Goal: Task Accomplishment & Management: Complete application form

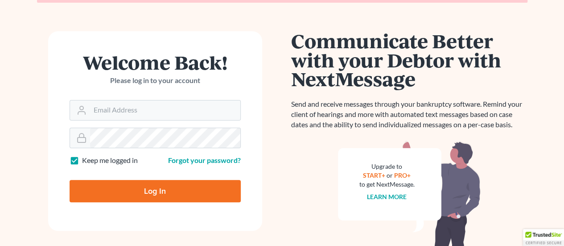
scroll to position [89, 0]
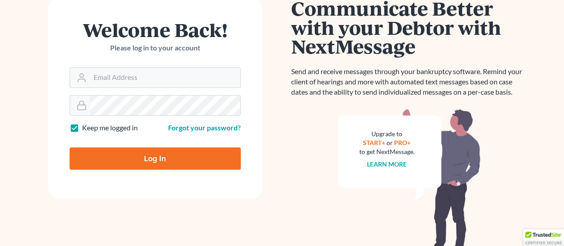
type input "[EMAIL_ADDRESS][DOMAIN_NAME]"
click at [180, 164] on input "Log In" at bounding box center [155, 158] width 171 height 22
type input "Thinking..."
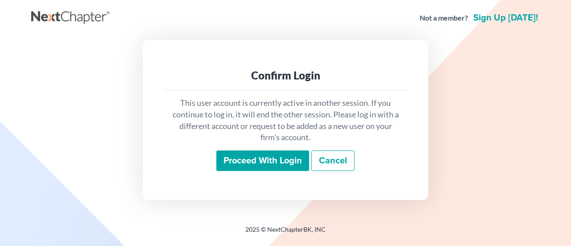
click at [274, 161] on input "Proceed with login" at bounding box center [262, 160] width 93 height 21
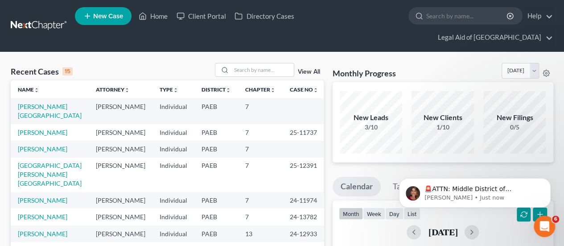
click at [100, 19] on span "New Case" at bounding box center [108, 16] width 30 height 7
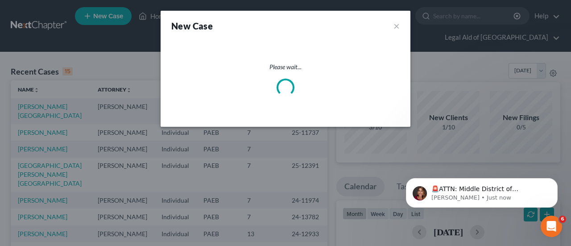
select select "67"
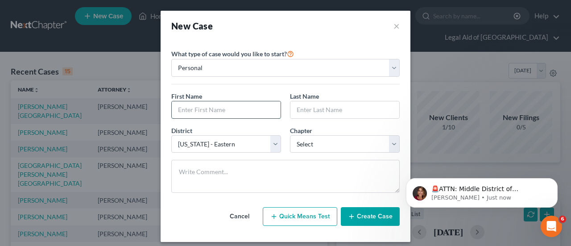
click at [203, 111] on input "text" at bounding box center [226, 109] width 109 height 17
type input "Ferrs"
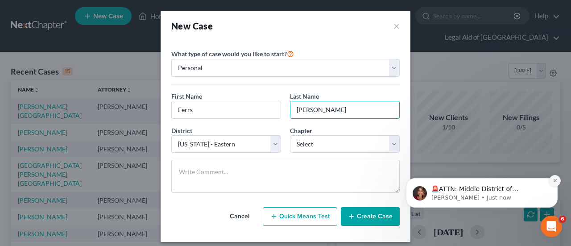
type input "Alan"
click at [556, 181] on icon "Dismiss notification" at bounding box center [554, 180] width 5 height 5
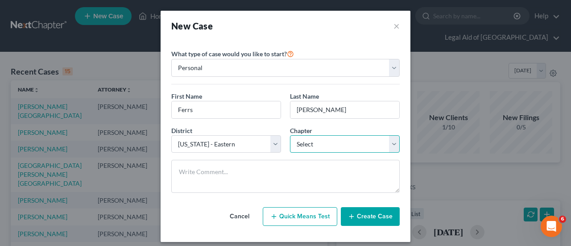
click at [358, 144] on select "Select 7 11 12 13" at bounding box center [345, 144] width 110 height 18
select select "0"
click at [290, 135] on select "Select 7 11 12 13" at bounding box center [345, 144] width 110 height 18
click at [370, 217] on button "Create Case" at bounding box center [370, 216] width 59 height 19
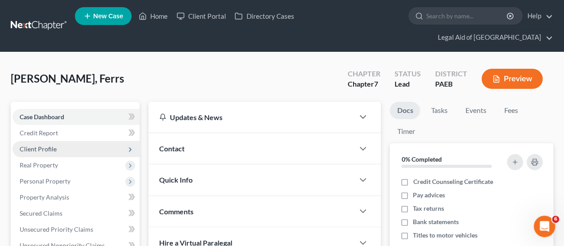
click at [46, 145] on span "Client Profile" at bounding box center [38, 149] width 37 height 8
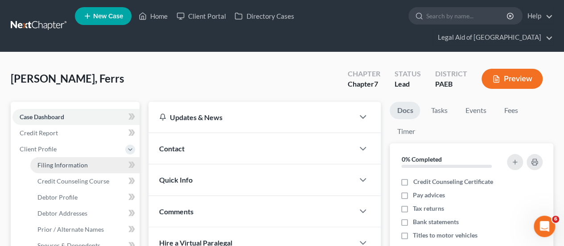
click at [62, 161] on span "Filing Information" at bounding box center [62, 165] width 50 height 8
select select "1"
select select "0"
select select "67"
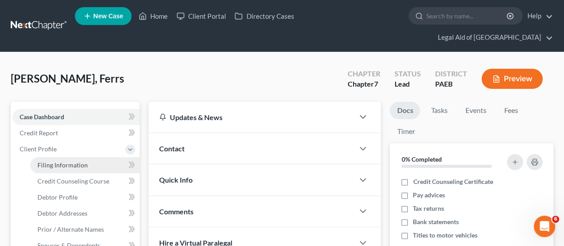
select select "39"
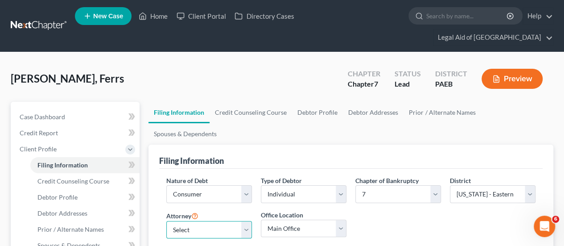
click at [247, 221] on select "Select Michael Kelley - PAEB Robert Kim - PAEB Kelly Young - PAEB Carolyn Johns…" at bounding box center [209, 230] width 86 height 18
select select "1"
click at [166, 221] on select "Select Michael Kelley - PAEB Robert Kim - PAEB Kelly Young - PAEB Carolyn Johns…" at bounding box center [209, 230] width 86 height 18
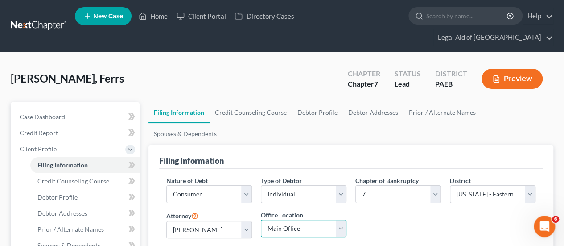
click at [338, 219] on select "Main Office Legal Aid of Southeastern PA - Bristol Legal Aid of Southeastern PA…" at bounding box center [304, 228] width 86 height 18
select select "0"
click at [261, 219] on select "Main Office Legal Aid of Southeastern PA - Bristol Legal Aid of Southeastern PA…" at bounding box center [304, 228] width 86 height 18
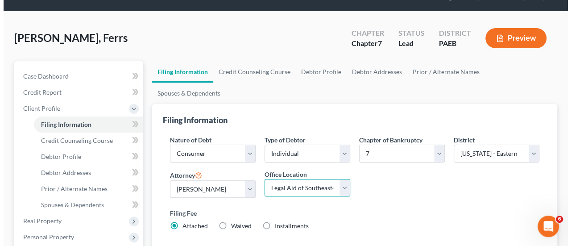
scroll to position [89, 0]
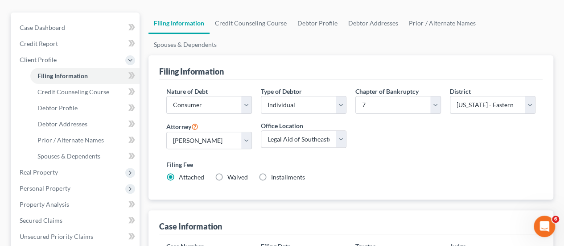
click at [271, 173] on label "Installments Installments" at bounding box center [288, 177] width 34 height 9
click at [275, 173] on input "Installments Installments" at bounding box center [278, 176] width 6 height 6
radio input "true"
radio input "false"
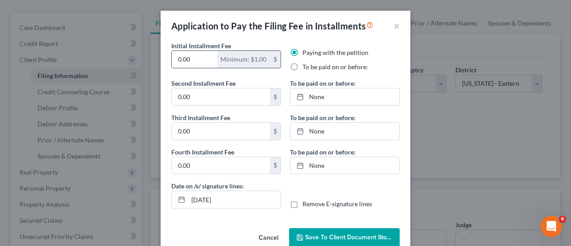
drag, startPoint x: 191, startPoint y: 58, endPoint x: 170, endPoint y: 56, distance: 21.5
click at [172, 56] on input "0.00" at bounding box center [194, 59] width 45 height 17
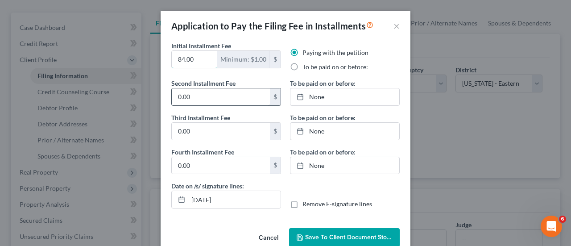
type input "84.00"
click at [204, 95] on input "0.00" at bounding box center [221, 96] width 98 height 17
type input "83.00"
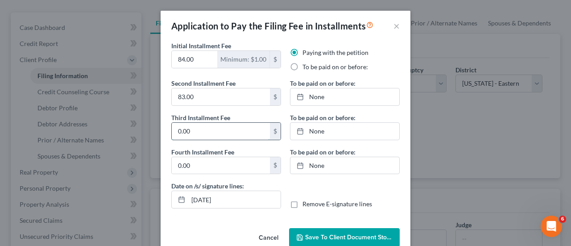
click at [202, 130] on input "0.00" at bounding box center [221, 131] width 98 height 17
type input "83.00"
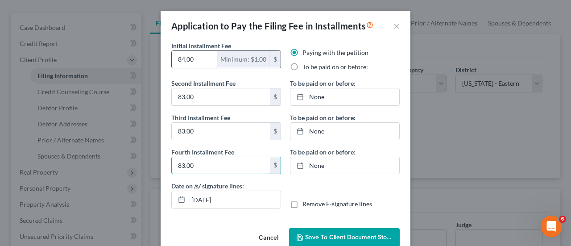
type input "83.00"
click at [196, 60] on input "84.00" at bounding box center [194, 59] width 45 height 17
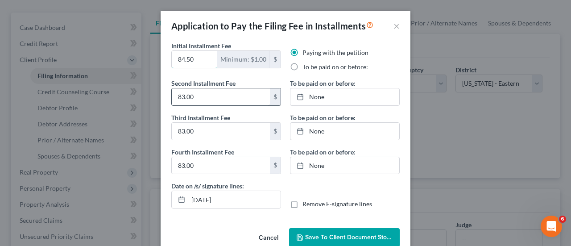
type input "84.50"
click at [302, 66] on label "To be paid on or before:" at bounding box center [335, 66] width 66 height 9
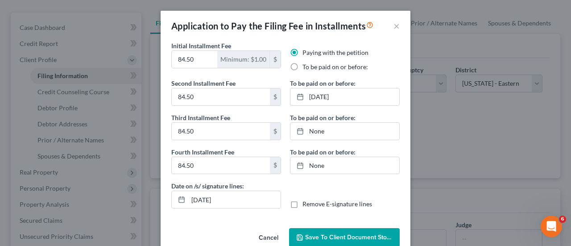
click at [306, 66] on input "To be paid on or before:" at bounding box center [309, 65] width 6 height 6
radio input "true"
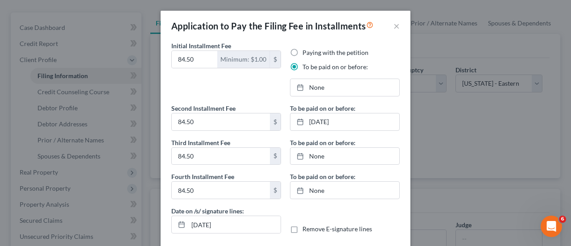
drag, startPoint x: 324, startPoint y: 122, endPoint x: 485, endPoint y: 140, distance: 161.5
click at [485, 142] on div "Application to Pay the Filing Fee in Installments × Initial Installment Fee 84.…" at bounding box center [285, 123] width 571 height 246
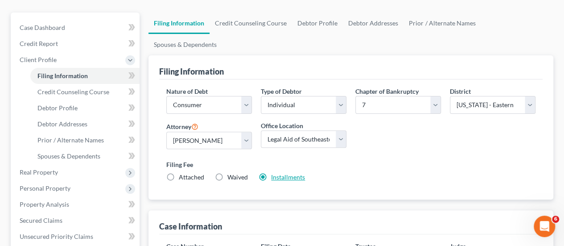
click at [289, 173] on link "Installments" at bounding box center [288, 177] width 34 height 8
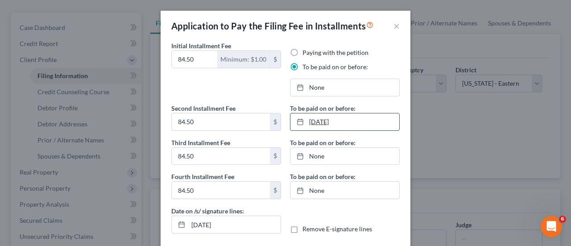
click at [326, 121] on link "9/12/2025" at bounding box center [344, 121] width 109 height 17
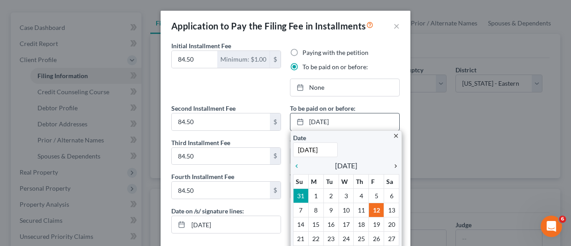
click at [392, 165] on icon "chevron_right" at bounding box center [393, 165] width 12 height 7
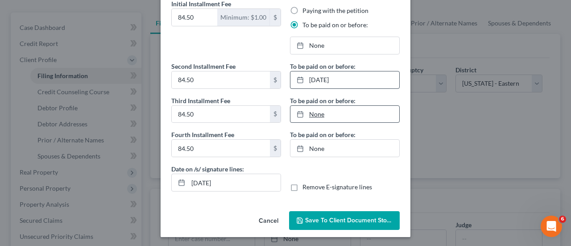
type input "9/12/2025"
click at [313, 116] on link "None" at bounding box center [344, 114] width 109 height 17
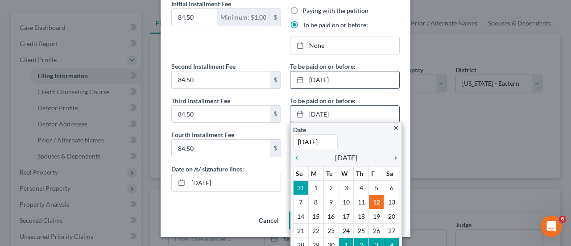
click at [392, 156] on icon "chevron_right" at bounding box center [393, 157] width 12 height 7
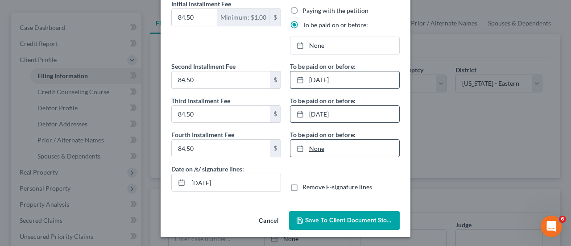
type input "9/12/2025"
click at [313, 148] on link "9/12/2025" at bounding box center [344, 148] width 109 height 17
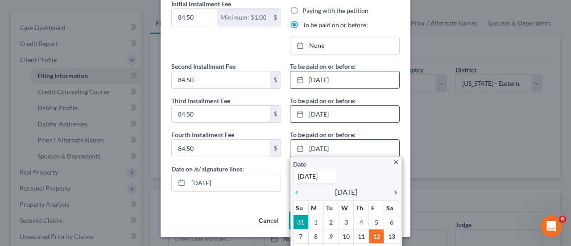
click at [393, 189] on icon "chevron_right" at bounding box center [393, 192] width 12 height 7
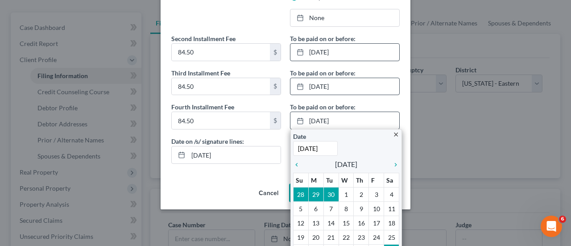
scroll to position [95, 0]
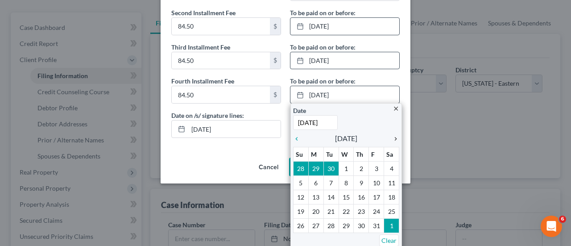
click at [390, 136] on icon "chevron_right" at bounding box center [393, 138] width 12 height 7
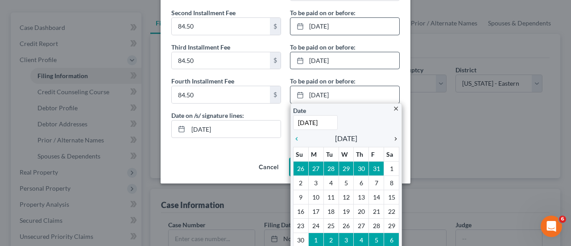
click at [390, 137] on icon "chevron_right" at bounding box center [393, 138] width 12 height 7
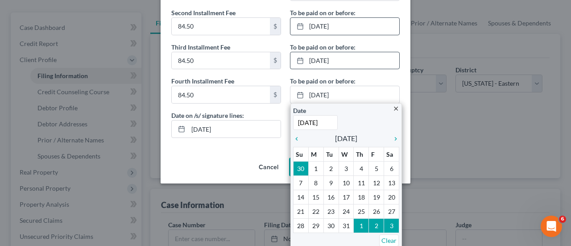
drag, startPoint x: 372, startPoint y: 193, endPoint x: 368, endPoint y: 189, distance: 5.4
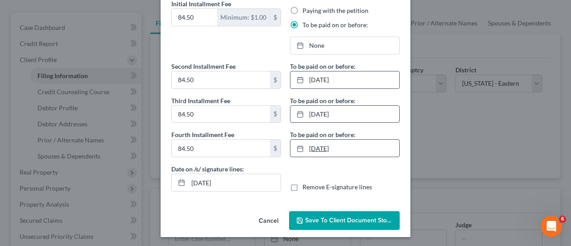
scroll to position [0, 0]
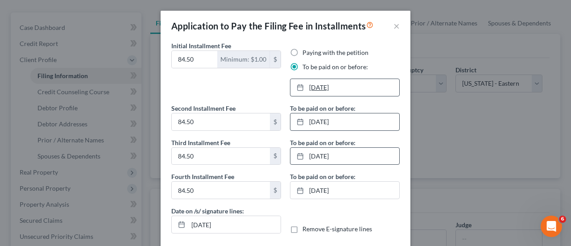
type input "9/12/2025"
click at [333, 93] on link "9/12/2025" at bounding box center [344, 87] width 109 height 17
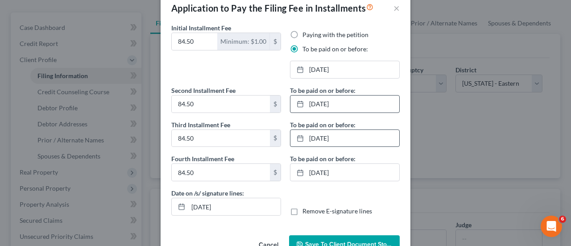
scroll to position [42, 0]
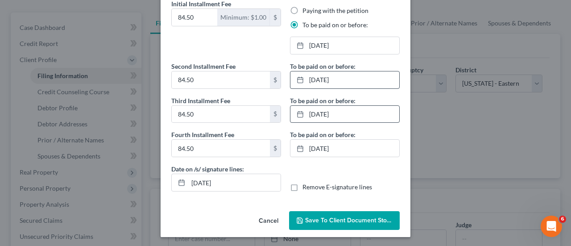
click at [302, 185] on label "Remove E-signature lines" at bounding box center [337, 186] width 70 height 9
click at [306, 185] on input "Remove E-signature lines" at bounding box center [309, 185] width 6 height 6
checkbox input "true"
drag, startPoint x: 242, startPoint y: 183, endPoint x: 172, endPoint y: 174, distance: 70.2
click at [172, 174] on div "09/12/2025" at bounding box center [226, 182] width 110 height 18
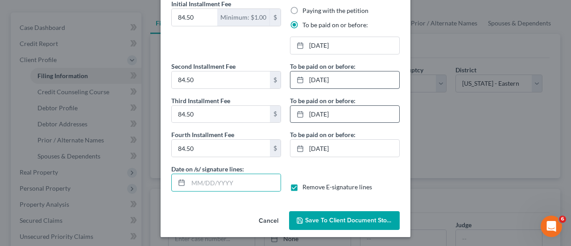
click at [339, 219] on span "Save to Client Document Storage" at bounding box center [352, 220] width 95 height 8
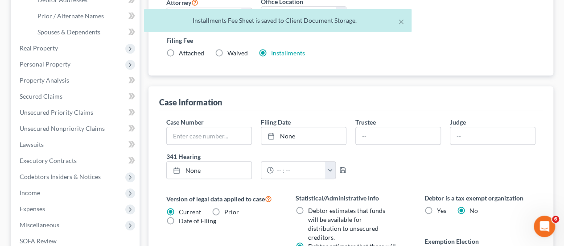
scroll to position [223, 0]
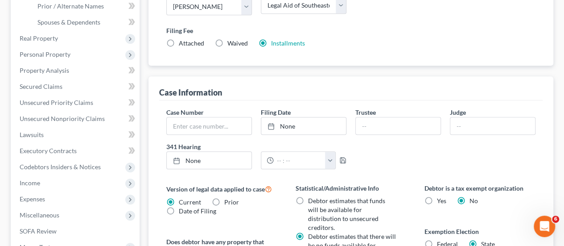
click at [437, 239] on label "Federal" at bounding box center [447, 243] width 21 height 9
click at [440, 239] on input "Federal" at bounding box center [443, 242] width 6 height 6
radio input "true"
radio input "false"
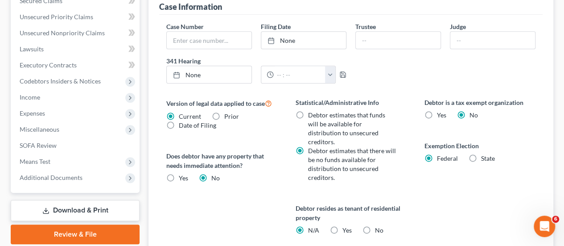
scroll to position [312, 0]
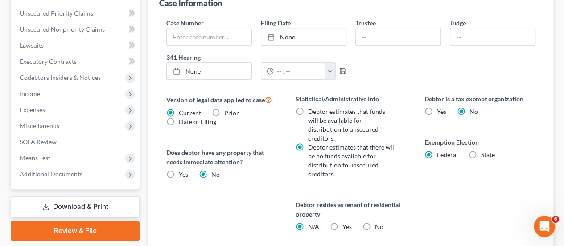
click at [342, 222] on label "Yes Yes" at bounding box center [346, 226] width 9 height 9
click at [346, 222] on input "Yes Yes" at bounding box center [349, 225] width 6 height 6
radio input "true"
radio input "false"
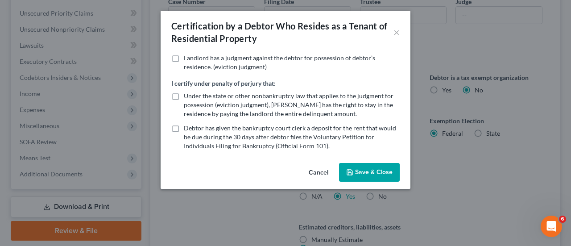
click at [377, 171] on button "Save & Close" at bounding box center [369, 172] width 61 height 19
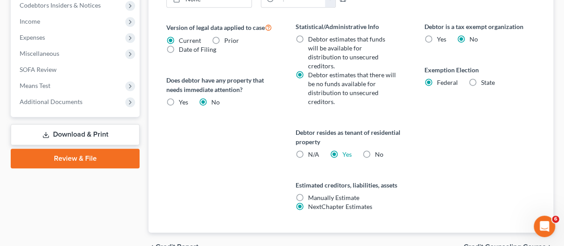
scroll to position [385, 0]
click at [521, 243] on span "Credit Counseling Course" at bounding box center [505, 246] width 82 height 7
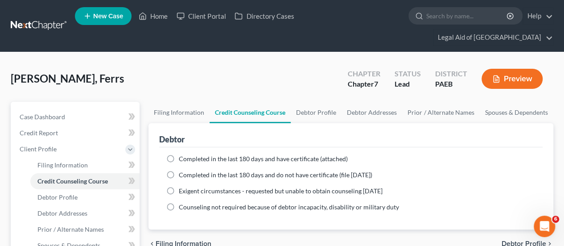
click at [179, 154] on label "Completed in the last 180 days and have certificate (attached)" at bounding box center [263, 158] width 169 height 9
click at [182, 154] on input "Completed in the last 180 days and have certificate (attached)" at bounding box center [185, 157] width 6 height 6
radio input "true"
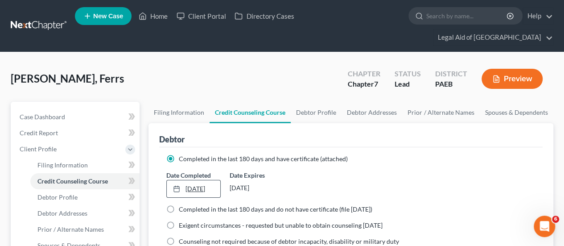
click at [185, 180] on link "9/12/2025" at bounding box center [193, 188] width 53 height 17
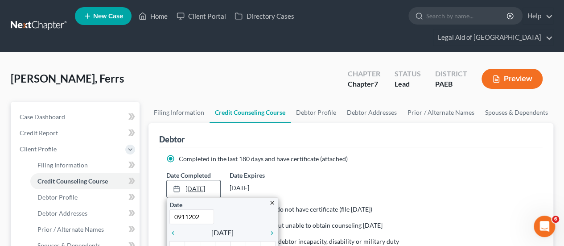
type input "09112025"
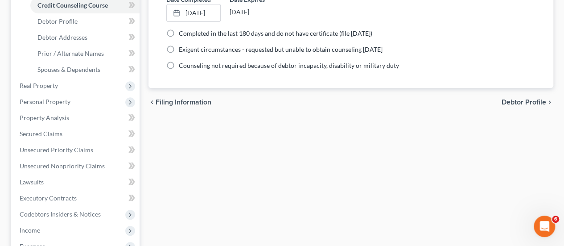
scroll to position [178, 0]
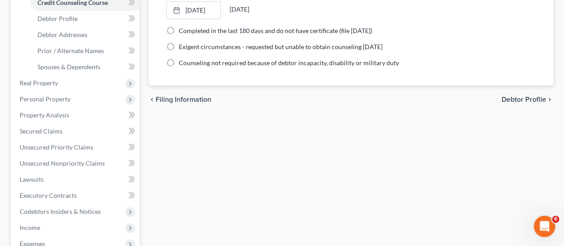
click at [524, 96] on span "Debtor Profile" at bounding box center [524, 99] width 45 height 7
select select "0"
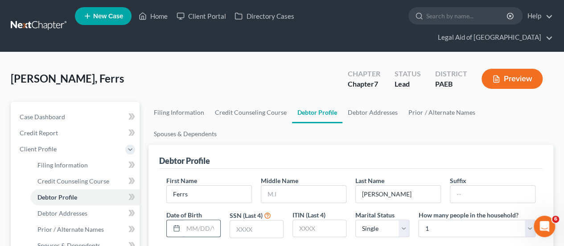
click at [201, 220] on input "text" at bounding box center [201, 228] width 37 height 17
type input "03/26/1942"
click at [252, 220] on input "text" at bounding box center [256, 228] width 53 height 17
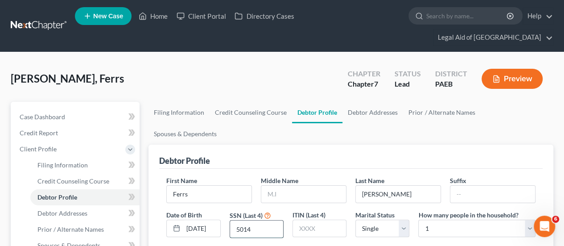
type input "5014"
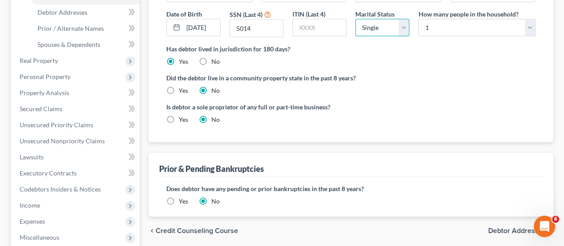
scroll to position [268, 0]
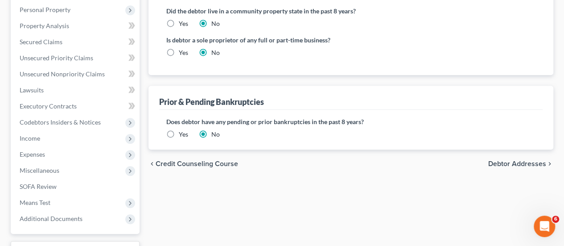
click at [508, 160] on span "Debtor Addresses" at bounding box center [517, 163] width 58 height 7
select select "0"
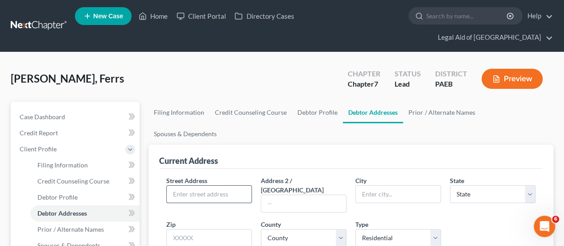
click at [177, 185] on input "text" at bounding box center [209, 193] width 85 height 17
type input "7611 Hunter Dr"
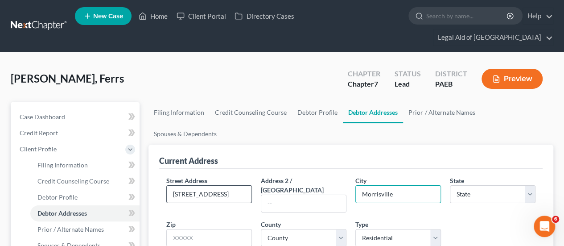
type input "Morrisville"
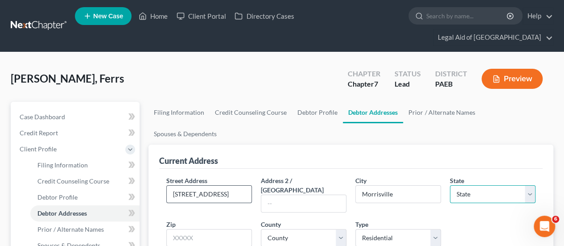
select select "39"
type input "19067"
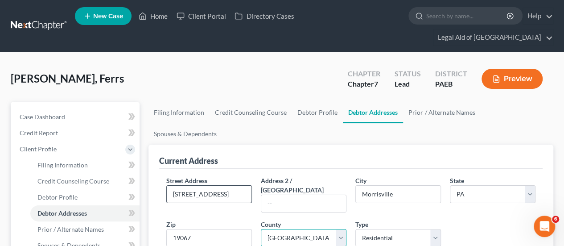
select select "8"
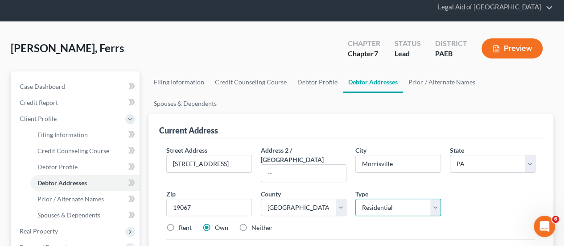
scroll to position [45, 0]
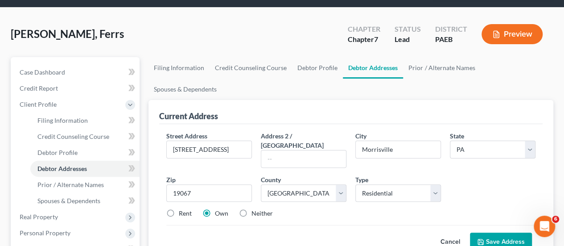
click at [505, 232] on button "Save Address" at bounding box center [501, 241] width 62 height 19
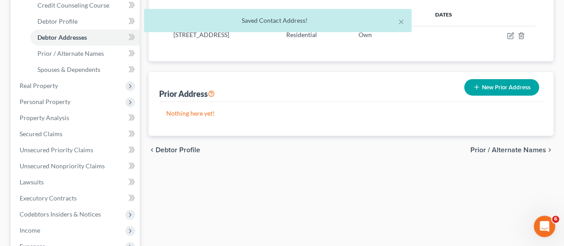
scroll to position [178, 0]
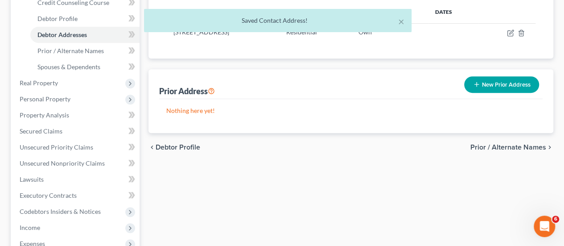
click at [495, 144] on span "Prior / Alternate Names" at bounding box center [508, 147] width 76 height 7
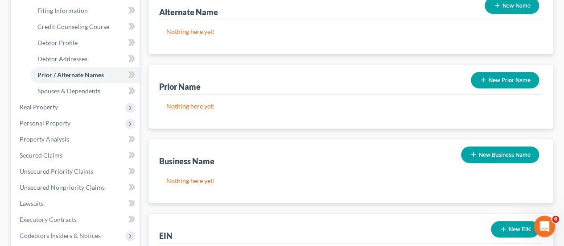
scroll to position [223, 0]
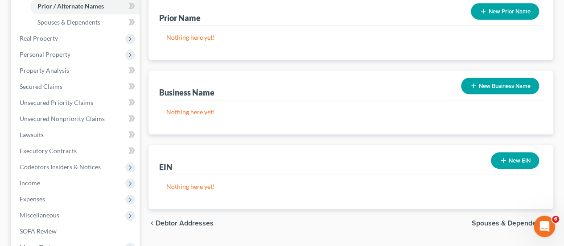
click at [524, 219] on span "Spouses & Dependents" at bounding box center [509, 222] width 74 height 7
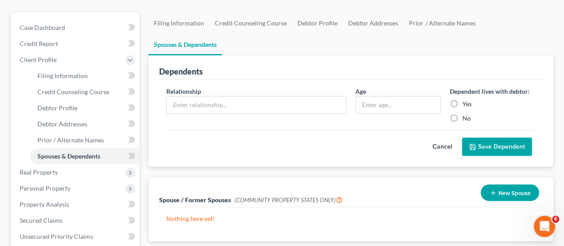
scroll to position [178, 0]
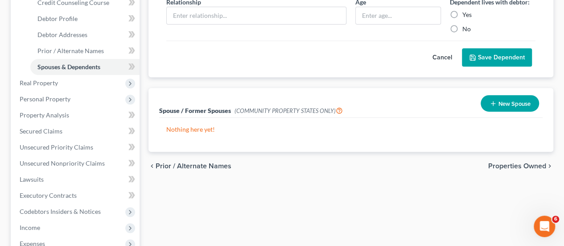
click at [517, 162] on span "Properties Owned" at bounding box center [517, 165] width 58 height 7
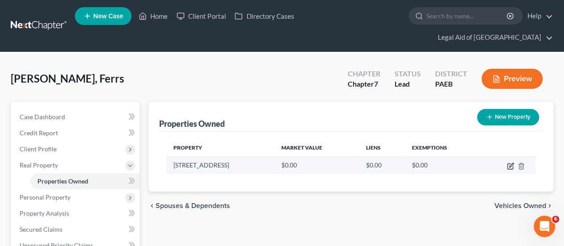
click at [509, 162] on icon "button" at bounding box center [510, 165] width 7 height 7
select select "39"
select select "8"
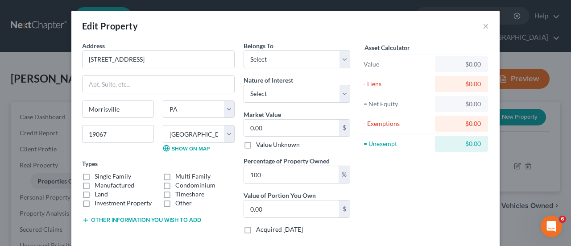
click at [95, 183] on label "Manufactured" at bounding box center [115, 185] width 40 height 9
click at [98, 183] on input "Manufactured" at bounding box center [101, 184] width 6 height 6
click at [95, 183] on label "Manufactured" at bounding box center [115, 185] width 40 height 9
click at [98, 183] on input "Manufactured" at bounding box center [101, 184] width 6 height 6
checkbox input "false"
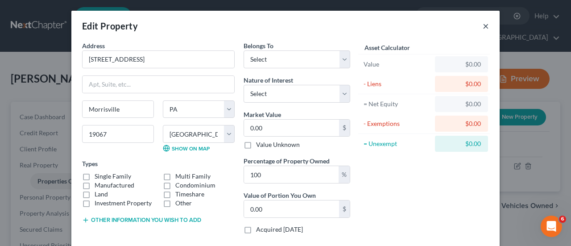
click at [482, 25] on button "×" at bounding box center [485, 26] width 6 height 11
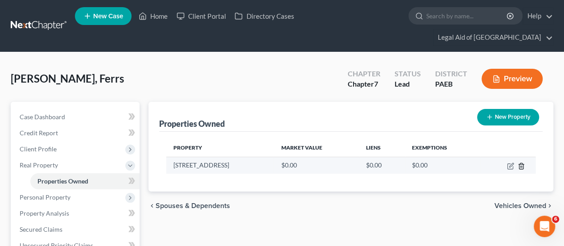
click at [522, 165] on line "button" at bounding box center [522, 166] width 0 height 2
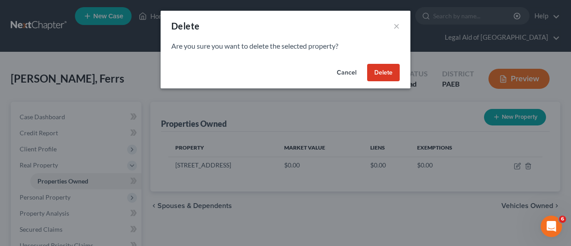
click at [383, 71] on button "Delete" at bounding box center [383, 73] width 33 height 18
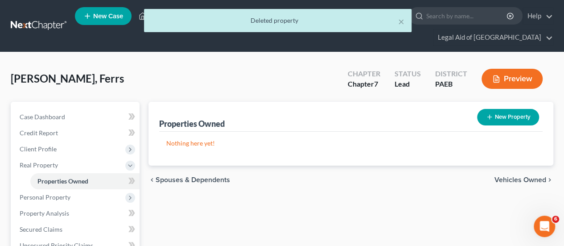
click at [513, 176] on span "Vehicles Owned" at bounding box center [520, 179] width 52 height 7
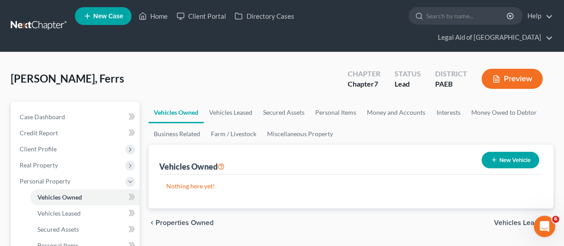
click at [509, 152] on button "New Vehicle" at bounding box center [511, 160] width 58 height 16
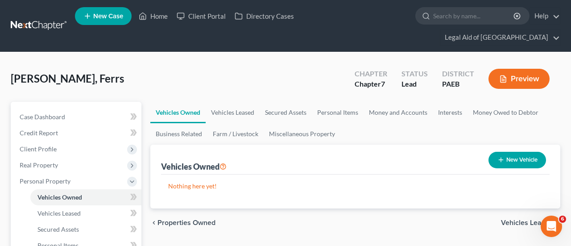
select select "0"
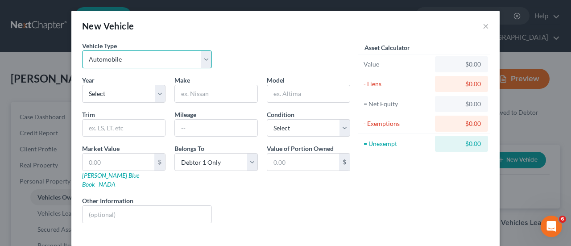
click at [201, 59] on select "Select Automobile Truck Trailer Watercraft Aircraft Motor Home Atv Other Vehicle" at bounding box center [147, 59] width 130 height 18
click at [203, 58] on select "Select Automobile Truck Trailer Watercraft Aircraft Motor Home Atv Other Vehicle" at bounding box center [147, 59] width 130 height 18
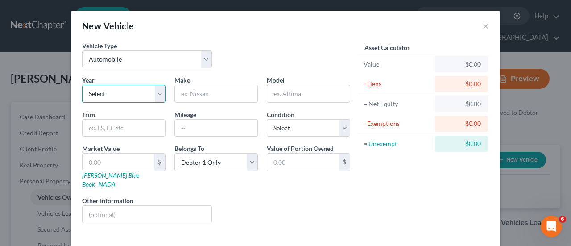
click at [154, 91] on select "Select 2026 2025 2024 2023 2022 2021 2020 2019 2018 2017 2016 2015 2014 2013 20…" at bounding box center [123, 94] width 83 height 18
select select "19"
click at [82, 85] on select "Select 2026 2025 2024 2023 2022 2021 2020 2019 2018 2017 2016 2015 2014 2013 20…" at bounding box center [123, 94] width 83 height 18
click at [194, 94] on input "text" at bounding box center [216, 93] width 82 height 17
type input "Ford"
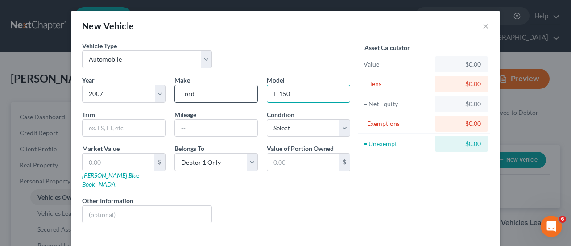
type input "F-150"
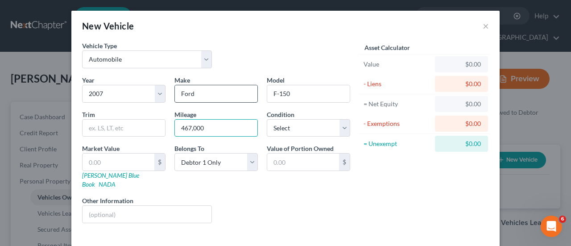
type input "467,000"
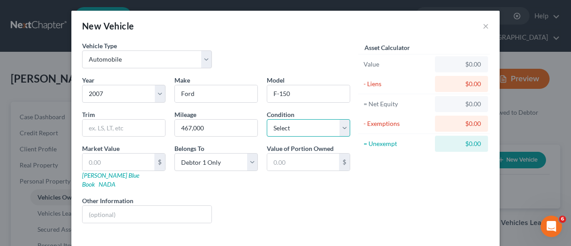
click at [340, 125] on select "Select Excellent Very Good Good Fair Poor" at bounding box center [308, 128] width 83 height 18
select select "4"
click at [267, 119] on select "Select Excellent Very Good Good Fair Poor" at bounding box center [308, 128] width 83 height 18
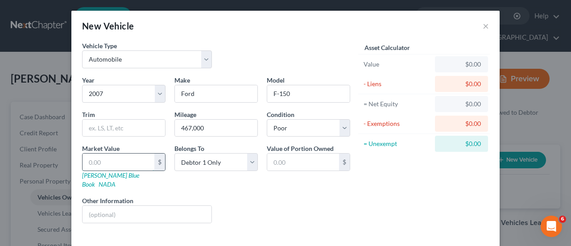
click at [107, 162] on input "text" at bounding box center [118, 161] width 72 height 17
type input "6"
type input "6.00"
type input "60"
type input "60.00"
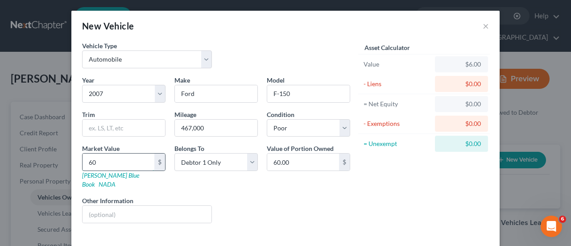
type input "600"
type input "600.00"
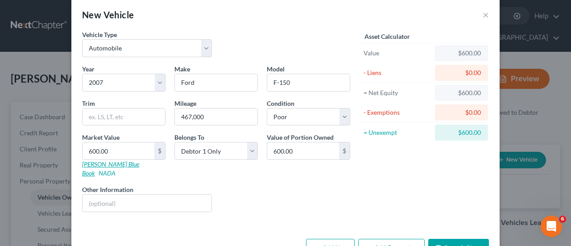
scroll to position [29, 0]
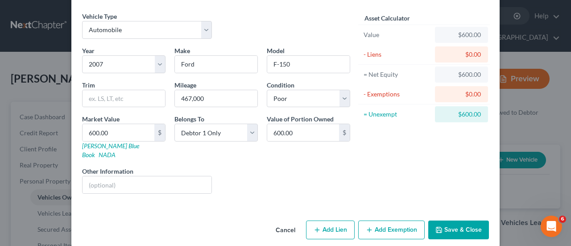
click at [382, 220] on button "Add Exemption" at bounding box center [391, 229] width 66 height 19
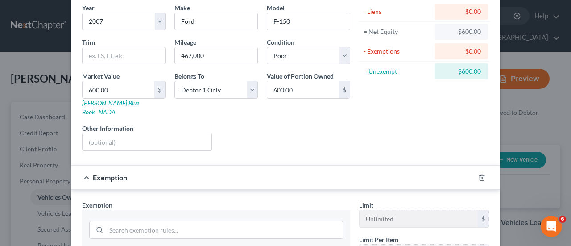
scroll to position [163, 0]
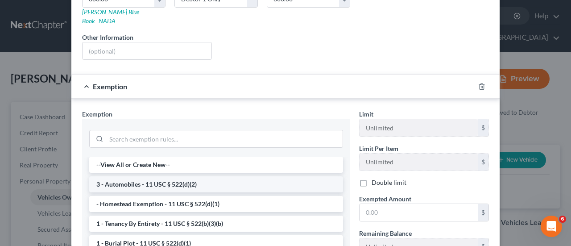
click at [211, 176] on li "3 - Automobiles - 11 USC § 522(d)(2)" at bounding box center [216, 184] width 254 height 16
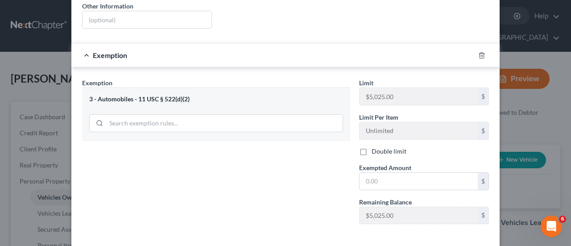
scroll to position [208, 0]
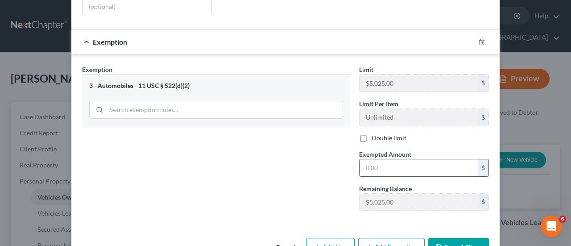
click at [445, 159] on input "text" at bounding box center [418, 167] width 118 height 17
type input "600.00"
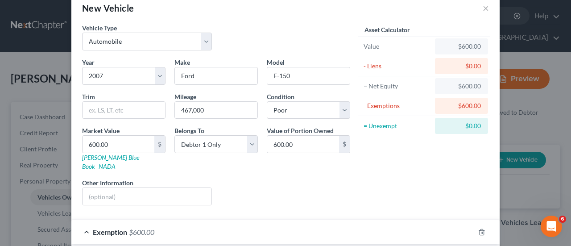
scroll to position [0, 0]
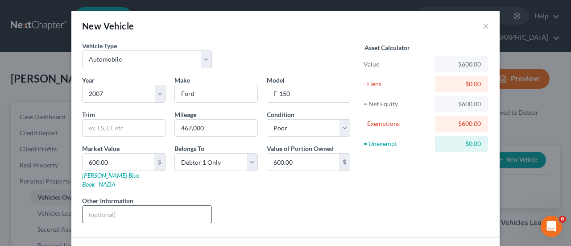
click at [93, 206] on input "text" at bounding box center [146, 214] width 129 height 17
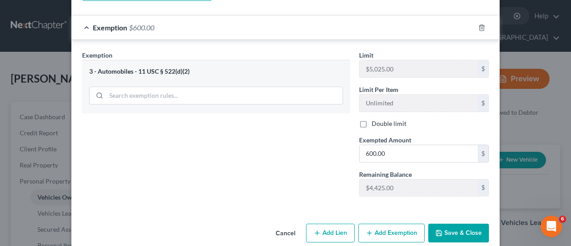
scroll to position [224, 0]
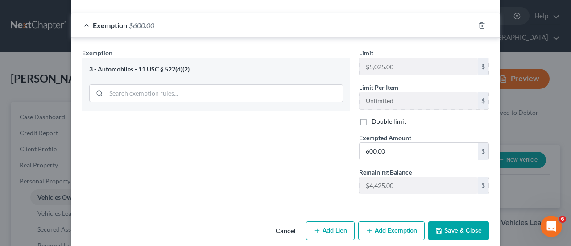
type input "Junk yard value"
click at [447, 221] on button "Save & Close" at bounding box center [458, 230] width 61 height 19
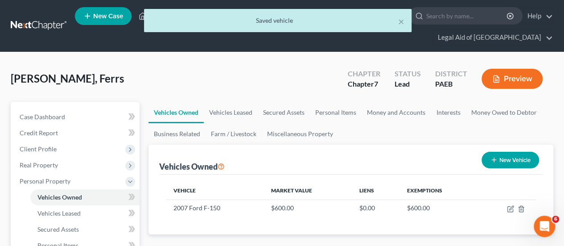
click at [504, 152] on button "New Vehicle" at bounding box center [511, 160] width 58 height 16
select select "0"
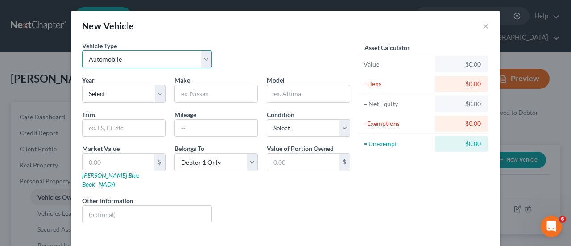
click at [201, 63] on select "Select Automobile Truck Trailer Watercraft Aircraft Motor Home Atv Other Vehicle" at bounding box center [147, 59] width 130 height 18
select select "7"
click at [82, 50] on select "Select Automobile Truck Trailer Watercraft Aircraft Motor Home Atv Other Vehicle" at bounding box center [147, 59] width 130 height 18
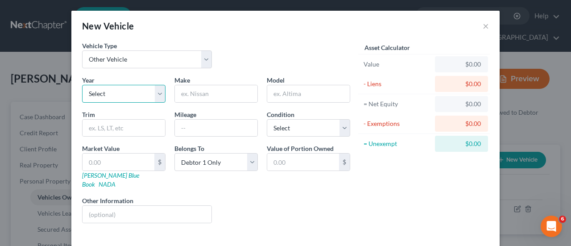
click at [98, 92] on select "Select 2026 2025 2024 2023 2022 2021 2020 2019 2018 2017 2016 2015 2014 2013 20…" at bounding box center [123, 94] width 83 height 18
select select "49"
click at [82, 85] on select "Select 2026 2025 2024 2023 2022 2021 2020 2019 2018 2017 2016 2015 2014 2013 20…" at bounding box center [123, 94] width 83 height 18
click at [177, 91] on input "text" at bounding box center [216, 93] width 82 height 17
type input "Broadmore"
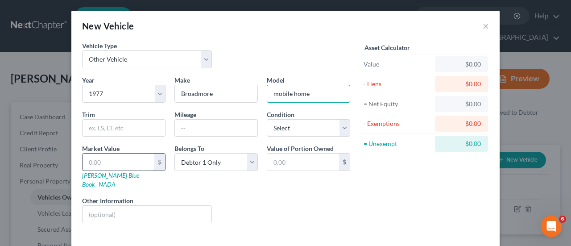
type input "mobile home"
click at [97, 163] on input "text" at bounding box center [118, 161] width 72 height 17
type input "1"
type input "1.00"
type input "18"
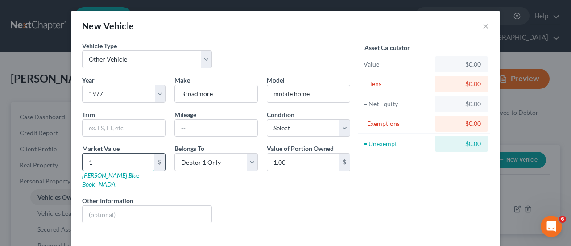
type input "18.00"
type input "180"
type input "180.00"
type input "1800"
type input "1,800.00"
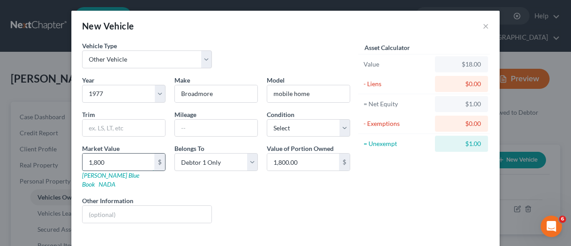
type input "1,8000"
type input "18,000.00"
type input "18,000"
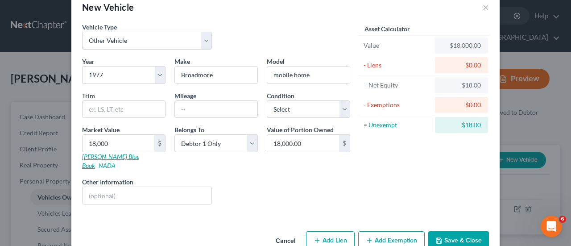
scroll to position [29, 0]
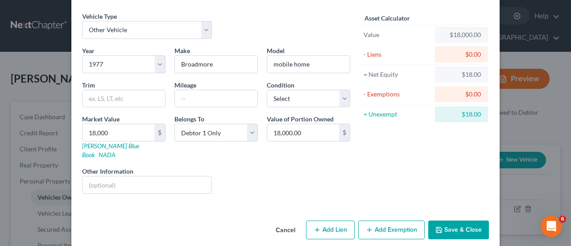
click at [389, 220] on button "Add Exemption" at bounding box center [391, 229] width 66 height 19
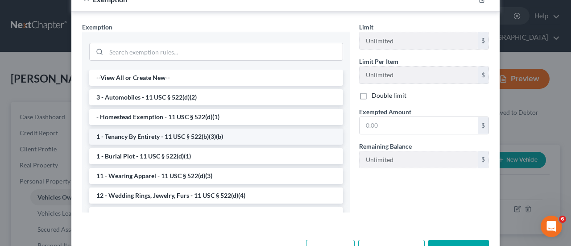
scroll to position [252, 0]
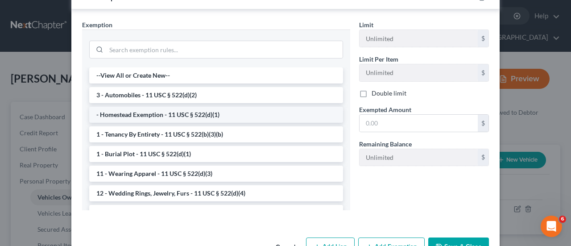
click at [199, 107] on li "- Homestead Exemption - 11 USC § 522(d)(1)" at bounding box center [216, 115] width 254 height 16
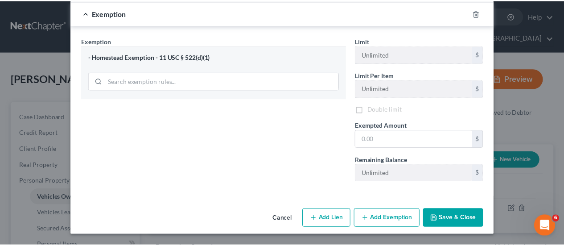
scroll to position [224, 0]
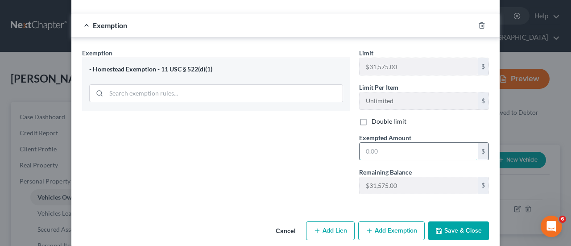
click at [373, 143] on input "text" at bounding box center [418, 151] width 118 height 17
type input "18,000"
click at [469, 222] on button "Save & Close" at bounding box center [458, 230] width 61 height 19
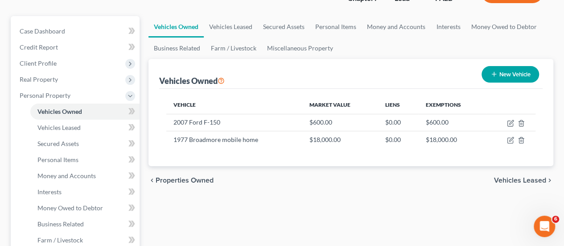
scroll to position [89, 0]
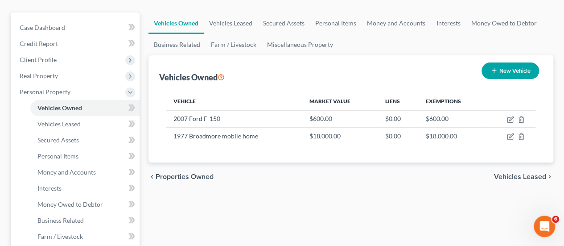
click at [529, 173] on span "Vehicles Leased" at bounding box center [520, 176] width 52 height 7
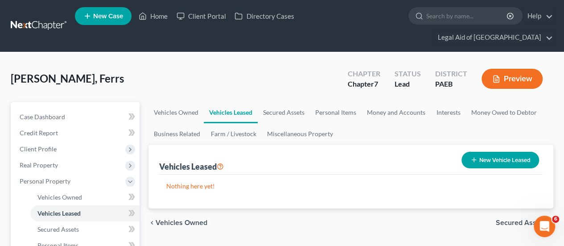
click at [528, 219] on span "Secured Assets" at bounding box center [521, 222] width 50 height 7
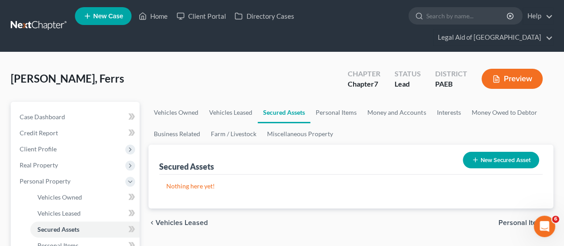
click at [525, 219] on span "Personal Items" at bounding box center [522, 222] width 48 height 7
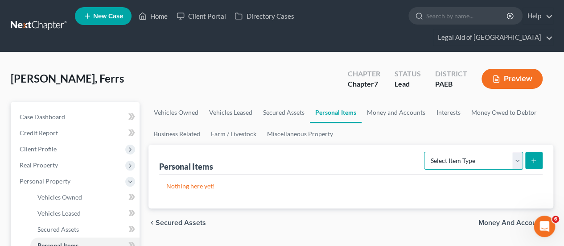
click at [519, 152] on select "Select Item Type Clothing Collectibles Of Value Electronics Firearms Household …" at bounding box center [473, 161] width 99 height 18
select select "household_goods"
click at [425, 152] on select "Select Item Type Clothing Collectibles Of Value Electronics Firearms Household …" at bounding box center [473, 161] width 99 height 18
click at [532, 157] on icon "submit" at bounding box center [533, 160] width 7 height 7
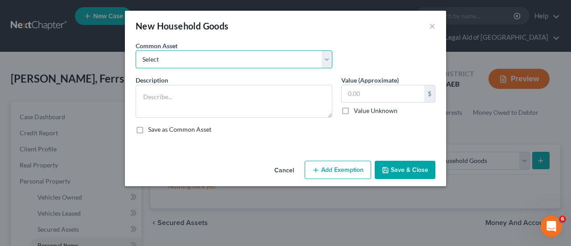
click at [324, 58] on select "Select Kitchen Table and Chairs Food Processor Coffee Maker Stove Pots, pans, u…" at bounding box center [234, 59] width 197 height 18
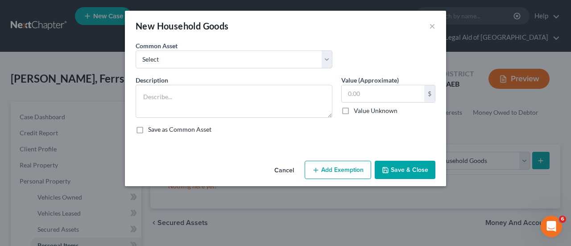
click at [435, 242] on div "New Household Goods × An exemption set must first be selected from the Filing I…" at bounding box center [285, 123] width 571 height 246
click at [143, 93] on textarea at bounding box center [234, 101] width 197 height 33
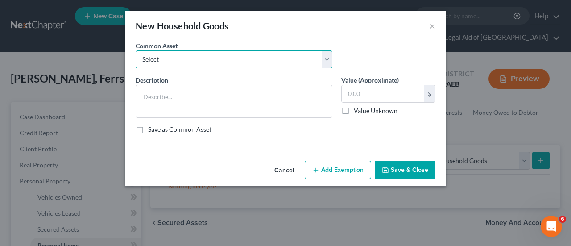
click at [325, 61] on select "Select Kitchen Table and Chairs Food Processor Coffee Maker Stove Pots, pans, u…" at bounding box center [234, 59] width 197 height 18
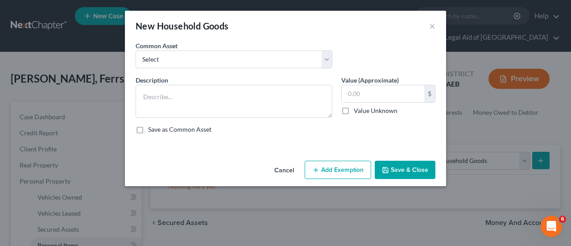
drag, startPoint x: 452, startPoint y: 226, endPoint x: 442, endPoint y: 226, distance: 10.3
click at [447, 227] on div "New Household Goods × An exemption set must first be selected from the Filing I…" at bounding box center [285, 123] width 571 height 246
click at [147, 92] on textarea at bounding box center [234, 101] width 197 height 33
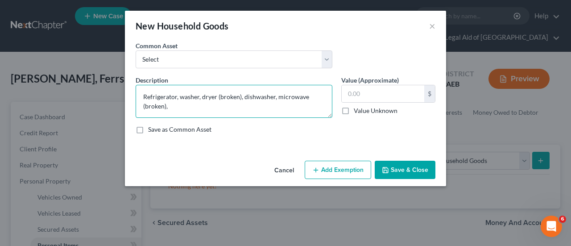
click at [272, 96] on textarea "Refrigerator, washer, dryer (broken), dishwasher, microwave (broken)," at bounding box center [234, 101] width 197 height 33
click at [206, 109] on textarea "Refrigerator, washer, dryer (broken), dishwasher (broken), microwave (broken)," at bounding box center [234, 101] width 197 height 33
type textarea "Refrigerator, washer, dryer (broken), dishwasher (broken), microwave (broken), …"
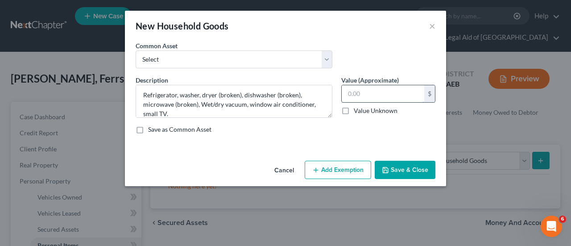
click at [375, 91] on input "text" at bounding box center [383, 93] width 82 height 17
type input "250.00"
click at [337, 169] on button "Add Exemption" at bounding box center [338, 170] width 66 height 19
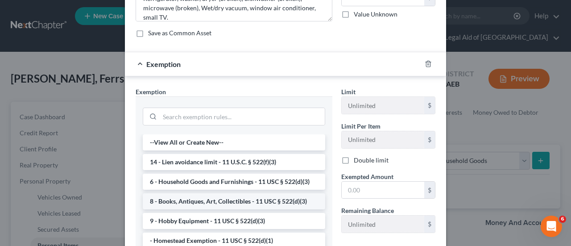
scroll to position [134, 0]
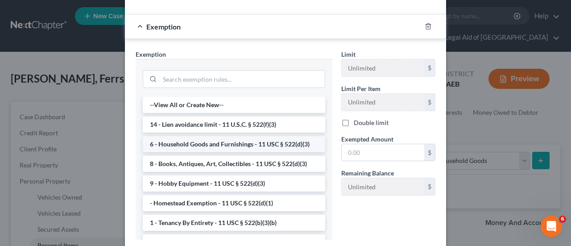
click at [244, 144] on li "6 - Household Goods and Furnishings - 11 USC § 522(d)(3)" at bounding box center [234, 144] width 182 height 16
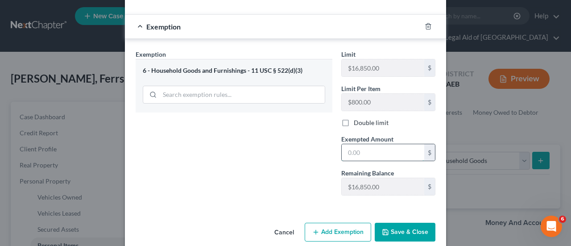
click at [386, 151] on input "text" at bounding box center [383, 152] width 82 height 17
type input "250.00"
click at [417, 228] on button "Save & Close" at bounding box center [405, 231] width 61 height 19
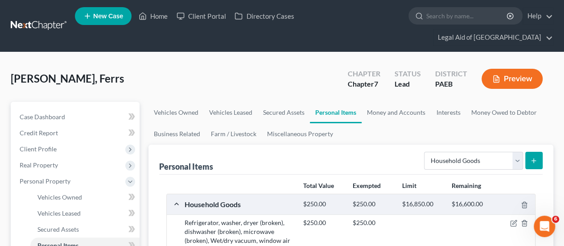
click at [535, 157] on icon "submit" at bounding box center [533, 160] width 7 height 7
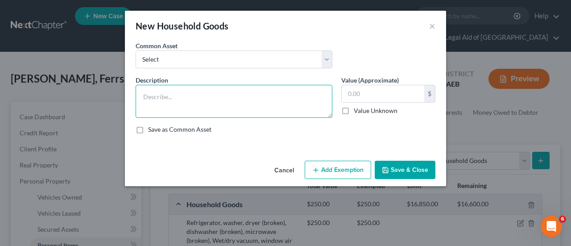
click at [160, 94] on textarea at bounding box center [234, 101] width 197 height 33
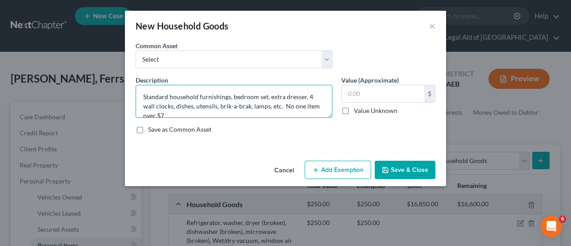
scroll to position [2, 0]
type textarea "Standard household furnishings, bedroom set, extra dresser, 4 wall clocks, dish…"
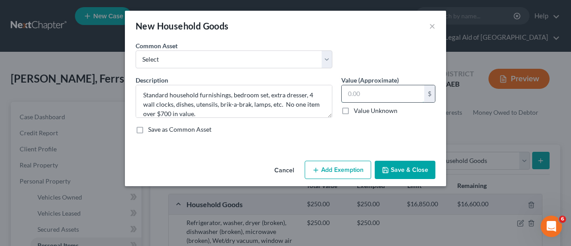
click at [362, 94] on input "text" at bounding box center [383, 93] width 82 height 17
type input "500.00"
click at [342, 169] on button "Add Exemption" at bounding box center [338, 170] width 66 height 19
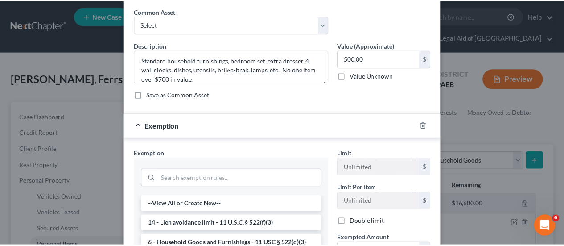
scroll to position [134, 0]
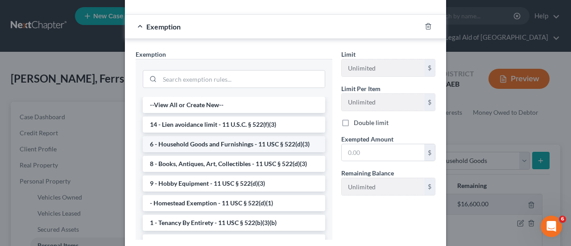
click at [231, 146] on li "6 - Household Goods and Furnishings - 11 USC § 522(d)(3)" at bounding box center [234, 144] width 182 height 16
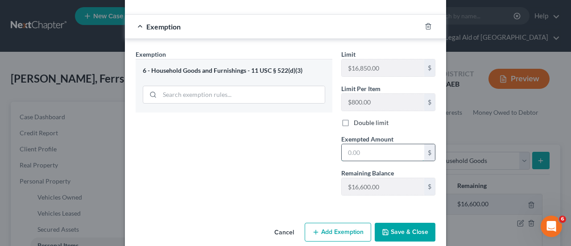
click at [361, 152] on input "text" at bounding box center [383, 152] width 82 height 17
type input "500.00"
click at [399, 231] on button "Save & Close" at bounding box center [405, 231] width 61 height 19
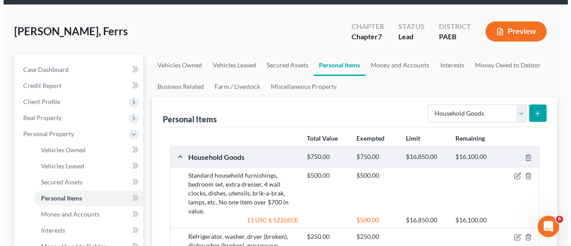
scroll to position [89, 0]
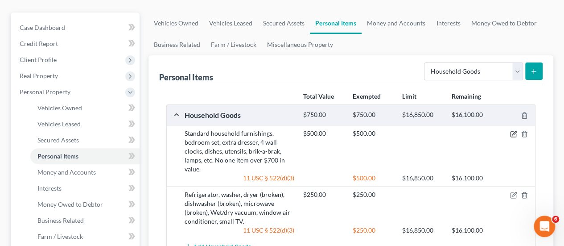
click at [515, 130] on icon "button" at bounding box center [513, 133] width 7 height 7
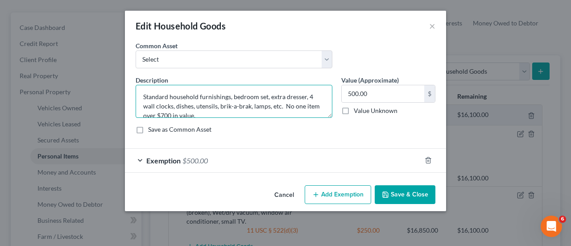
click at [163, 113] on textarea "Standard household furnishings, bedroom set, extra dresser, 4 wall clocks, dish…" at bounding box center [234, 101] width 197 height 33
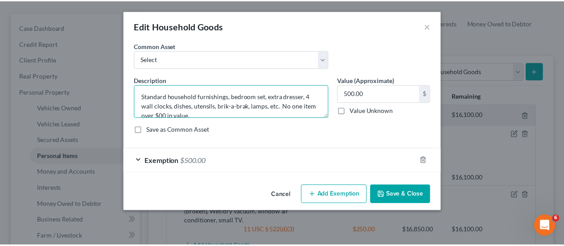
scroll to position [2, 0]
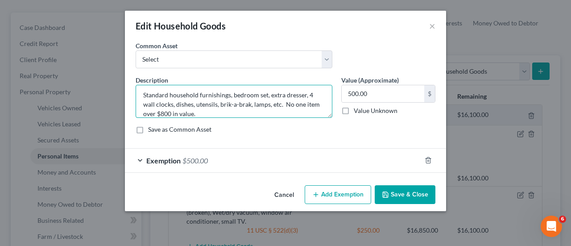
type textarea "Standard household furnishings, bedroom set, extra dresser, 4 wall clocks, dish…"
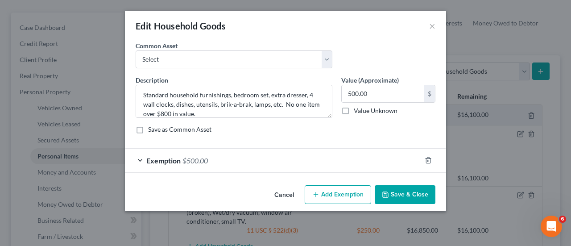
click at [416, 193] on button "Save & Close" at bounding box center [405, 194] width 61 height 19
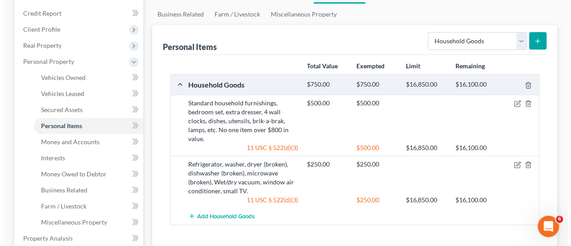
scroll to position [134, 0]
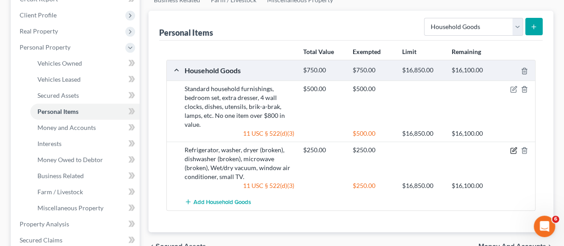
click at [514, 148] on icon "button" at bounding box center [514, 150] width 4 height 4
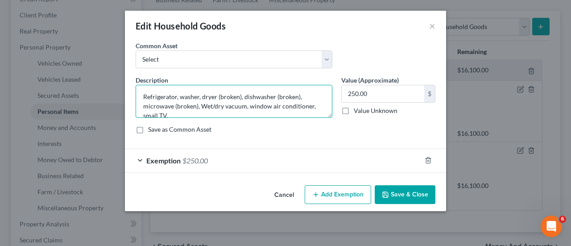
click at [177, 113] on textarea "Refrigerator, washer, dryer (broken), dishwasher (broken), microwave (broken), …" at bounding box center [234, 101] width 197 height 33
type textarea "Refrigerator, washer, dryer (broken), dishwasher (broken), microwave (broken), …"
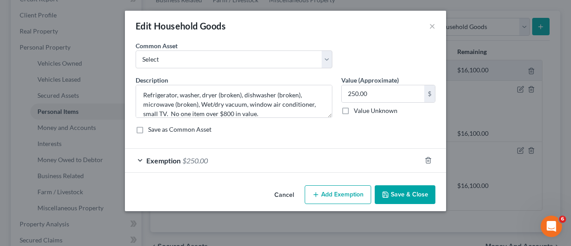
click at [409, 198] on button "Save & Close" at bounding box center [405, 194] width 61 height 19
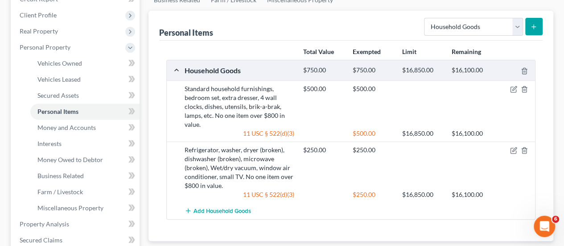
click at [247, 89] on div "Standard household furnishings, bedroom set, extra dresser, 4 wall clocks, dish…" at bounding box center [239, 106] width 119 height 45
click at [515, 86] on icon "button" at bounding box center [513, 89] width 7 height 7
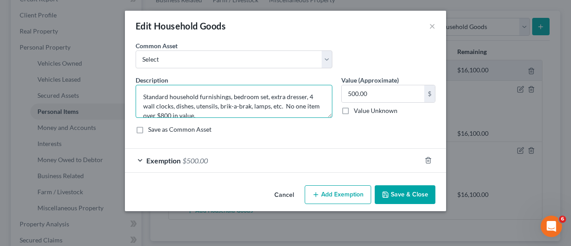
drag, startPoint x: 218, startPoint y: 105, endPoint x: 222, endPoint y: 104, distance: 4.9
click at [219, 105] on textarea "Standard household furnishings, bedroom set, extra dresser, 4 wall clocks, dish…" at bounding box center [234, 101] width 197 height 33
click at [218, 106] on textarea "Standard household furnishings, bedroom set, extra dresser, 4 wall clocks, dish…" at bounding box center [234, 101] width 197 height 33
type textarea "Standard household furnishings, bedroom set, extra dresser, 4 wall clocks, dish…"
click at [404, 198] on button "Save & Close" at bounding box center [405, 194] width 61 height 19
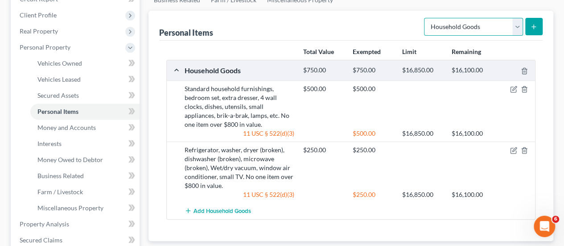
click at [517, 18] on select "Select Item Type Clothing Collectibles Of Value Electronics Firearms Household …" at bounding box center [473, 27] width 99 height 18
select select "clothing"
click at [425, 18] on select "Select Item Type Clothing Collectibles Of Value Electronics Firearms Household …" at bounding box center [473, 27] width 99 height 18
click at [533, 23] on icon "submit" at bounding box center [533, 26] width 7 height 7
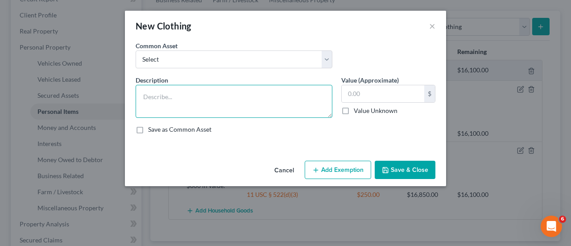
click at [148, 93] on textarea at bounding box center [234, 101] width 197 height 33
type textarea "Debtor's personal clothing"
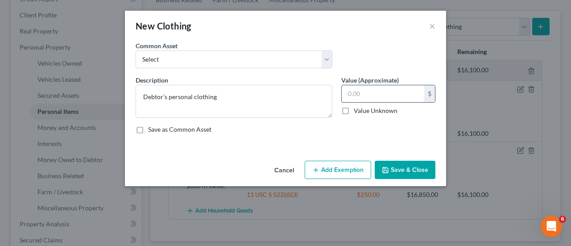
click at [351, 92] on input "text" at bounding box center [383, 93] width 82 height 17
type input "100.00"
click at [332, 168] on button "Add Exemption" at bounding box center [338, 170] width 66 height 19
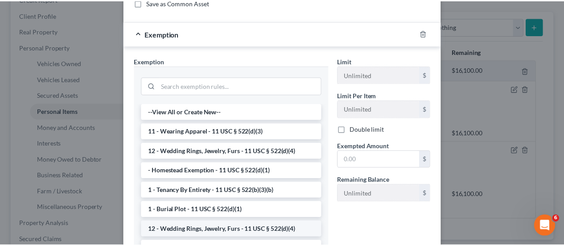
scroll to position [134, 0]
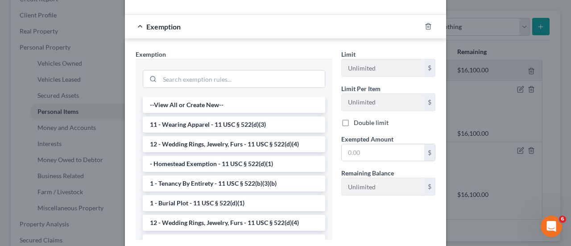
click at [214, 124] on li "11 - Wearing Apparel - 11 USC § 522(d)(3)" at bounding box center [234, 124] width 182 height 16
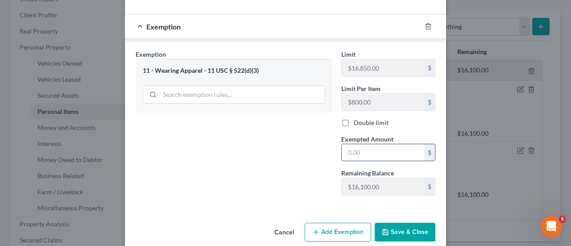
click at [377, 151] on input "text" at bounding box center [383, 152] width 82 height 17
type input "100.00"
click at [404, 231] on button "Save & Close" at bounding box center [405, 231] width 61 height 19
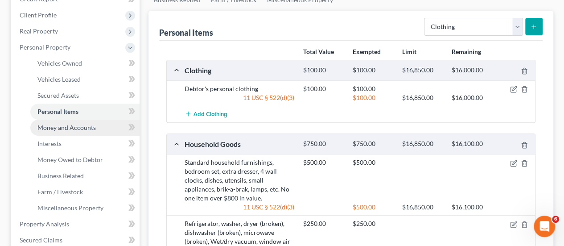
click at [85, 123] on span "Money and Accounts" at bounding box center [66, 127] width 58 height 8
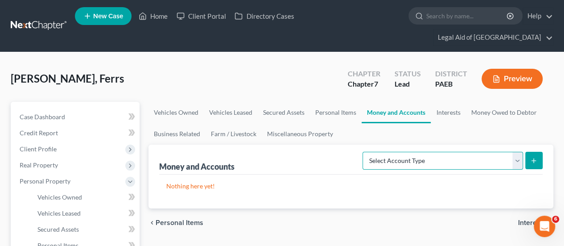
click at [514, 152] on select "Select Account Type Brokerage Cash on Hand Certificates of Deposit Checking Acc…" at bounding box center [442, 161] width 161 height 18
select select "checking"
click at [365, 152] on select "Select Account Type Brokerage Cash on Hand Certificates of Deposit Checking Acc…" at bounding box center [442, 161] width 161 height 18
click at [531, 157] on icon "submit" at bounding box center [533, 160] width 7 height 7
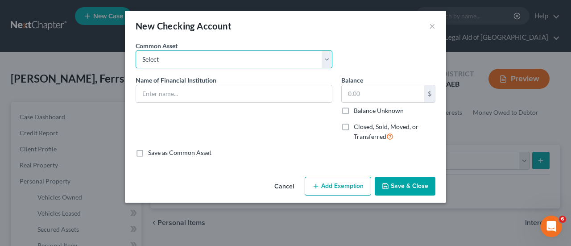
click at [328, 58] on select "Select American Heritage Credit Union TDbank Wells Fargo Navy Federal Credit Un…" at bounding box center [234, 59] width 197 height 18
select select "1"
click at [136, 50] on select "Select American Heritage Credit Union TDbank Wells Fargo Navy Federal Credit Un…" at bounding box center [234, 59] width 197 height 18
type input "TDbank"
type input "1,000.00"
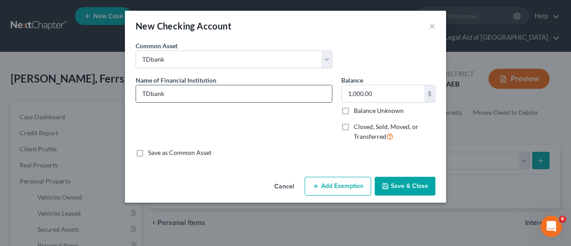
click at [174, 91] on input "TDbank" at bounding box center [234, 93] width 196 height 17
type input "TDbank, checking, xxxx6013"
type input "535.00"
click at [329, 183] on button "Add Exemption" at bounding box center [338, 186] width 66 height 19
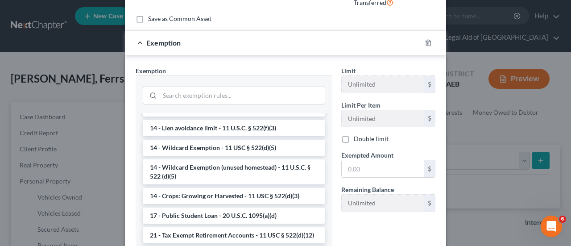
scroll to position [178, 0]
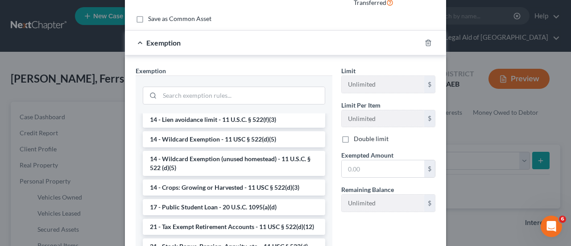
click at [210, 159] on li "14 - Wildcard Exemption (unused homestead) - 11 U.S.C. § 522 (d)(5)" at bounding box center [234, 163] width 182 height 25
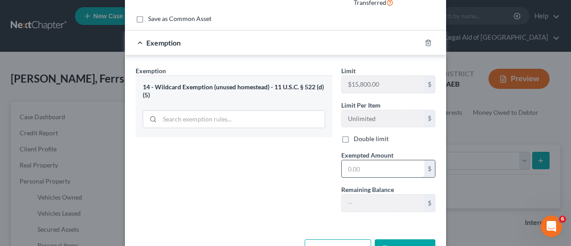
click at [366, 169] on input "text" at bounding box center [383, 168] width 82 height 17
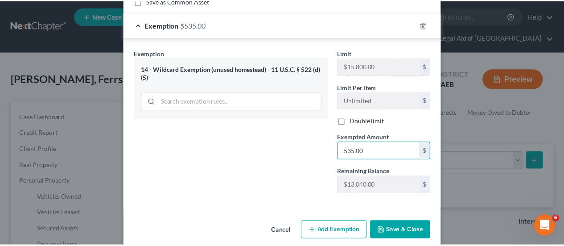
scroll to position [161, 0]
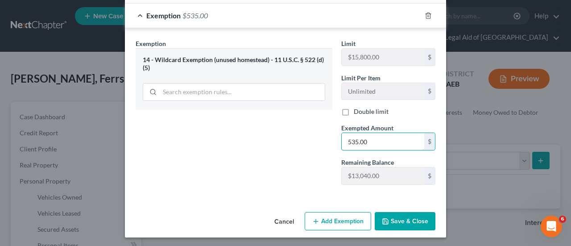
type input "535.00"
click at [399, 223] on button "Save & Close" at bounding box center [405, 221] width 61 height 19
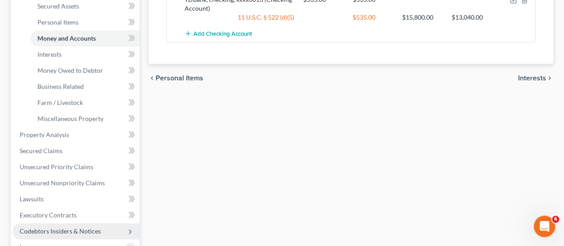
scroll to position [268, 0]
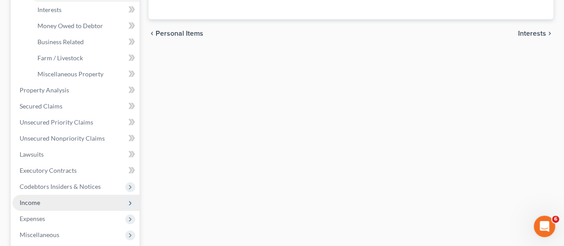
click at [54, 194] on span "Income" at bounding box center [75, 202] width 127 height 16
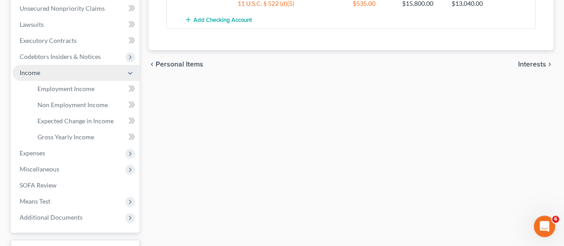
scroll to position [223, 0]
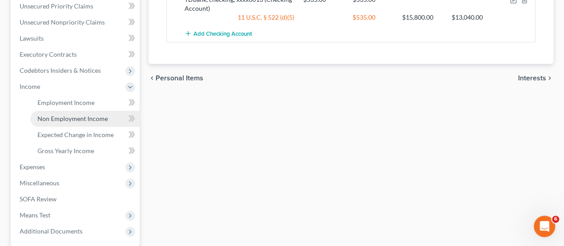
click at [74, 115] on span "Non Employment Income" at bounding box center [72, 119] width 70 height 8
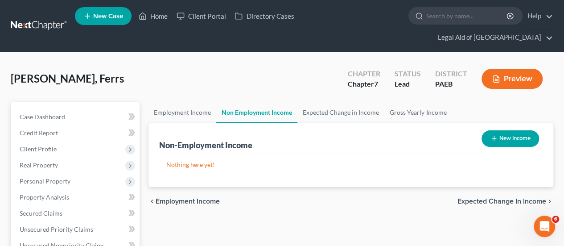
click at [512, 130] on button "New Income" at bounding box center [511, 138] width 58 height 16
select select "0"
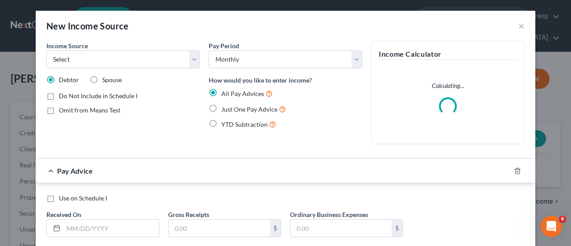
click at [221, 108] on label "Just One Pay Advice" at bounding box center [253, 109] width 65 height 10
click at [225, 108] on input "Just One Pay Advice" at bounding box center [228, 107] width 6 height 6
radio input "true"
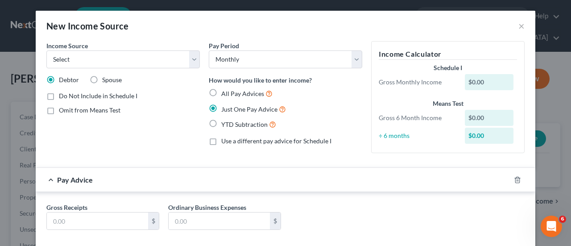
click at [59, 111] on label "Omit from Means Test" at bounding box center [90, 110] width 62 height 9
click at [62, 111] on input "Omit from Means Test" at bounding box center [65, 109] width 6 height 6
checkbox input "true"
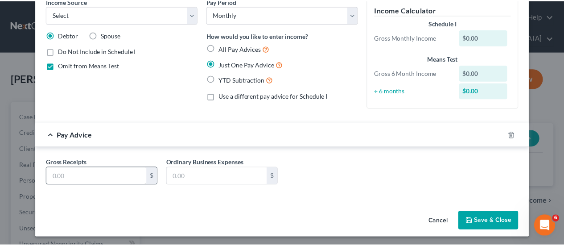
scroll to position [38, 0]
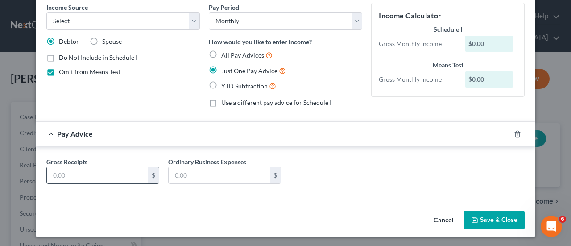
click at [75, 176] on input "text" at bounding box center [97, 175] width 101 height 17
type input "1,442."
click at [491, 221] on button "Save & Close" at bounding box center [494, 219] width 61 height 19
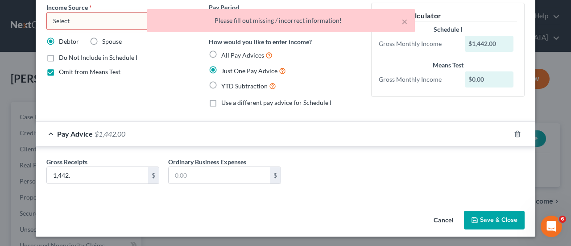
click at [367, 180] on div "Gross Receipts 1,442. $ Ordinary Business Expenses $" at bounding box center [285, 174] width 487 height 34
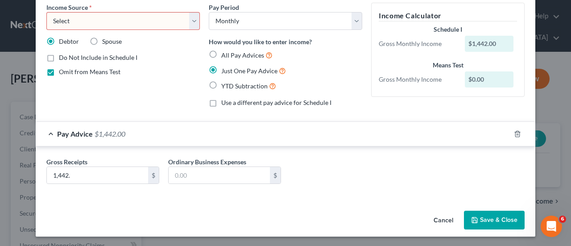
click at [194, 21] on select "Select Unemployment Disability (from employer) Pension Retirement Social Securi…" at bounding box center [122, 21] width 153 height 18
select select "4"
click at [46, 12] on select "Select Unemployment Disability (from employer) Pension Retirement Social Securi…" at bounding box center [122, 21] width 153 height 18
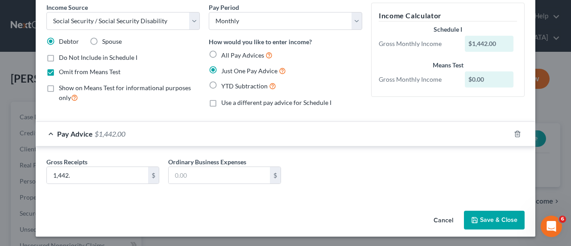
click at [495, 220] on button "Save & Close" at bounding box center [494, 219] width 61 height 19
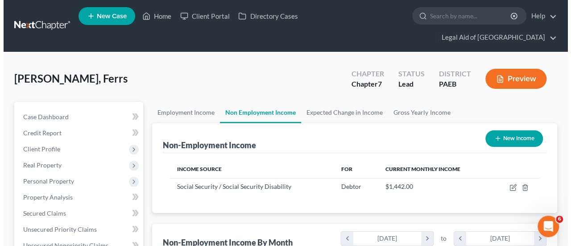
scroll to position [159, 226]
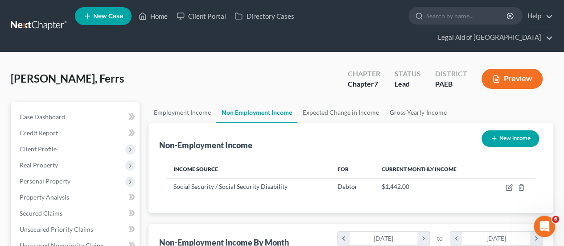
click at [516, 130] on button "New Income" at bounding box center [511, 138] width 58 height 16
select select "0"
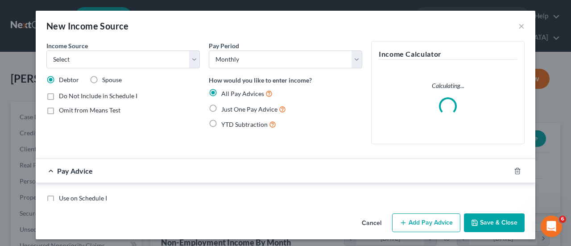
scroll to position [159, 228]
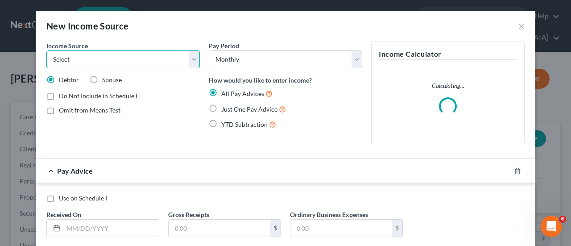
click at [190, 59] on select "Select Unemployment Disability (from employer) Pension Retirement Social Securi…" at bounding box center [122, 59] width 153 height 18
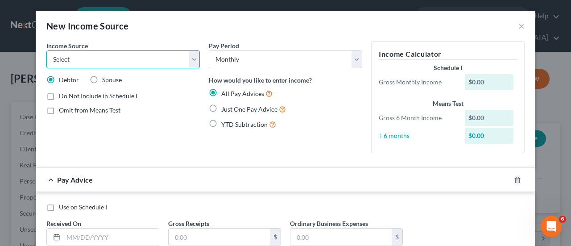
select select "2"
click at [46, 50] on select "Select Unemployment Disability (from employer) Pension Retirement Social Securi…" at bounding box center [122, 59] width 153 height 18
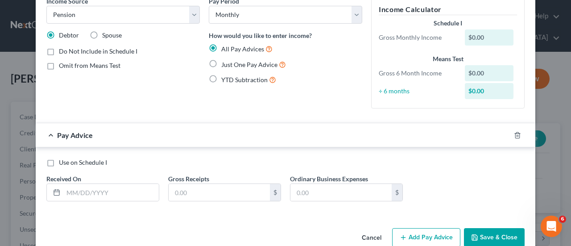
click at [221, 62] on label "Just One Pay Advice" at bounding box center [253, 64] width 65 height 10
click at [225, 62] on input "Just One Pay Advice" at bounding box center [228, 62] width 6 height 6
radio input "true"
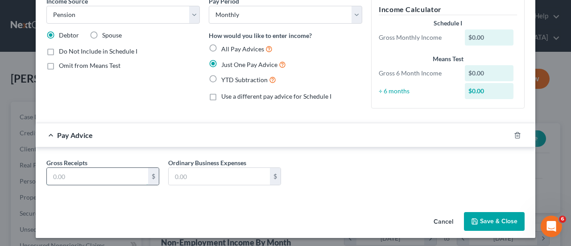
click at [78, 175] on input "text" at bounding box center [97, 176] width 101 height 17
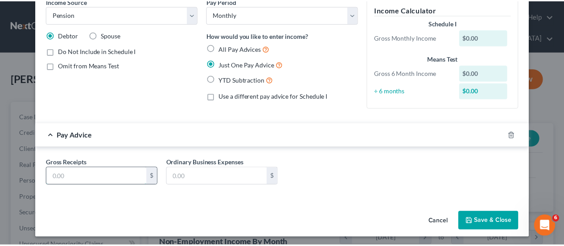
scroll to position [38, 0]
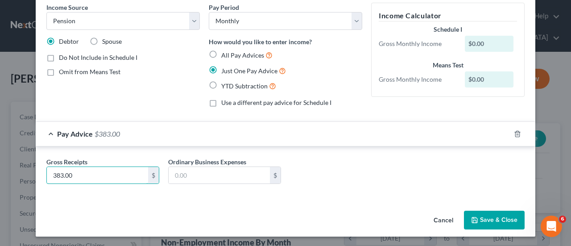
type input "383.00"
click at [492, 220] on button "Save & Close" at bounding box center [494, 219] width 61 height 19
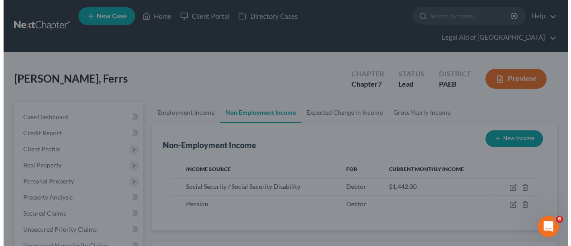
scroll to position [445689, 445622]
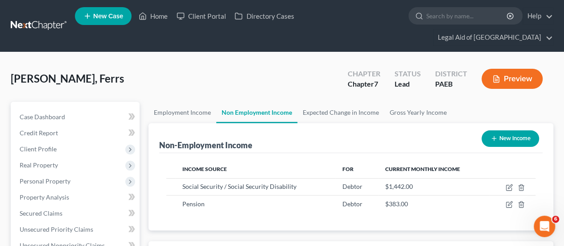
click at [516, 130] on button "New Income" at bounding box center [511, 138] width 58 height 16
select select "0"
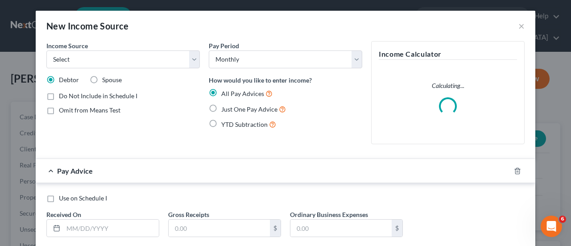
scroll to position [159, 228]
click at [221, 107] on label "Just One Pay Advice" at bounding box center [253, 109] width 65 height 10
click at [225, 107] on input "Just One Pay Advice" at bounding box center [228, 107] width 6 height 6
radio input "true"
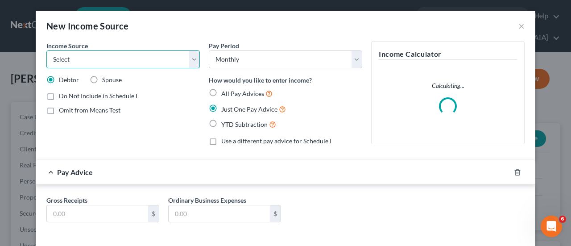
click at [192, 58] on select "Select Unemployment Disability (from employer) Pension Retirement Social Securi…" at bounding box center [122, 59] width 153 height 18
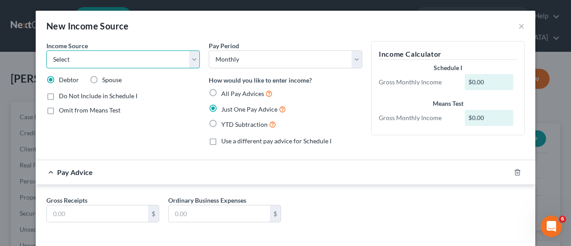
select select "5"
click at [46, 50] on select "Select Unemployment Disability (from employer) Pension Retirement Social Securi…" at bounding box center [122, 59] width 153 height 18
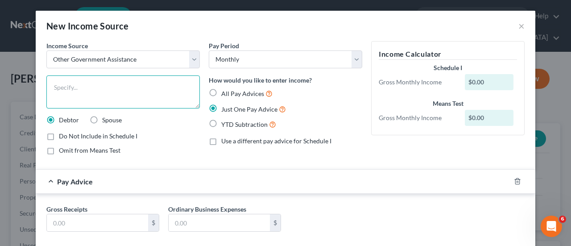
click at [62, 86] on textarea at bounding box center [122, 91] width 153 height 33
type textarea "SNAP benefits"
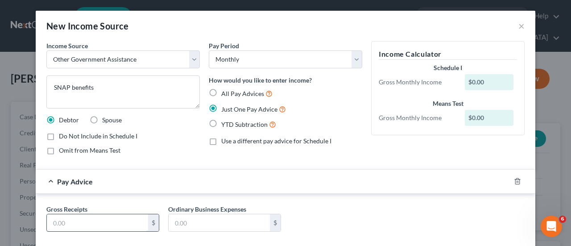
click at [64, 222] on input "text" at bounding box center [97, 222] width 101 height 17
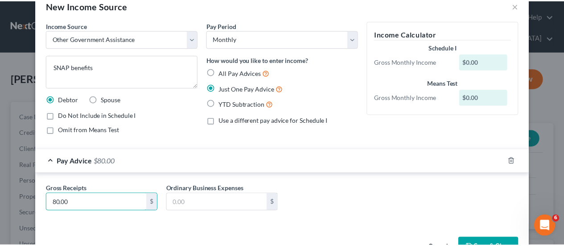
scroll to position [47, 0]
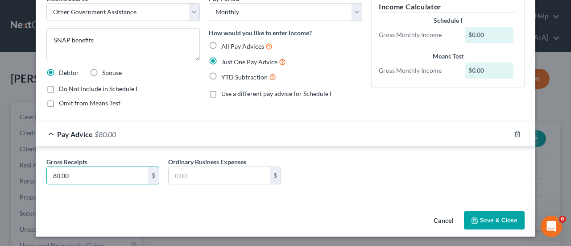
type input "80.00"
click at [499, 220] on button "Save & Close" at bounding box center [494, 220] width 61 height 19
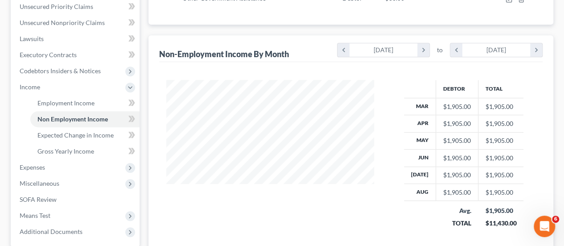
scroll to position [268, 0]
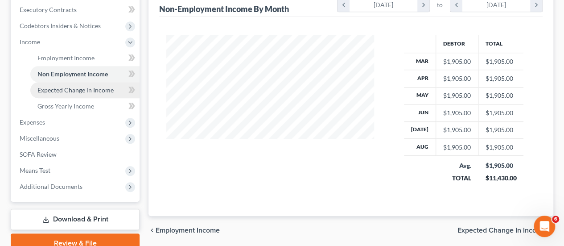
click at [91, 86] on span "Expected Change in Income" at bounding box center [75, 90] width 76 height 8
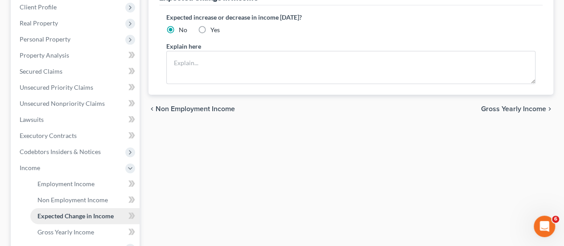
scroll to position [178, 0]
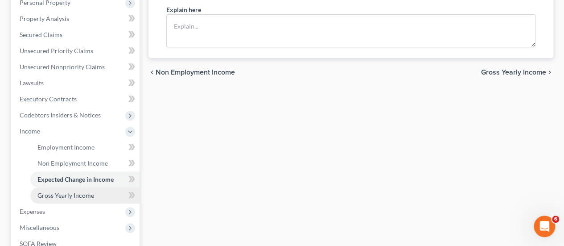
click at [79, 191] on span "Gross Yearly Income" at bounding box center [65, 195] width 57 height 8
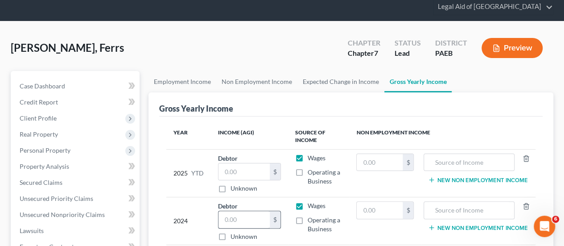
scroll to position [45, 0]
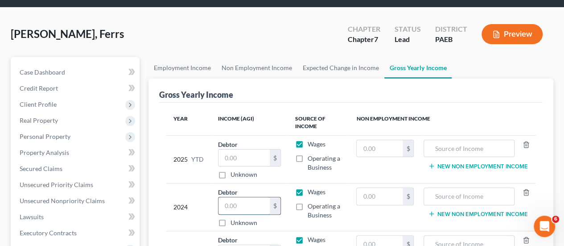
click at [232, 197] on input "text" at bounding box center [243, 205] width 51 height 17
click at [308, 140] on label "Wages" at bounding box center [317, 144] width 18 height 9
click at [311, 140] on input "Wages" at bounding box center [314, 143] width 6 height 6
checkbox input "false"
drag, startPoint x: 300, startPoint y: 175, endPoint x: 301, endPoint y: 200, distance: 24.5
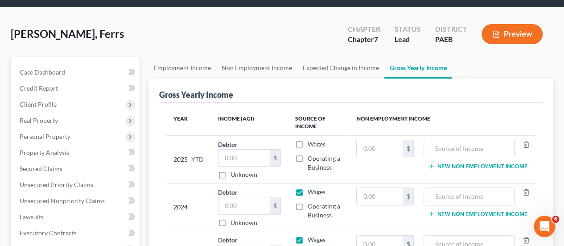
click at [308, 187] on label "Wages" at bounding box center [317, 191] width 18 height 9
click at [311, 187] on input "Wages" at bounding box center [314, 190] width 6 height 6
checkbox input "false"
click at [308, 235] on label "Wages" at bounding box center [317, 239] width 18 height 9
click at [369, 140] on input "text" at bounding box center [380, 148] width 46 height 17
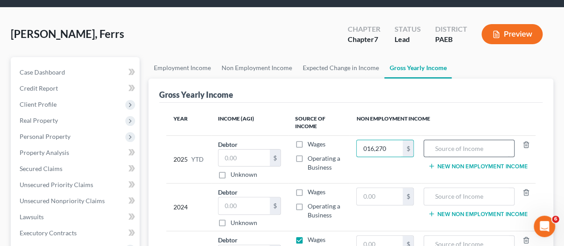
type input "016,270"
click at [470, 140] on input "text" at bounding box center [468, 148] width 81 height 17
type input "SS"
click at [470, 143] on td "SS New Non Employment Income" at bounding box center [478, 159] width 115 height 48
click at [471, 162] on button "New Non Employment Income" at bounding box center [477, 165] width 99 height 7
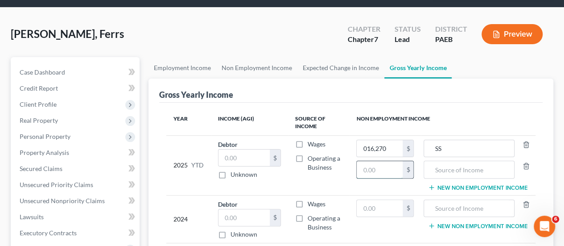
click at [375, 161] on input "text" at bounding box center [380, 169] width 46 height 17
type input "03,827.70"
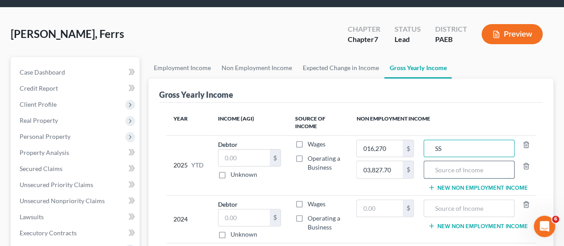
click at [441, 161] on input "text" at bounding box center [468, 169] width 81 height 17
type input "Pension"
click at [375, 200] on input "text" at bounding box center [380, 208] width 46 height 17
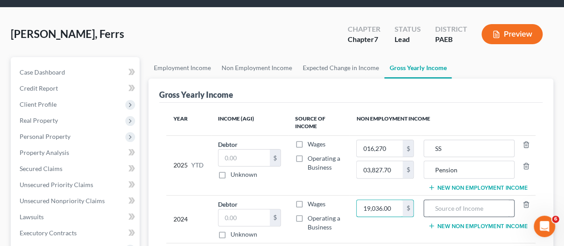
type input "19,036.00"
drag, startPoint x: 457, startPoint y: 193, endPoint x: 460, endPoint y: 199, distance: 6.2
click at [458, 200] on input "text" at bounding box center [468, 208] width 81 height 17
type input "SS"
click at [478, 222] on button "New Non Employment Income" at bounding box center [477, 225] width 99 height 7
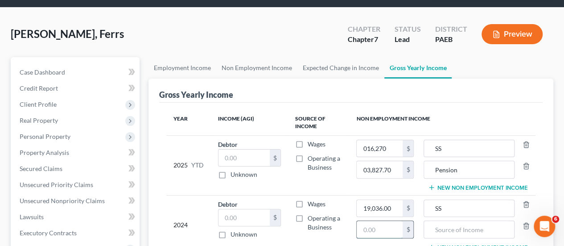
click at [376, 221] on input "text" at bounding box center [380, 229] width 46 height 17
type input "4,593.24"
click at [449, 221] on input "text" at bounding box center [468, 229] width 81 height 17
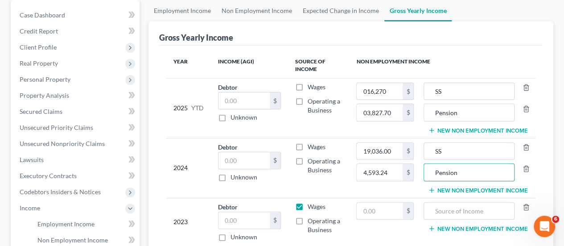
scroll to position [134, 0]
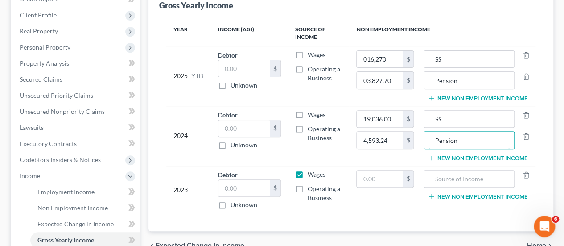
type input "Pension"
click at [308, 170] on label "Wages" at bounding box center [317, 174] width 18 height 9
click at [311, 170] on input "Wages" at bounding box center [314, 173] width 6 height 6
checkbox input "false"
click at [364, 170] on input "text" at bounding box center [380, 178] width 46 height 17
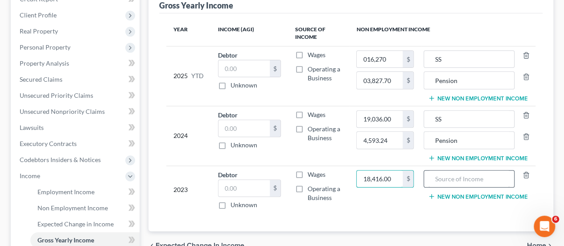
type input "18,416.00"
click at [452, 170] on input "text" at bounding box center [468, 178] width 81 height 17
type input "SS"
click at [460, 193] on button "New Non Employment Income" at bounding box center [477, 196] width 99 height 7
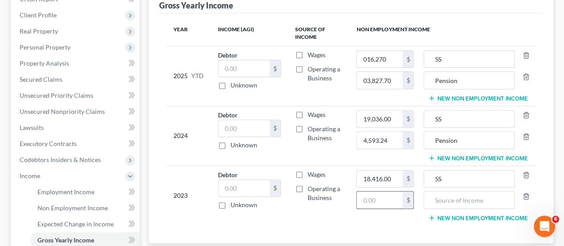
click at [377, 191] on input "text" at bounding box center [380, 199] width 46 height 17
type input "4,593.24"
click at [459, 191] on input "text" at bounding box center [468, 199] width 81 height 17
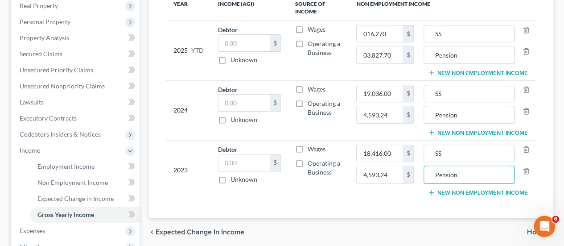
scroll to position [178, 0]
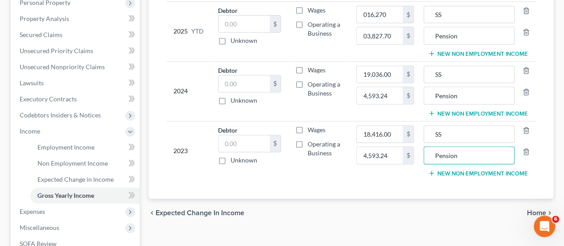
type input "Pension"
click at [539, 209] on span "Home" at bounding box center [536, 212] width 19 height 7
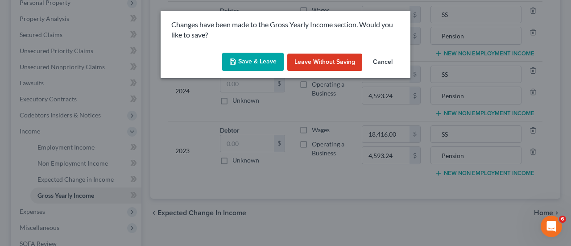
click at [251, 62] on button "Save & Leave" at bounding box center [253, 62] width 62 height 19
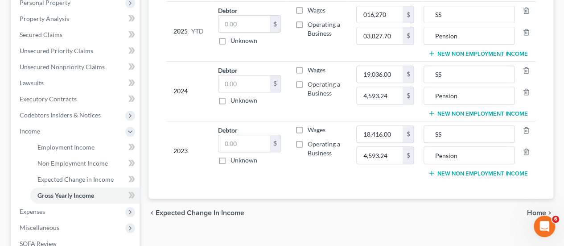
type input "4,593.24"
type input "Pension"
type input "4,593.24"
type input "Pension"
type input "3,827.70"
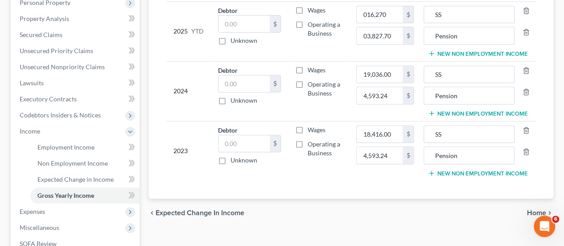
type input "Pension"
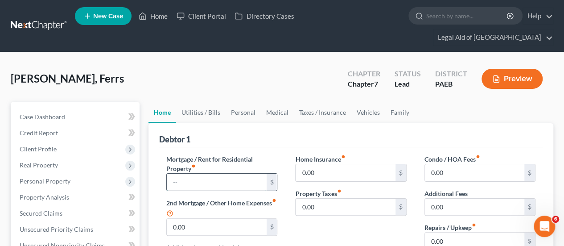
click at [188, 173] on input "text" at bounding box center [216, 181] width 99 height 17
type input "990.00"
click at [327, 164] on input "0.00" at bounding box center [345, 172] width 99 height 17
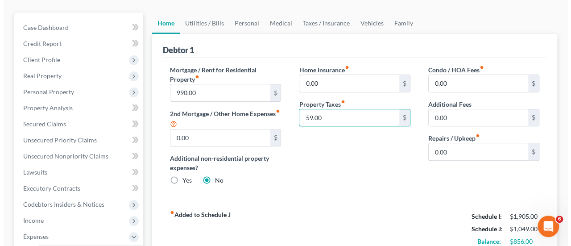
scroll to position [178, 0]
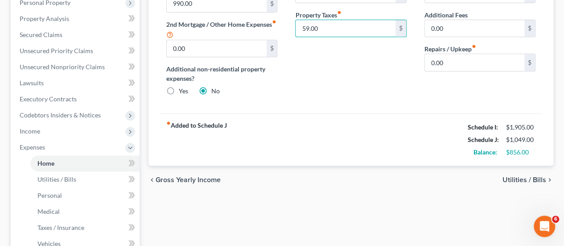
type input "59.00"
click at [520, 176] on span "Utilities / Bills" at bounding box center [524, 179] width 44 height 7
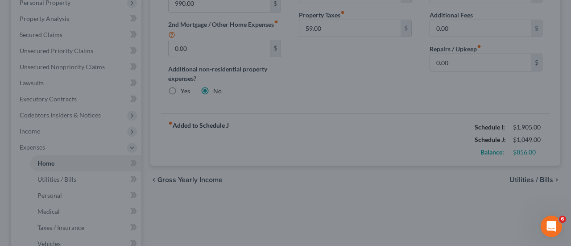
click at [524, 164] on div at bounding box center [285, 123] width 571 height 246
drag, startPoint x: 353, startPoint y: 204, endPoint x: 300, endPoint y: 194, distance: 53.9
click at [303, 196] on div at bounding box center [285, 123] width 571 height 246
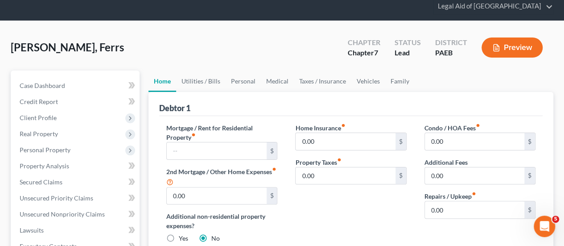
scroll to position [45, 0]
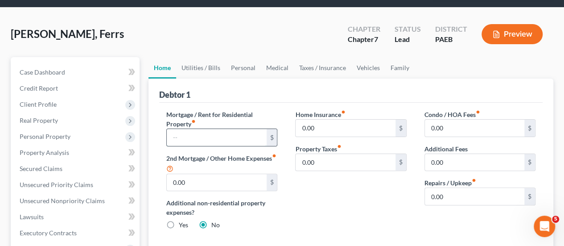
click at [180, 129] on input "text" at bounding box center [216, 137] width 99 height 17
type input "990.00"
click at [329, 154] on input "0.00" at bounding box center [345, 162] width 99 height 17
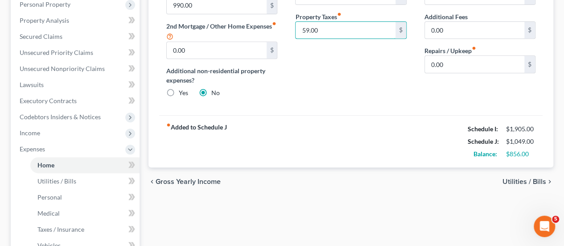
scroll to position [178, 0]
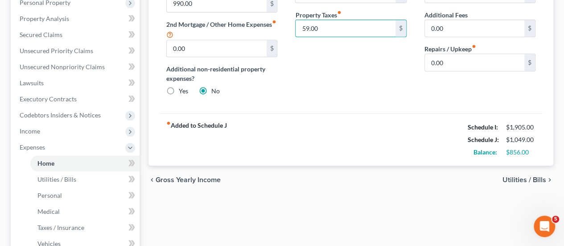
type input "59.00"
click at [524, 176] on span "Utilities / Bills" at bounding box center [524, 179] width 44 height 7
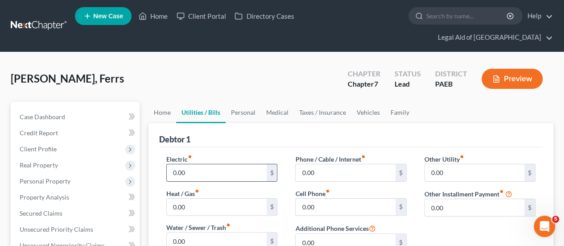
click at [201, 164] on input "0.00" at bounding box center [216, 172] width 99 height 17
type input "100.00"
click at [196, 198] on input "0.00" at bounding box center [216, 206] width 99 height 17
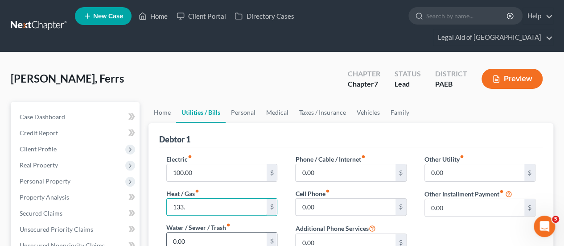
type input "133."
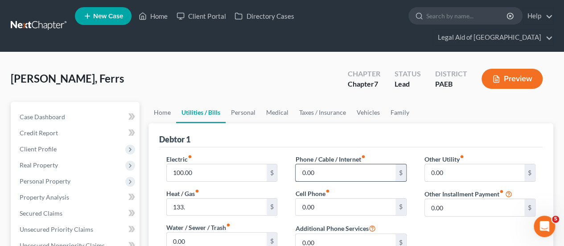
click at [332, 164] on input "0.00" at bounding box center [345, 172] width 99 height 17
type input "150.00"
click at [459, 199] on input "0.00" at bounding box center [474, 207] width 99 height 17
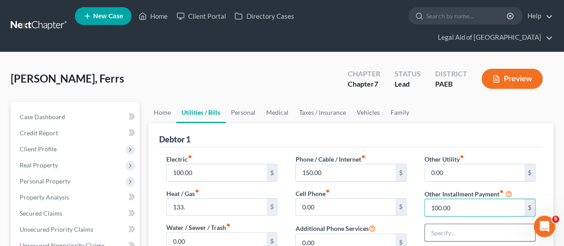
type input "100.00"
click at [440, 224] on input "text" at bounding box center [480, 232] width 110 height 17
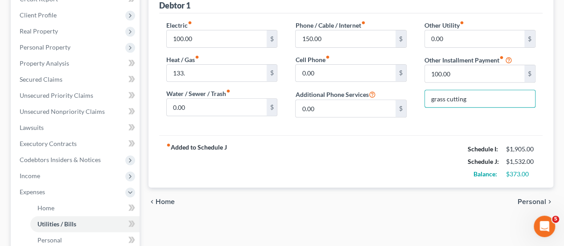
type input "grass cutting"
click at [539, 198] on span "Personal" at bounding box center [532, 201] width 29 height 7
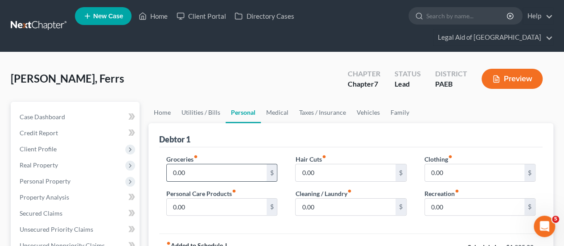
click at [194, 164] on input "0.00" at bounding box center [216, 172] width 99 height 17
type input "400.00"
click at [317, 198] on input "0.00" at bounding box center [345, 206] width 99 height 17
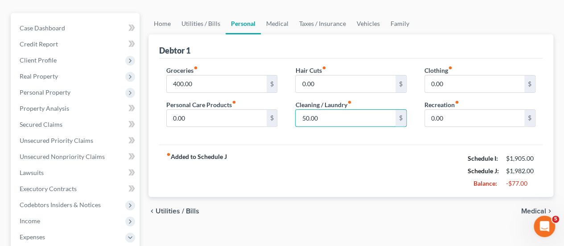
scroll to position [89, 0]
type input "50.00"
click at [533, 207] on span "Medical" at bounding box center [533, 210] width 25 height 7
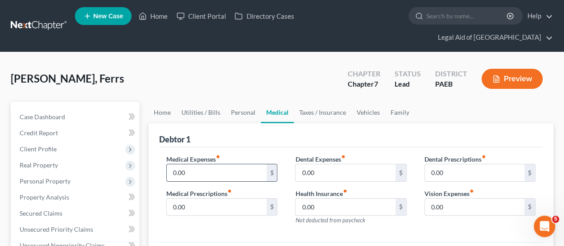
click at [193, 164] on input "0.00" at bounding box center [216, 172] width 99 height 17
type input "168.00"
click at [210, 198] on input "0.00" at bounding box center [216, 206] width 99 height 17
type input "40.00"
click at [325, 198] on input "0.00" at bounding box center [345, 206] width 99 height 17
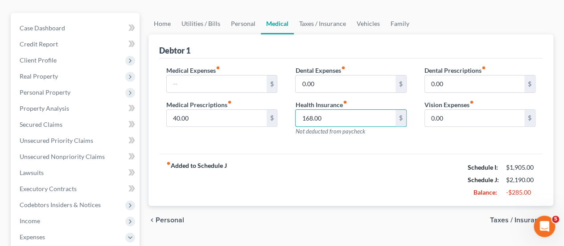
scroll to position [89, 0]
type input "168.00"
click at [526, 216] on span "Taxes / Insurance" at bounding box center [518, 219] width 56 height 7
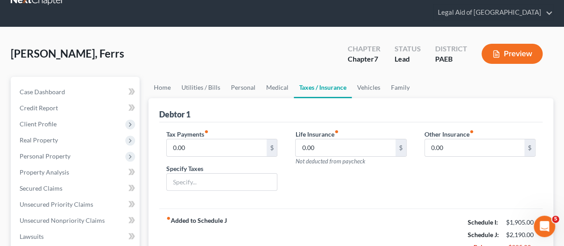
scroll to position [45, 0]
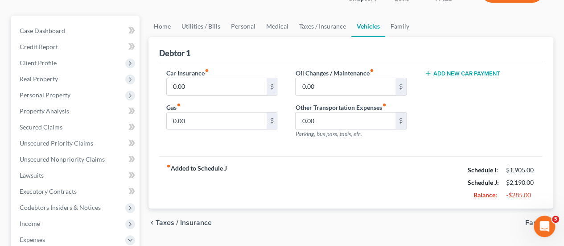
scroll to position [89, 0]
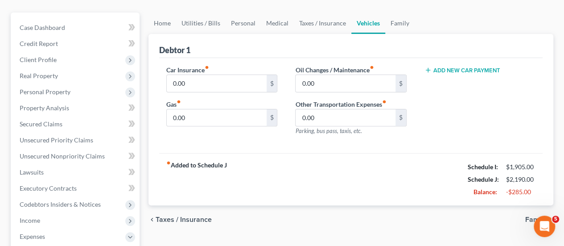
click at [533, 216] on span "Family" at bounding box center [535, 219] width 21 height 7
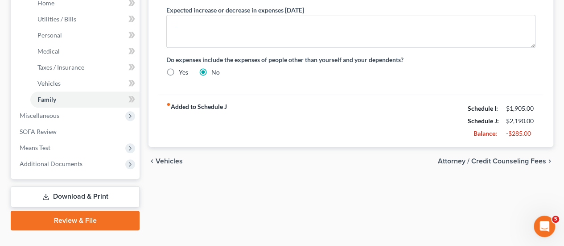
scroll to position [339, 0]
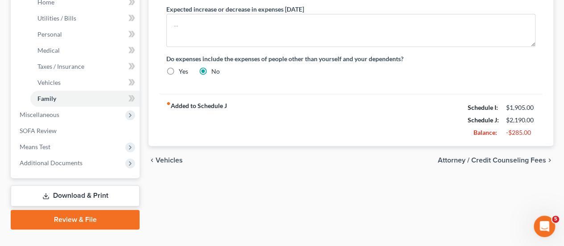
click at [500, 156] on span "Attorney / Credit Counseling Fees" at bounding box center [492, 159] width 108 height 7
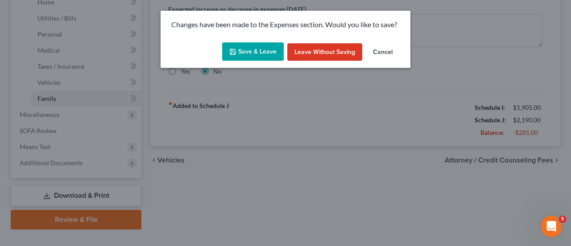
click at [251, 50] on button "Save & Leave" at bounding box center [253, 51] width 62 height 19
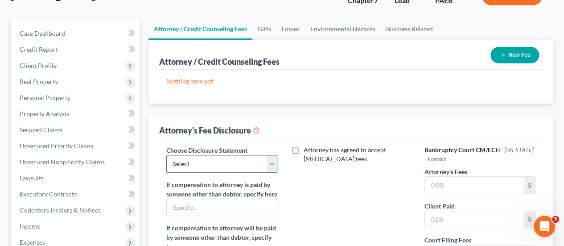
scroll to position [89, 0]
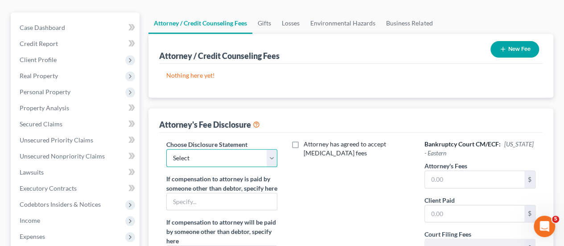
click at [273, 149] on select "Select KY Disclosure" at bounding box center [221, 158] width 111 height 18
select select "0"
click at [166, 149] on select "Select KY Disclosure" at bounding box center [221, 158] width 111 height 18
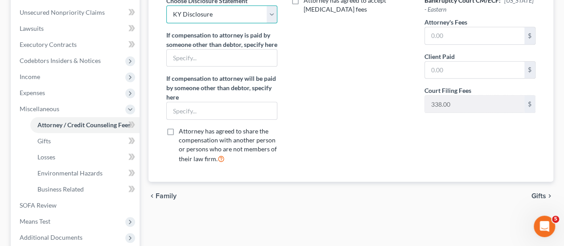
scroll to position [268, 0]
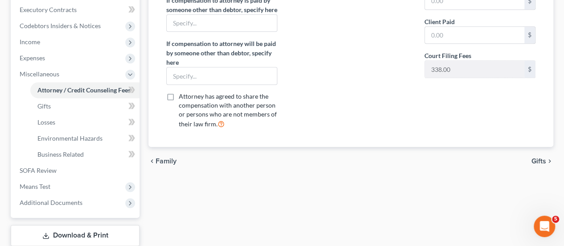
click at [539, 157] on span "Gifts" at bounding box center [538, 160] width 15 height 7
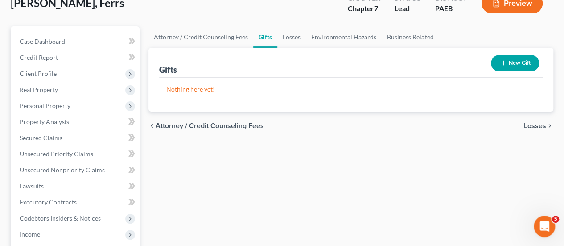
scroll to position [89, 0]
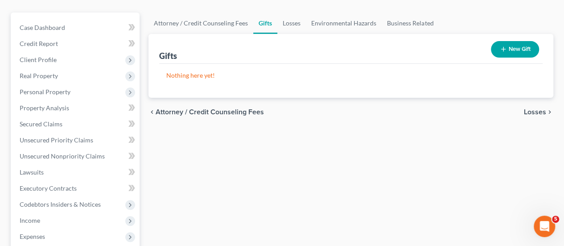
click at [539, 108] on span "Losses" at bounding box center [535, 111] width 22 height 7
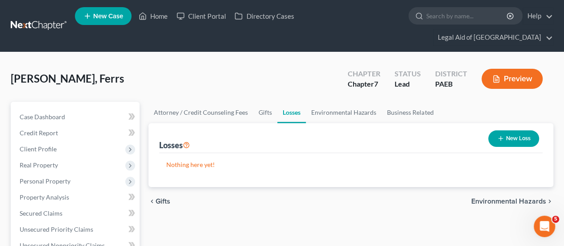
click at [516, 198] on span "Environmental Hazards" at bounding box center [508, 201] width 75 height 7
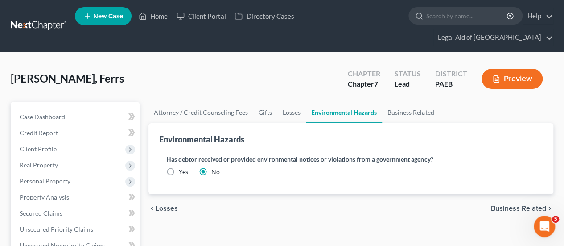
click at [517, 205] on span "Business Related" at bounding box center [518, 208] width 55 height 7
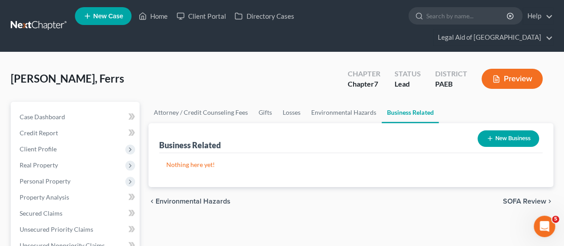
click at [520, 198] on span "SOFA Review" at bounding box center [524, 201] width 43 height 7
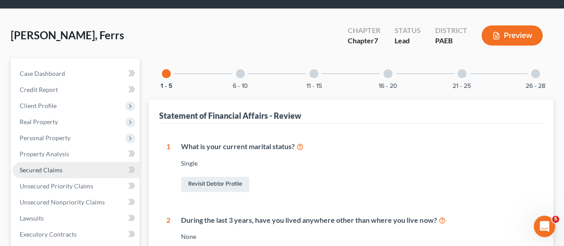
scroll to position [89, 0]
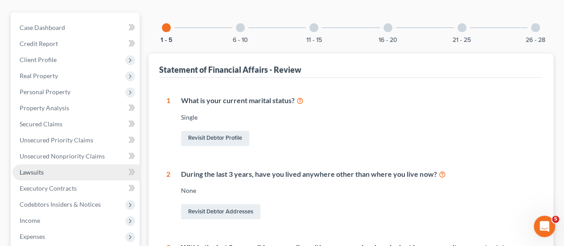
click at [40, 168] on span "Lawsuits" at bounding box center [32, 172] width 24 height 8
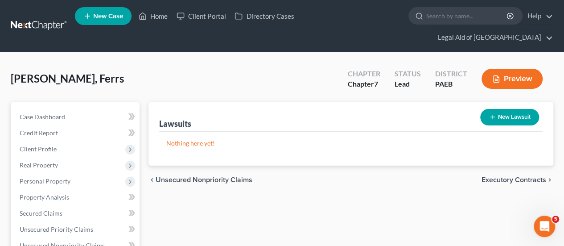
click at [516, 109] on button "New Lawsuit" at bounding box center [509, 117] width 59 height 16
select select "0"
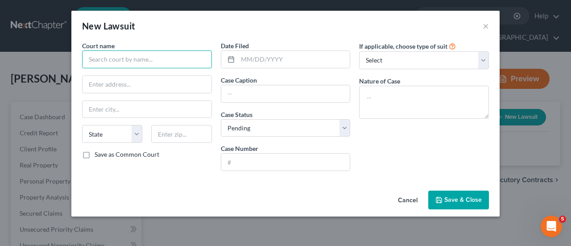
click at [115, 57] on input "text" at bounding box center [147, 59] width 130 height 18
type input "Mercer County Superior Court"
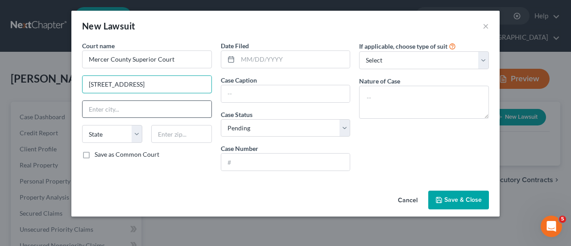
type input "175 S Broad St"
type input "Ternton"
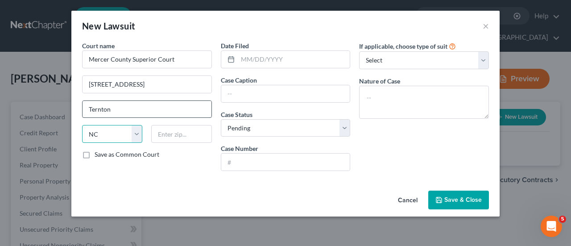
select select "33"
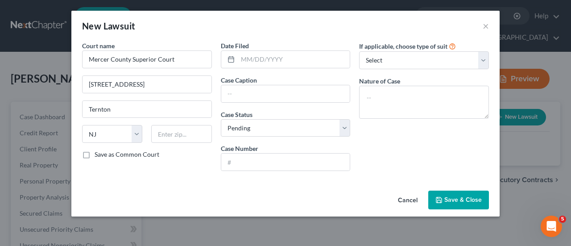
click at [95, 151] on label "Save as Common Court" at bounding box center [127, 154] width 65 height 9
click at [98, 151] on input "Save as Common Court" at bounding box center [101, 153] width 6 height 6
checkbox input "true"
click at [251, 58] on input "text" at bounding box center [294, 59] width 112 height 17
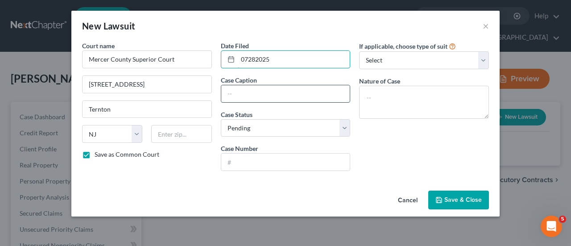
type input "07282025"
drag, startPoint x: 253, startPoint y: 92, endPoint x: 249, endPoint y: 89, distance: 5.4
click at [253, 92] on input "text" at bounding box center [285, 93] width 129 height 17
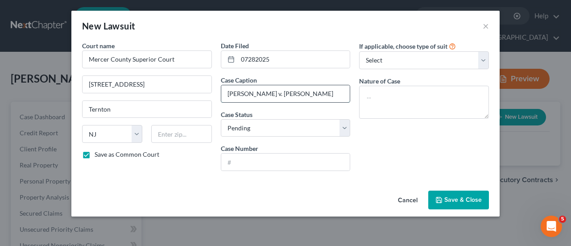
type input "Milagros Lora-Simon v. Alan Ferrs"
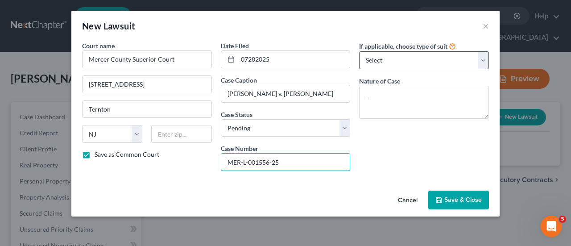
type input "MER-L-001556-25"
click at [482, 63] on select "Select Repossession Garnishment Foreclosure Attached, Seized, Or Levied Other" at bounding box center [424, 60] width 130 height 18
select select "4"
click at [359, 51] on select "Select Repossession Garnishment Foreclosure Attached, Seized, Or Levied Other" at bounding box center [424, 60] width 130 height 18
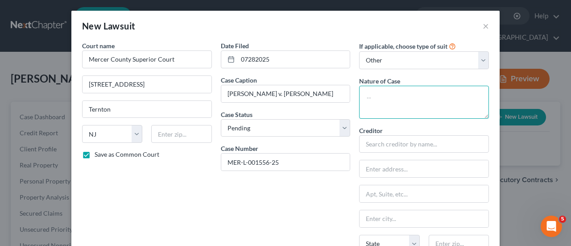
click at [366, 95] on textarea at bounding box center [424, 102] width 130 height 33
type textarea "Civil Action-Automobile Accident"
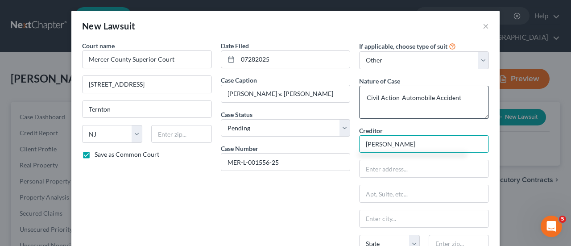
type input "Milagros Lora-Simon"
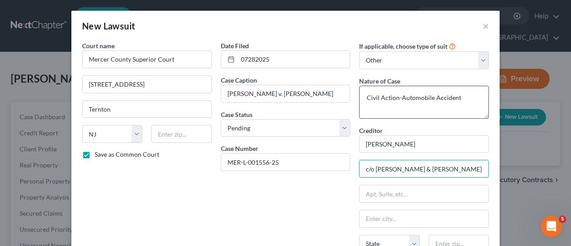
type input "c/o Gersowitz Libo & Korek, PC"
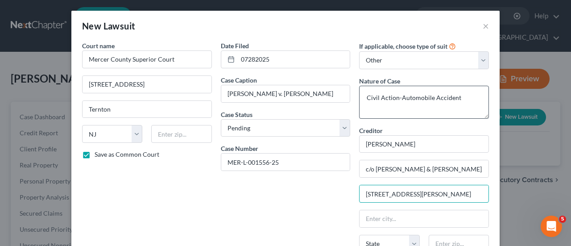
type input "157 Engle St"
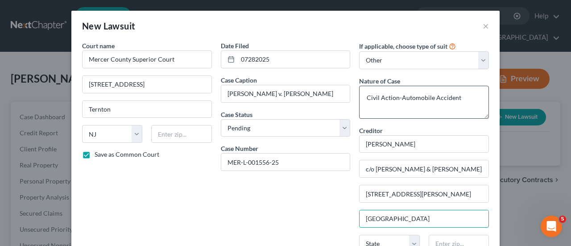
type input "Englewood"
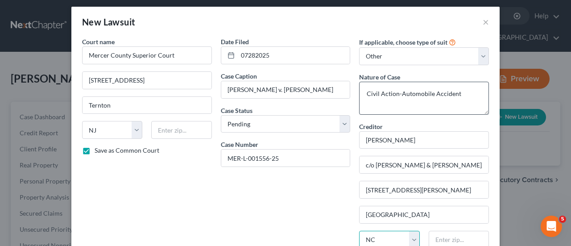
select select "33"
type input "07631"
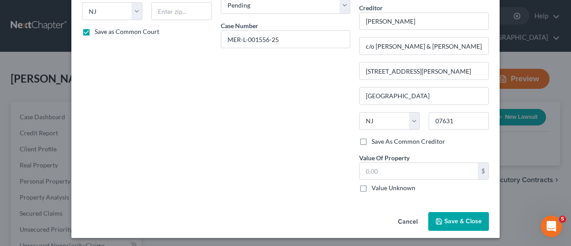
click at [371, 187] on label "Value Unknown" at bounding box center [393, 187] width 44 height 9
click at [375, 187] on input "Value Unknown" at bounding box center [378, 186] width 6 height 6
checkbox input "true"
type input "0.00"
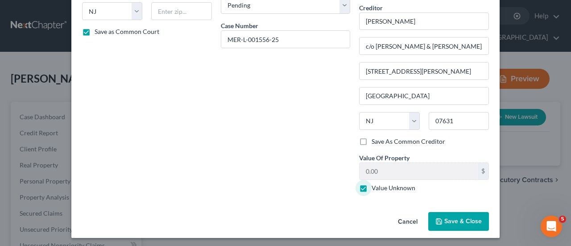
drag, startPoint x: 447, startPoint y: 218, endPoint x: 449, endPoint y: 214, distance: 5.1
click at [446, 217] on span "Save & Close" at bounding box center [462, 221] width 37 height 8
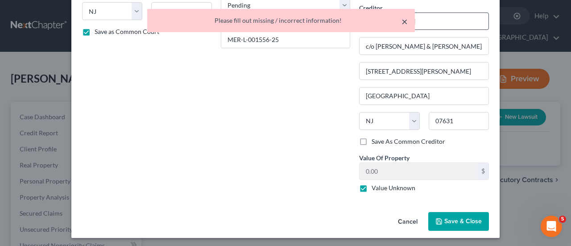
drag, startPoint x: 405, startPoint y: 24, endPoint x: 401, endPoint y: 25, distance: 4.5
click at [405, 24] on button "×" at bounding box center [404, 21] width 6 height 11
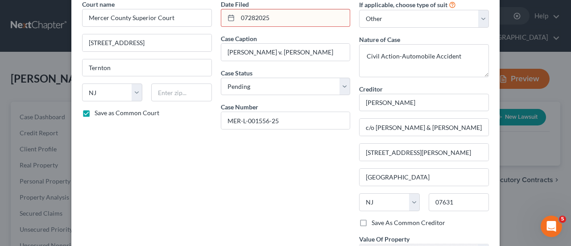
scroll to position [0, 0]
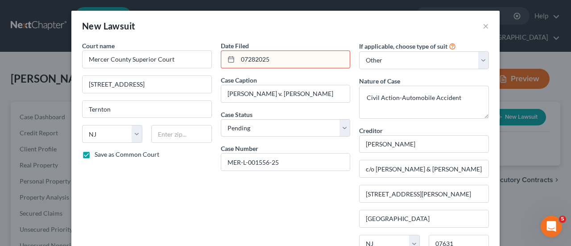
click at [243, 57] on input "07282025" at bounding box center [294, 59] width 112 height 17
click at [253, 58] on input "07/282025" at bounding box center [294, 59] width 112 height 17
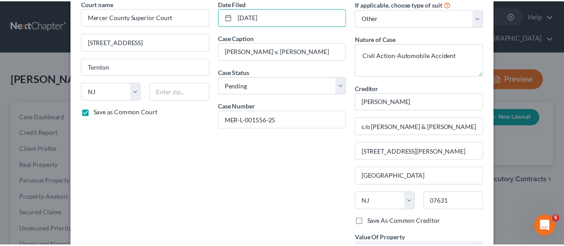
scroll to position [123, 0]
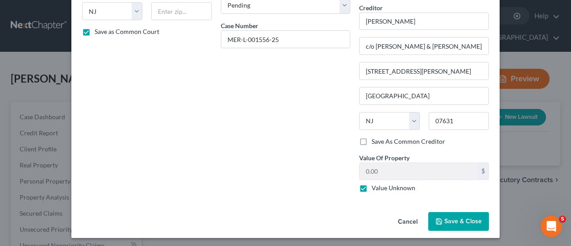
type input "07/28/2025"
click at [468, 224] on button "Save & Close" at bounding box center [458, 221] width 61 height 19
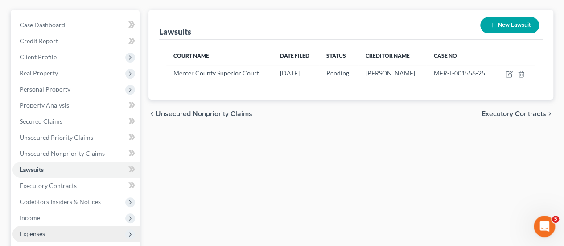
scroll to position [134, 0]
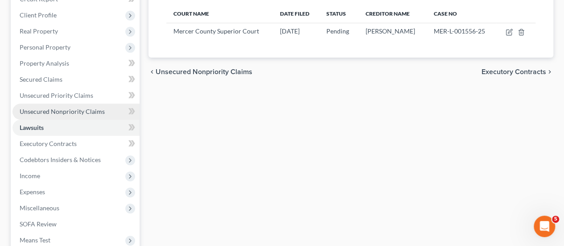
click at [61, 107] on span "Unsecured Nonpriority Claims" at bounding box center [62, 111] width 85 height 8
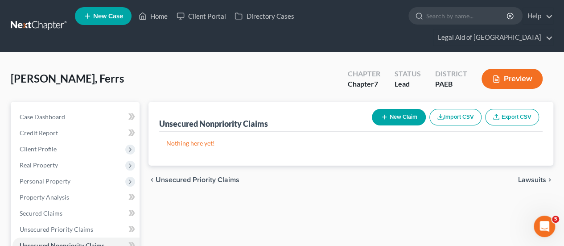
click at [399, 109] on button "New Claim" at bounding box center [399, 117] width 54 height 16
select select "0"
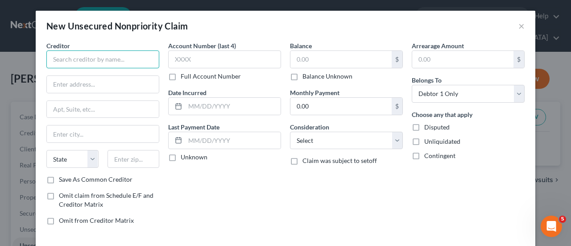
click at [64, 60] on input "text" at bounding box center [102, 59] width 113 height 18
type input "s"
type input "Summit Health"
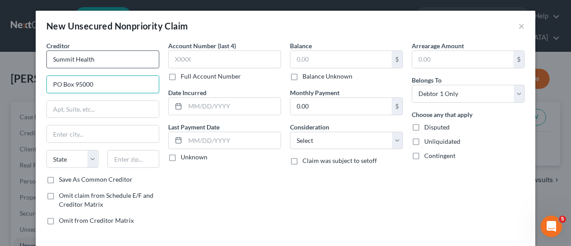
type input "PO Box 95000"
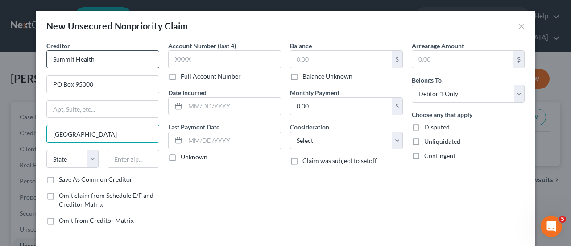
type input "Philadelphia"
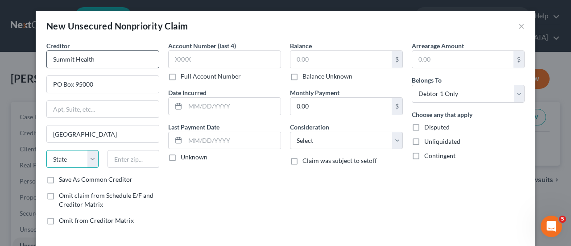
select select "39"
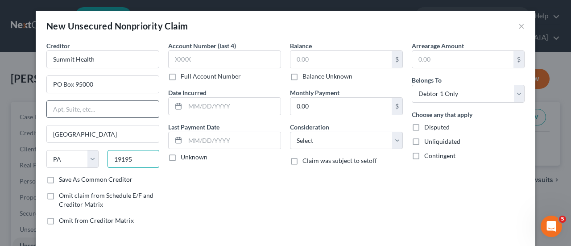
type input "19195"
click at [74, 112] on input "text" at bounding box center [103, 109] width 112 height 17
type input "CL#7970"
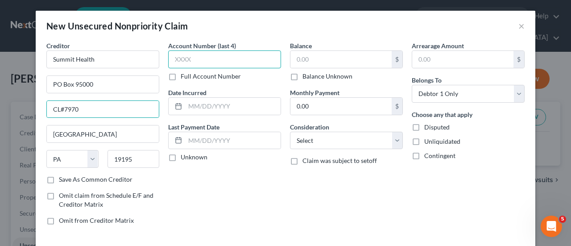
click at [190, 61] on input "text" at bounding box center [224, 59] width 113 height 18
type input "8685"
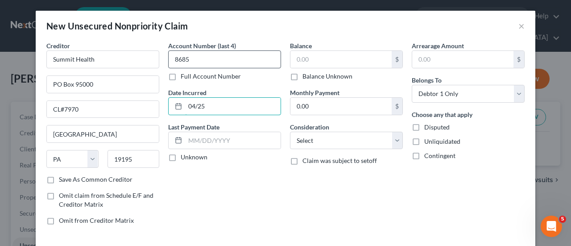
type input "04/25"
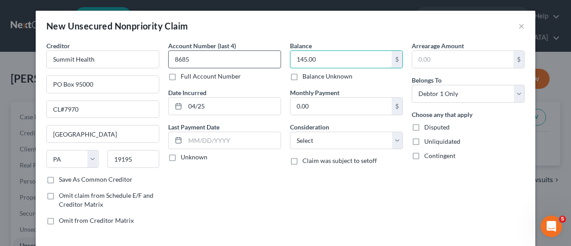
type input "145.00"
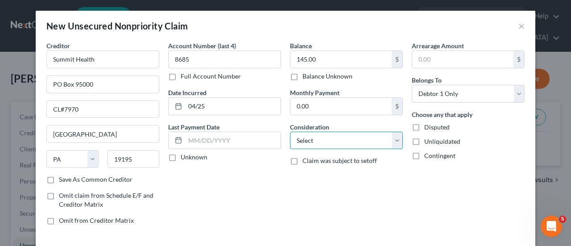
click at [392, 137] on select "Select Cable / Satellite Services Collection Agency Credit Card Debt Debt Couns…" at bounding box center [346, 141] width 113 height 18
select select "9"
click at [290, 132] on select "Select Cable / Satellite Services Collection Agency Credit Card Debt Debt Couns…" at bounding box center [346, 141] width 113 height 18
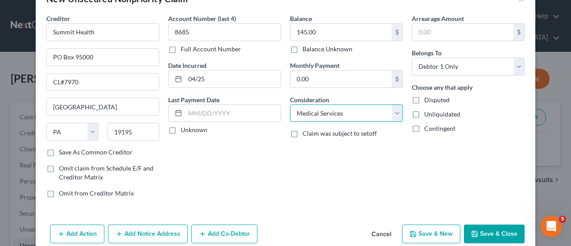
scroll to position [40, 0]
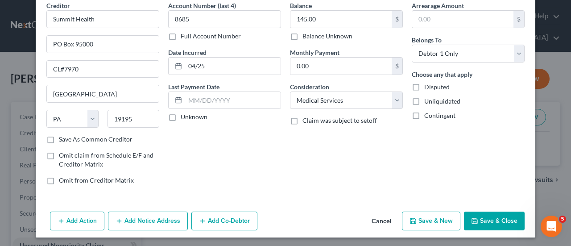
click at [432, 217] on button "Save & New" at bounding box center [431, 220] width 58 height 19
select select "0"
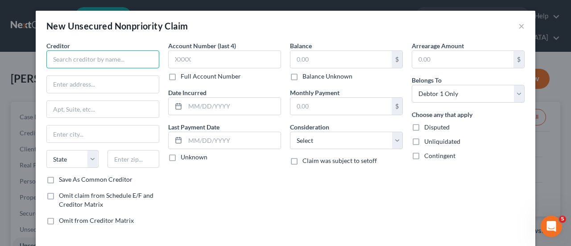
click at [50, 62] on input "text" at bounding box center [102, 59] width 113 height 18
type input "Penn Medicine"
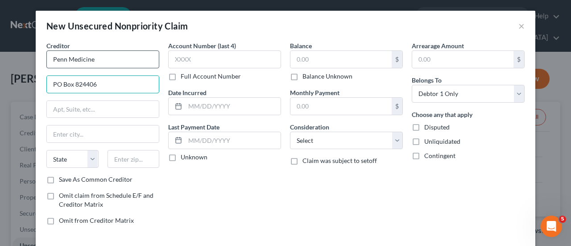
type input "PO Box 824406"
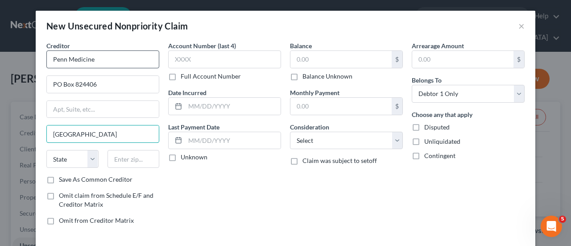
type input "Philadelphia"
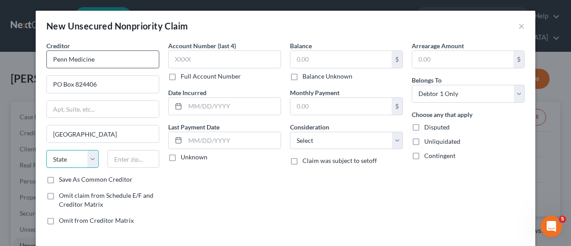
select select "39"
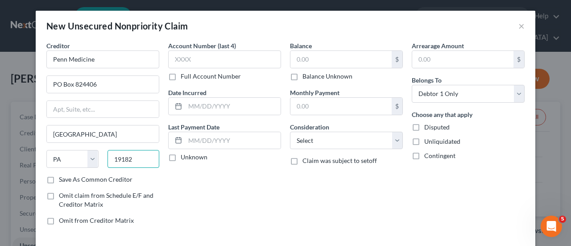
type input "19182"
click at [59, 179] on label "Save As Common Creditor" at bounding box center [96, 179] width 74 height 9
click at [62, 179] on input "Save As Common Creditor" at bounding box center [65, 178] width 6 height 6
checkbox input "true"
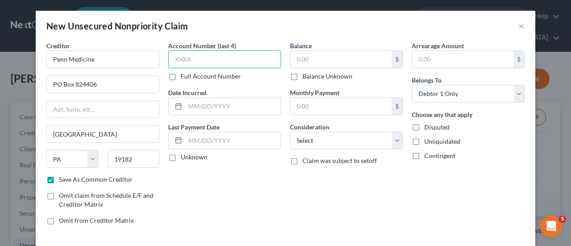
click at [213, 61] on input "text" at bounding box center [224, 59] width 113 height 18
type input "8"
type input "5153"
type input "03/24"
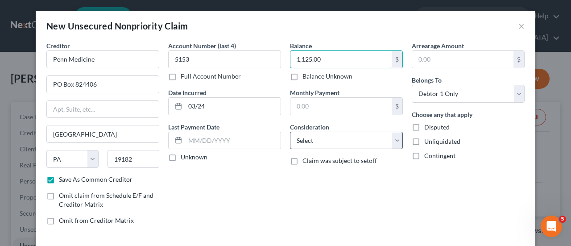
type input "1,125.00"
click at [391, 140] on select "Select Cable / Satellite Services Collection Agency Credit Card Debt Debt Couns…" at bounding box center [346, 141] width 113 height 18
select select "9"
click at [290, 132] on select "Select Cable / Satellite Services Collection Agency Credit Card Debt Debt Couns…" at bounding box center [346, 141] width 113 height 18
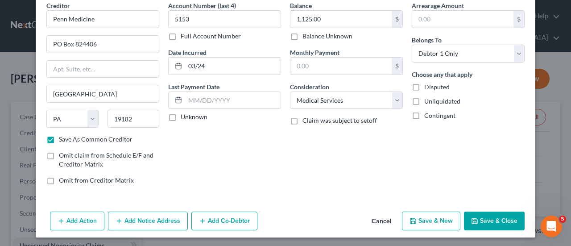
click at [444, 221] on button "Save & New" at bounding box center [431, 220] width 58 height 19
checkbox input "false"
select select "0"
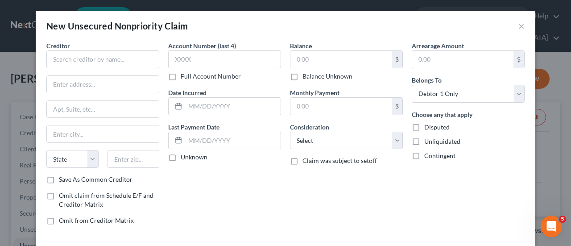
type input "0.00"
click at [80, 59] on input "text" at bounding box center [102, 59] width 113 height 18
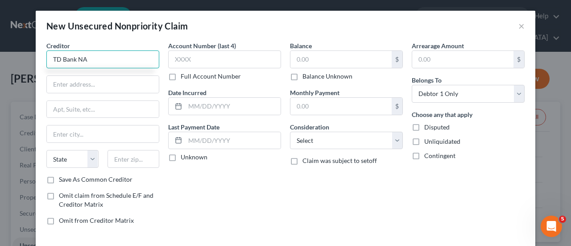
type input "TD Bank NA"
type input "PO Box 100205"
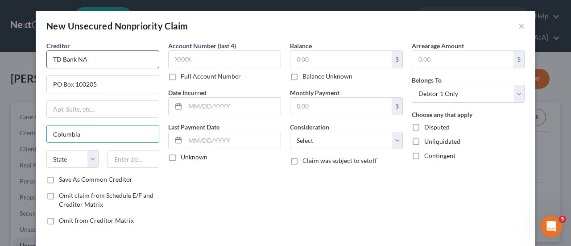
type input "Columbia"
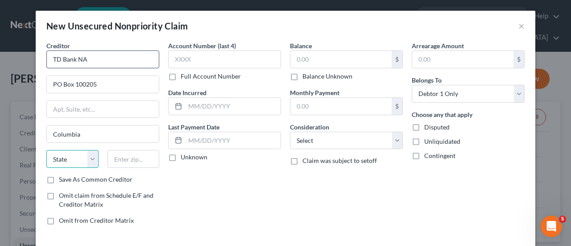
select select "42"
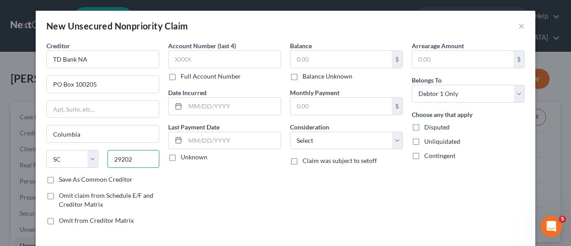
type input "29202"
click at [59, 179] on label "Save As Common Creditor" at bounding box center [96, 179] width 74 height 9
click at [62, 179] on input "Save As Common Creditor" at bounding box center [65, 178] width 6 height 6
checkbox input "true"
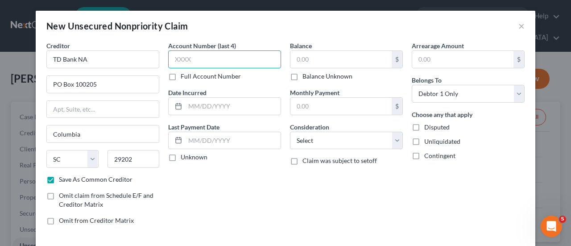
click at [183, 55] on input "text" at bounding box center [224, 59] width 113 height 18
type input "8017"
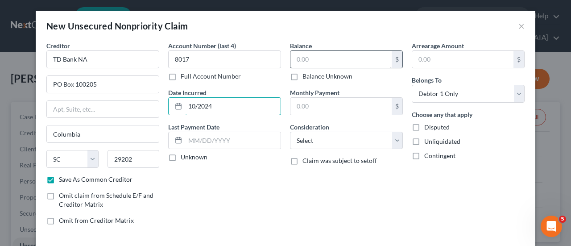
type input "10/2024"
click at [318, 61] on input "text" at bounding box center [340, 59] width 101 height 17
type input "1,300.00"
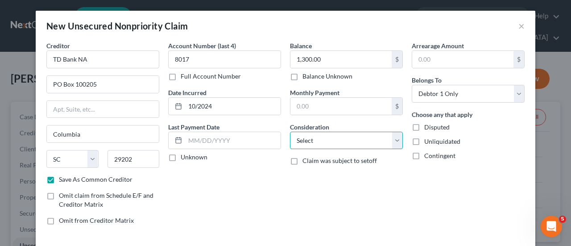
click at [391, 136] on select "Select Cable / Satellite Services Collection Agency Credit Card Debt Debt Couns…" at bounding box center [346, 141] width 113 height 18
select select "2"
click at [290, 132] on select "Select Cable / Satellite Services Collection Agency Credit Card Debt Debt Couns…" at bounding box center [346, 141] width 113 height 18
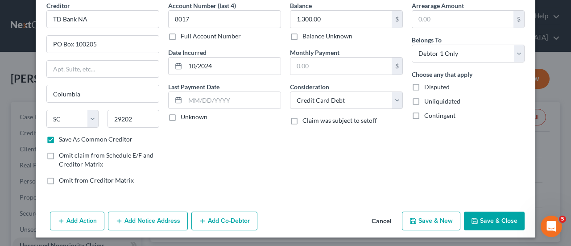
click at [439, 217] on button "Save & New" at bounding box center [431, 220] width 58 height 19
checkbox input "false"
select select "0"
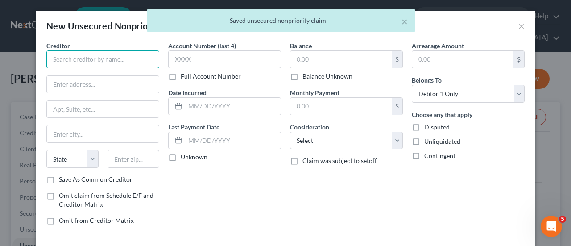
click at [93, 65] on input "text" at bounding box center [102, 59] width 113 height 18
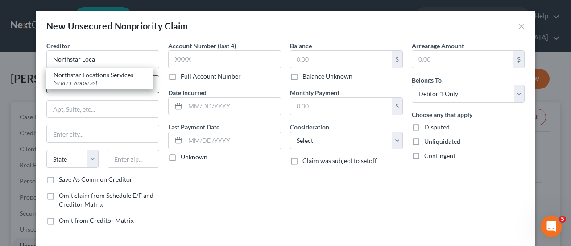
click at [103, 75] on div "Northstar Locations Services" at bounding box center [100, 74] width 93 height 9
type input "Northstar Locations Services"
type input "4285 Genesee St"
type input "Buffalo"
select select "35"
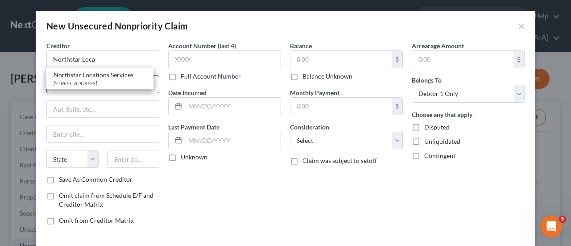
type input "14225"
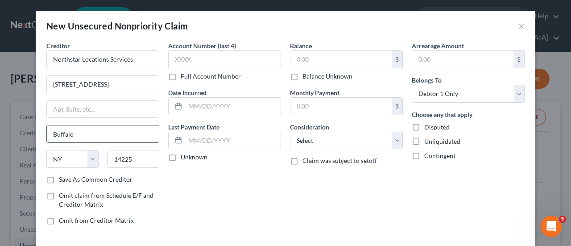
drag, startPoint x: 91, startPoint y: 134, endPoint x: 47, endPoint y: 136, distance: 43.7
click at [47, 136] on input "Buffalo" at bounding box center [103, 133] width 112 height 17
type input "Cheektowaga"
click at [59, 177] on label "Save As Common Creditor" at bounding box center [96, 179] width 74 height 9
click at [62, 177] on input "Save As Common Creditor" at bounding box center [65, 178] width 6 height 6
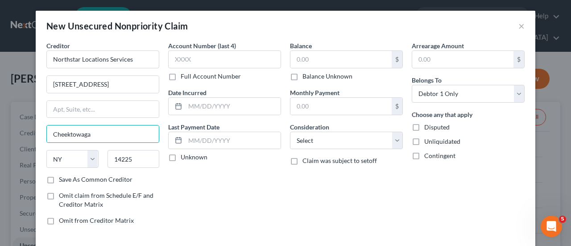
checkbox input "true"
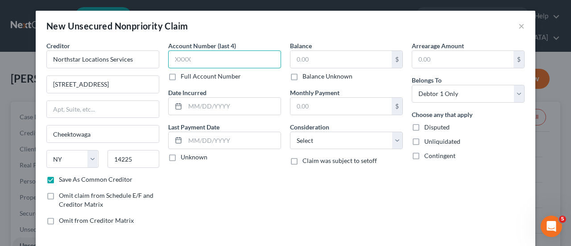
click at [206, 59] on input "text" at bounding box center [224, 59] width 113 height 18
type input "3816"
type input "08/2025"
drag, startPoint x: 188, startPoint y: 57, endPoint x: 166, endPoint y: 59, distance: 21.6
click at [168, 59] on input "3816" at bounding box center [224, 59] width 113 height 18
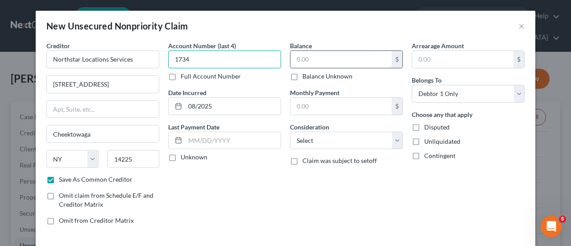
type input "1734"
click at [318, 55] on input "text" at bounding box center [340, 59] width 101 height 17
type input "5,402."
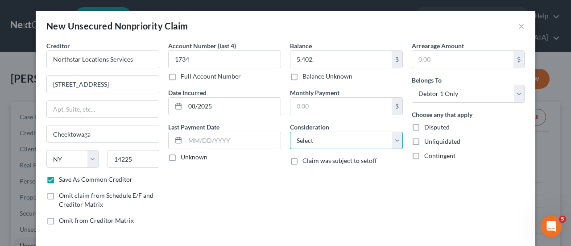
click at [356, 141] on select "Select Cable / Satellite Services Collection Agency Credit Card Debt Debt Couns…" at bounding box center [346, 141] width 113 height 18
select select "2"
click at [290, 132] on select "Select Cable / Satellite Services Collection Agency Credit Card Debt Debt Couns…" at bounding box center [346, 141] width 113 height 18
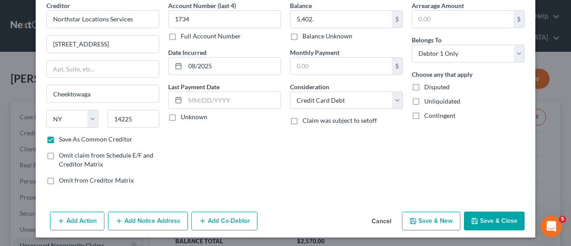
click at [436, 219] on button "Save & New" at bounding box center [431, 220] width 58 height 19
checkbox input "false"
select select "0"
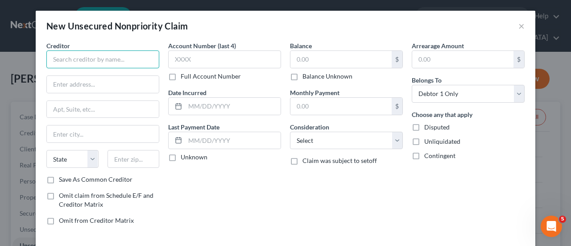
click at [74, 64] on input "text" at bounding box center [102, 59] width 113 height 18
type input "Trinity Health"
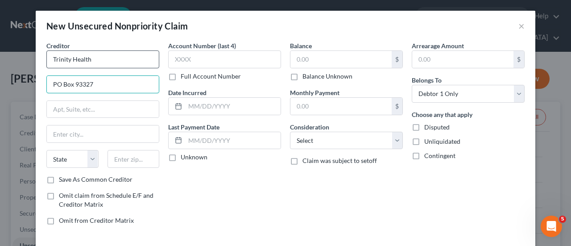
type input "PO Box 93327"
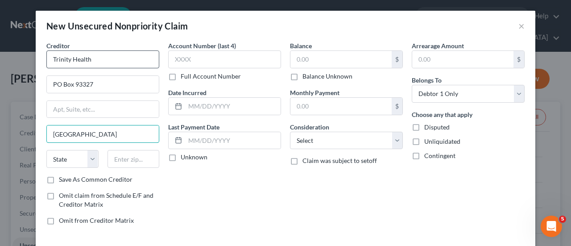
type input "Cleveland"
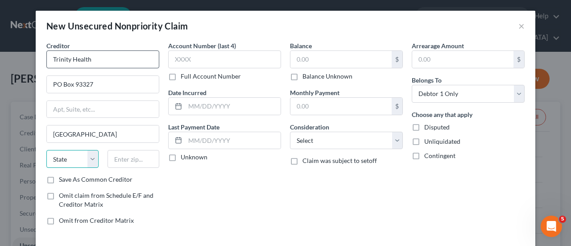
select select "36"
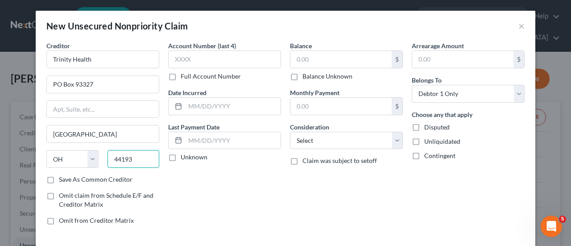
type input "44193"
click at [59, 181] on label "Save As Common Creditor" at bounding box center [96, 179] width 74 height 9
click at [62, 181] on input "Save As Common Creditor" at bounding box center [65, 178] width 6 height 6
checkbox input "true"
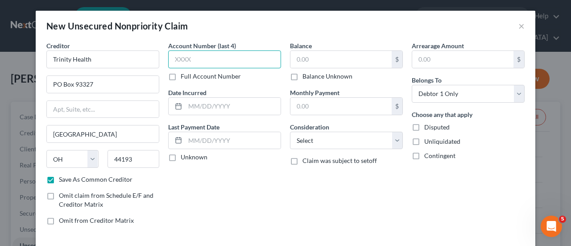
click at [206, 62] on input "text" at bounding box center [224, 59] width 113 height 18
type input "1532"
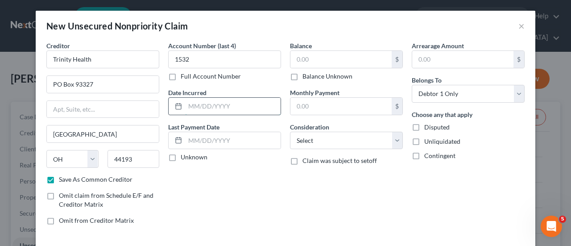
click at [210, 106] on input "text" at bounding box center [232, 106] width 95 height 17
type input "11/2024"
click at [332, 64] on input "text" at bounding box center [340, 59] width 101 height 17
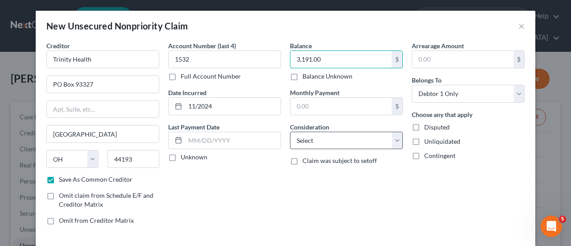
type input "3,191.00"
click at [392, 140] on select "Select Cable / Satellite Services Collection Agency Credit Card Debt Debt Couns…" at bounding box center [346, 141] width 113 height 18
select select "9"
click at [290, 132] on select "Select Cable / Satellite Services Collection Agency Credit Card Debt Debt Couns…" at bounding box center [346, 141] width 113 height 18
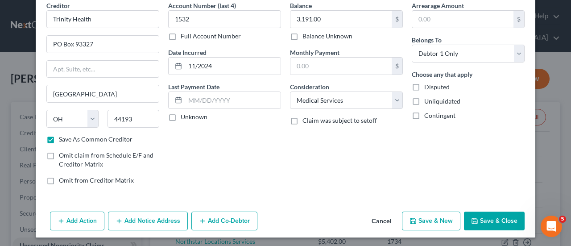
click at [415, 216] on button "Save & New" at bounding box center [431, 220] width 58 height 19
checkbox input "false"
select select "0"
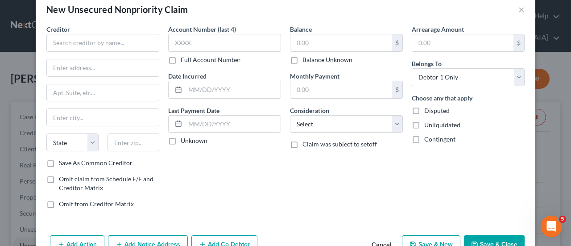
scroll to position [0, 0]
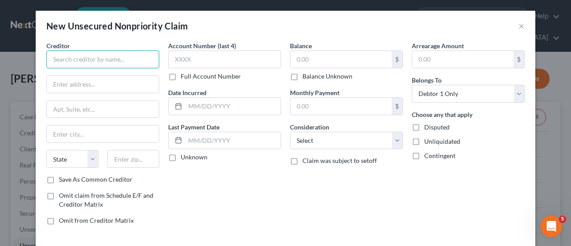
click at [71, 60] on input "text" at bounding box center [102, 59] width 113 height 18
type input "Penn Credit Corp"
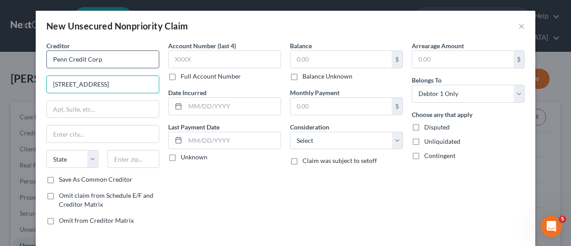
type input "2800 Commerce Dr"
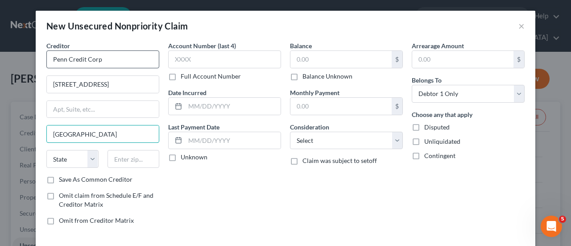
type input "Harrisburg"
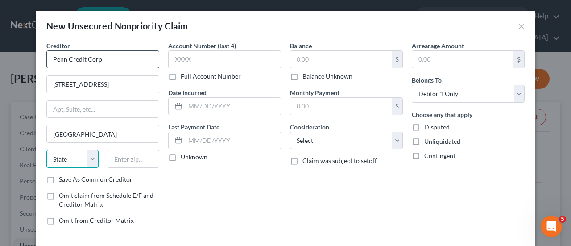
select select "39"
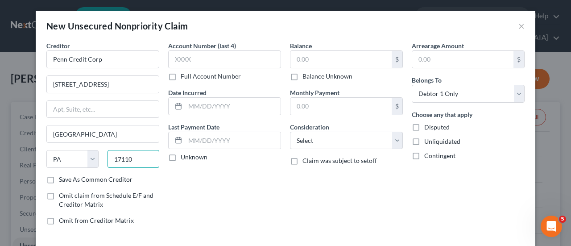
type input "17110"
click at [59, 181] on label "Save As Common Creditor" at bounding box center [96, 179] width 74 height 9
click at [62, 181] on input "Save As Common Creditor" at bounding box center [65, 178] width 6 height 6
checkbox input "true"
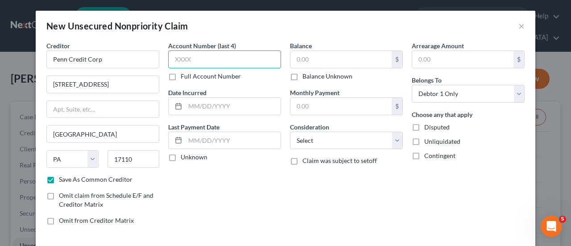
click at [216, 68] on div "Account Number (last 4) Full Account Number" at bounding box center [224, 61] width 113 height 40
type input "3827"
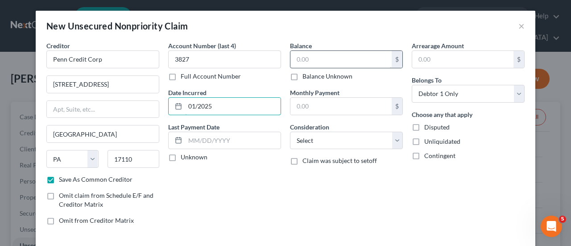
type input "01/2025"
click at [321, 56] on input "text" at bounding box center [340, 59] width 101 height 17
type input "30.00"
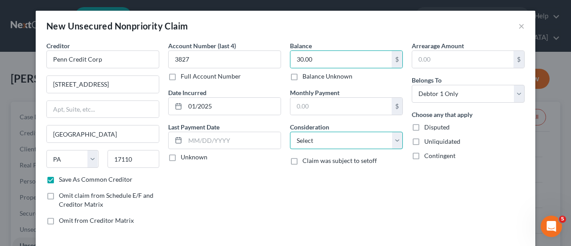
click at [395, 139] on select "Select Cable / Satellite Services Collection Agency Credit Card Debt Debt Couns…" at bounding box center [346, 141] width 113 height 18
select select "14"
click at [290, 132] on select "Select Cable / Satellite Services Collection Agency Credit Card Debt Debt Couns…" at bounding box center [346, 141] width 113 height 18
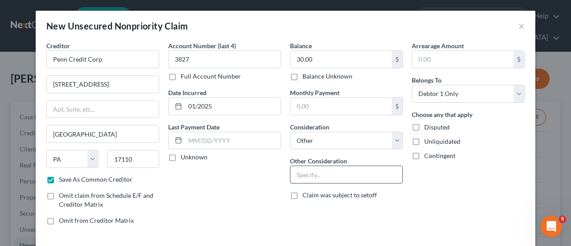
click at [301, 172] on input "text" at bounding box center [346, 174] width 112 height 17
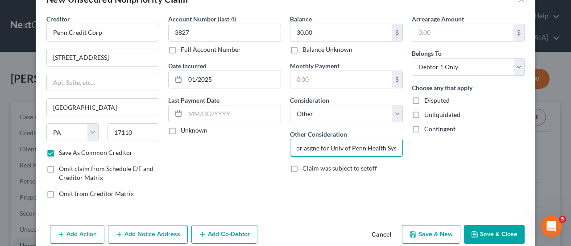
scroll to position [40, 0]
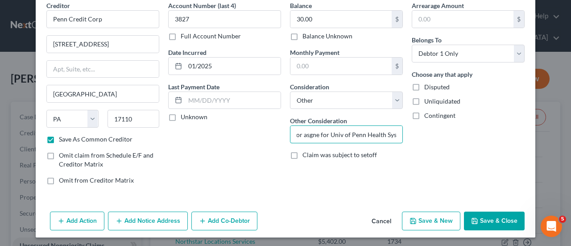
type input "c/a or asgne for Univ of Penn Health Syst"
click at [429, 222] on button "Save & New" at bounding box center [431, 220] width 58 height 19
select select "0"
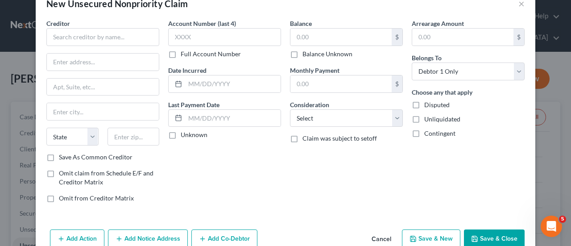
scroll to position [40, 0]
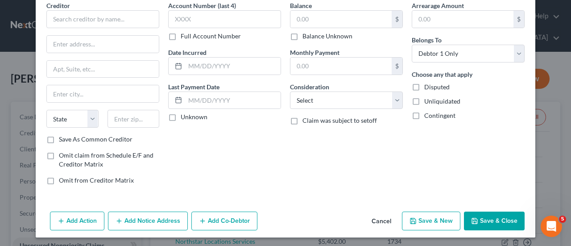
click at [431, 215] on button "Save & New" at bounding box center [431, 220] width 58 height 19
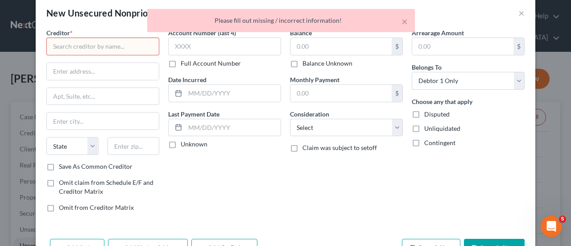
scroll to position [0, 0]
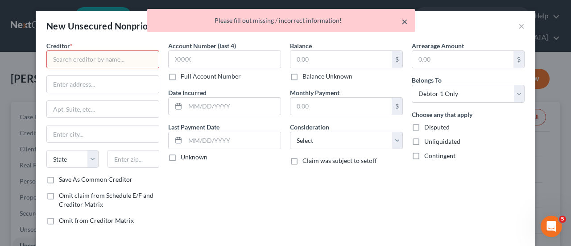
click at [406, 20] on button "×" at bounding box center [404, 21] width 6 height 11
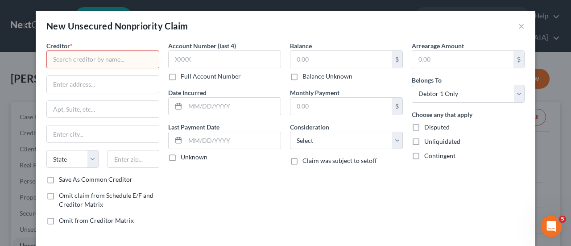
click at [65, 58] on input "text" at bounding box center [102, 59] width 113 height 18
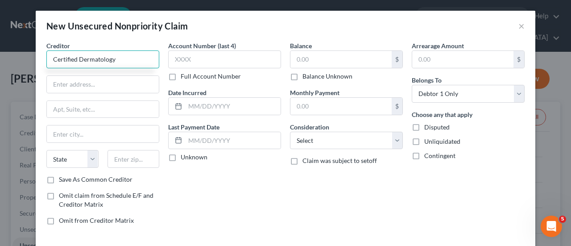
type input "Certified Dermatology"
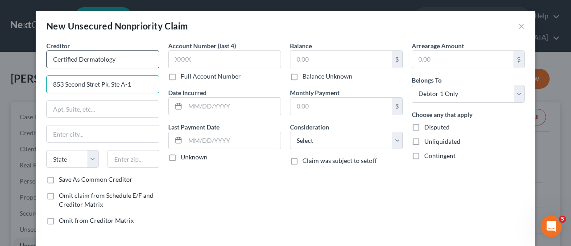
type input "853 Second Stret Pk, Ste A-1"
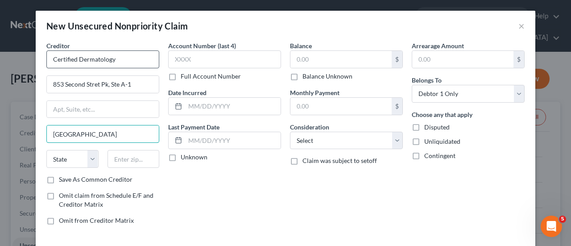
type input "Richboro"
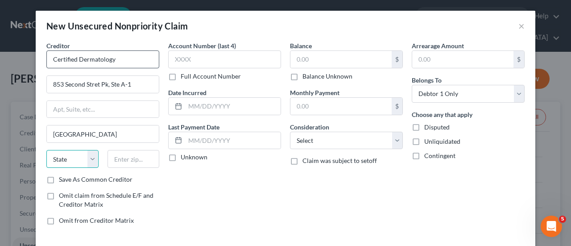
select select "39"
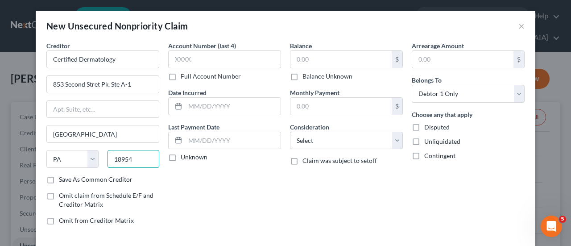
type input "18954"
click at [59, 179] on label "Save As Common Creditor" at bounding box center [96, 179] width 74 height 9
click at [62, 179] on input "Save As Common Creditor" at bounding box center [65, 178] width 6 height 6
checkbox input "true"
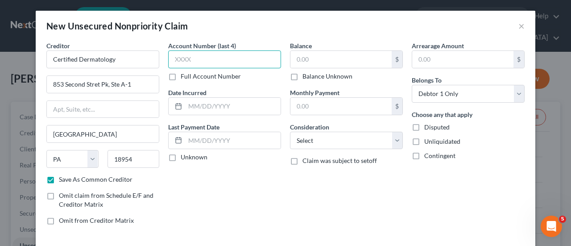
click at [199, 61] on input "text" at bounding box center [224, 59] width 113 height 18
type input "2578"
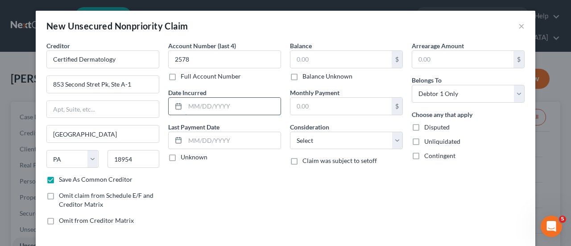
drag, startPoint x: 188, startPoint y: 104, endPoint x: 186, endPoint y: 99, distance: 4.8
click at [186, 99] on input "text" at bounding box center [232, 106] width 95 height 17
type input "06/2024"
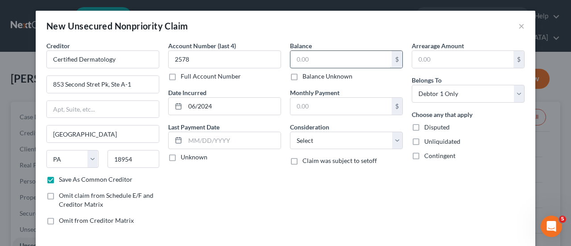
click at [311, 59] on input "text" at bounding box center [340, 59] width 101 height 17
type input "30.00"
click at [396, 144] on select "Select Cable / Satellite Services Collection Agency Credit Card Debt Debt Couns…" at bounding box center [346, 141] width 113 height 18
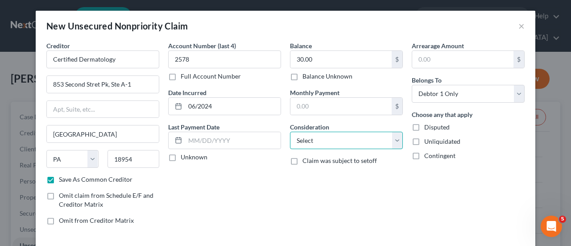
select select "9"
click at [290, 132] on select "Select Cable / Satellite Services Collection Agency Credit Card Debt Debt Couns…" at bounding box center [346, 141] width 113 height 18
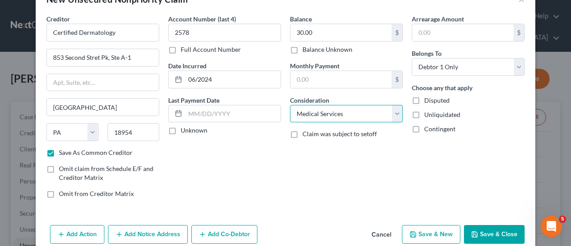
scroll to position [40, 0]
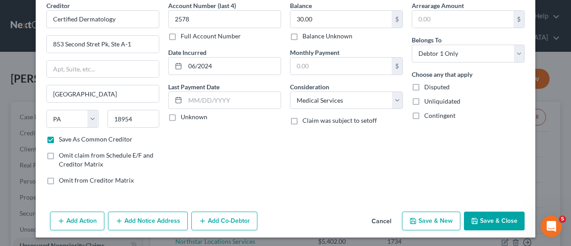
click at [424, 218] on button "Save & New" at bounding box center [431, 220] width 58 height 19
checkbox input "false"
select select "0"
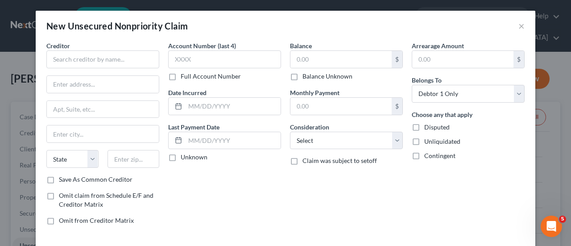
type input "0.00"
click at [60, 61] on input "text" at bounding box center [102, 59] width 113 height 18
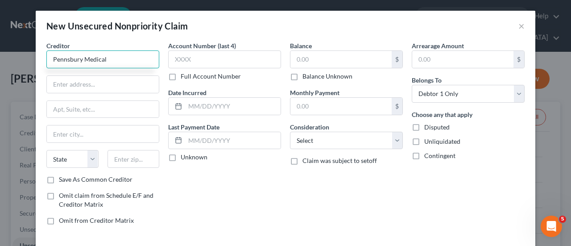
type input "Pennsbury Medical"
type input "PO Box 14099"
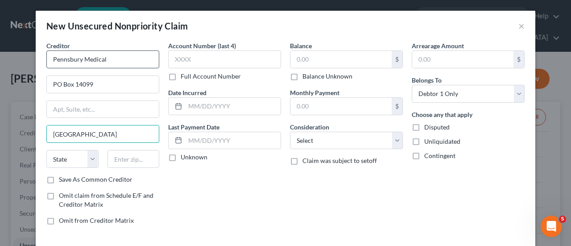
type input "Belfast"
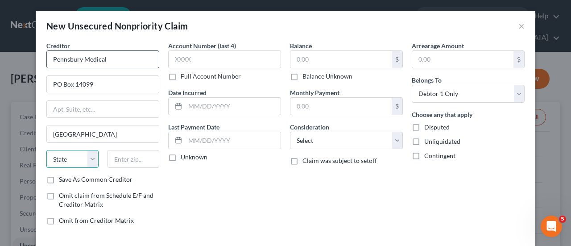
select select "20"
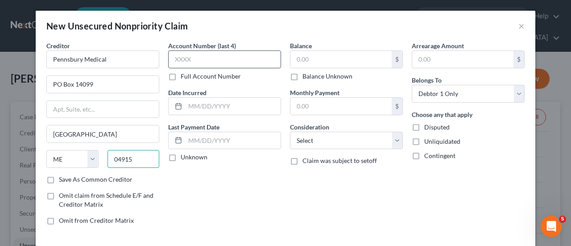
type input "04915"
click at [188, 60] on input "text" at bounding box center [224, 59] width 113 height 18
type input "6274"
type input "01/2025"
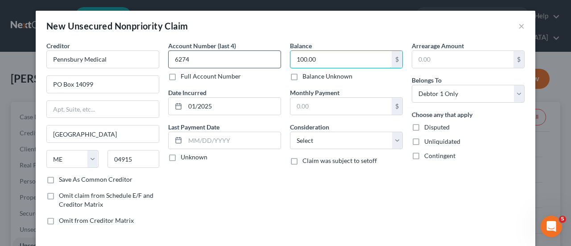
type input "100.00"
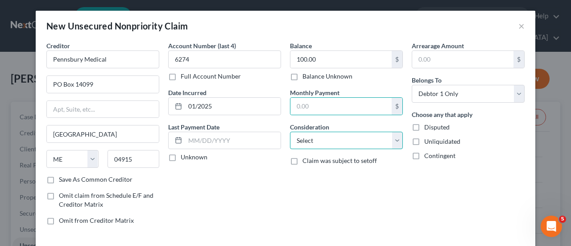
click at [396, 142] on select "Select Cable / Satellite Services Collection Agency Credit Card Debt Debt Couns…" at bounding box center [346, 141] width 113 height 18
select select "9"
click at [290, 132] on select "Select Cable / Satellite Services Collection Agency Credit Card Debt Debt Couns…" at bounding box center [346, 141] width 113 height 18
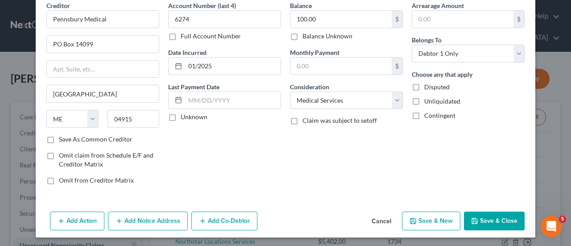
click at [414, 217] on icon "button" at bounding box center [412, 220] width 7 height 7
select select "0"
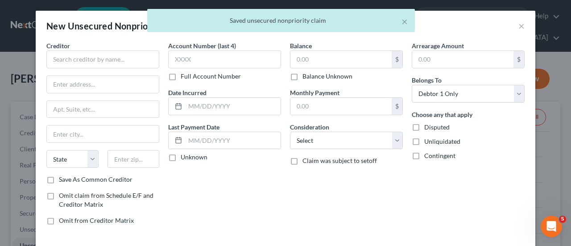
type input "0.00"
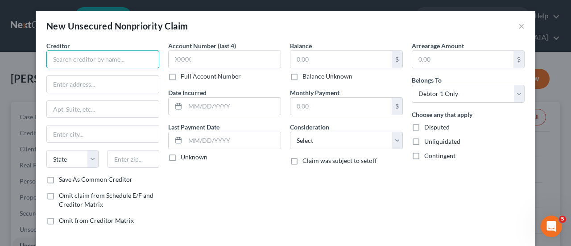
drag, startPoint x: 58, startPoint y: 59, endPoint x: 64, endPoint y: 56, distance: 6.2
click at [61, 58] on input "text" at bounding box center [102, 59] width 113 height 18
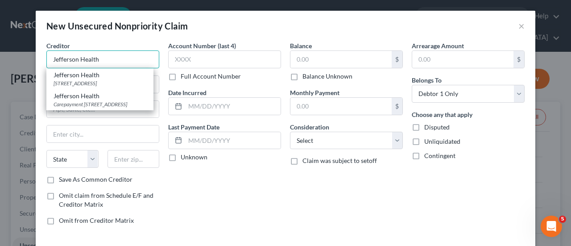
type input "Jefferson Health"
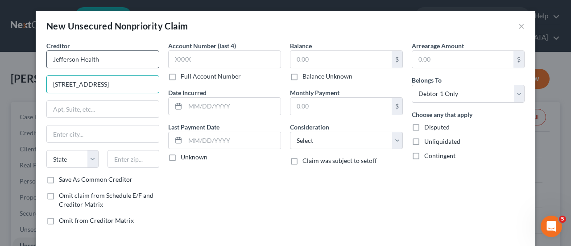
type input "833 Chestnut St, Ste 115"
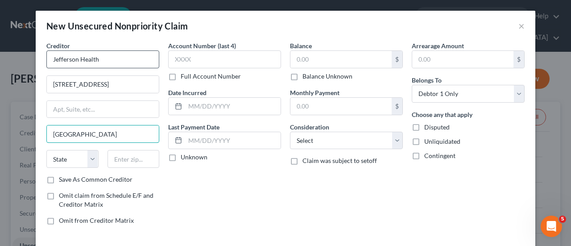
type input "Philadelphia"
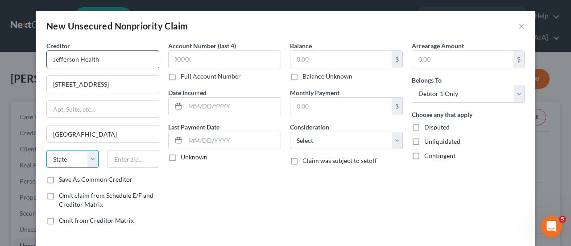
select select "39"
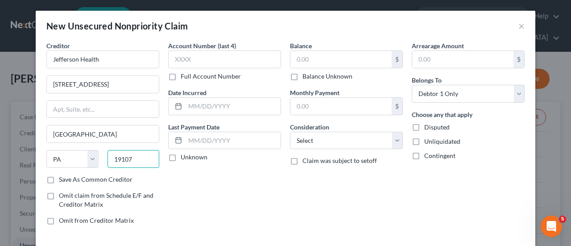
type input "19107"
click at [59, 181] on label "Save As Common Creditor" at bounding box center [96, 179] width 74 height 9
click at [62, 181] on input "Save As Common Creditor" at bounding box center [65, 178] width 6 height 6
checkbox input "true"
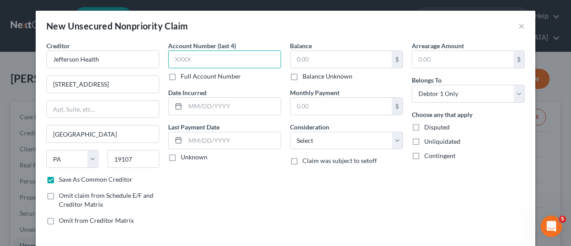
drag, startPoint x: 208, startPoint y: 65, endPoint x: 206, endPoint y: 60, distance: 4.7
click at [206, 61] on input "text" at bounding box center [224, 59] width 113 height 18
type input "3022"
type input "10/2023"
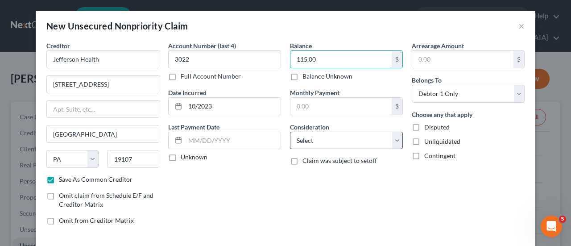
type input "115.00"
click at [396, 141] on select "Select Cable / Satellite Services Collection Agency Credit Card Debt Debt Couns…" at bounding box center [346, 141] width 113 height 18
select select "9"
click at [290, 132] on select "Select Cable / Satellite Services Collection Agency Credit Card Debt Debt Couns…" at bounding box center [346, 141] width 113 height 18
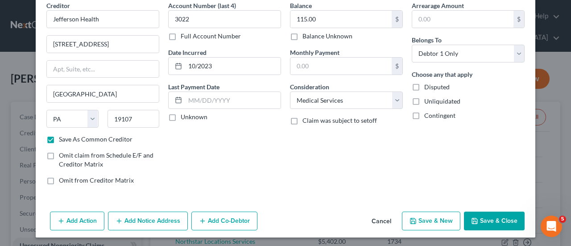
click at [431, 220] on button "Save & New" at bounding box center [431, 220] width 58 height 19
checkbox input "false"
select select "0"
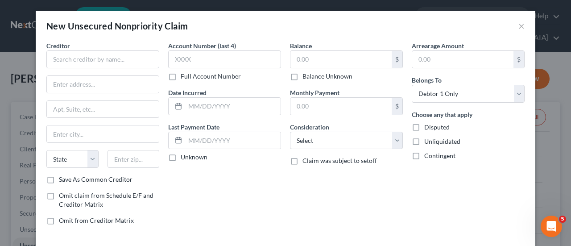
type input "0.00"
click at [107, 60] on input "text" at bounding box center [102, 59] width 113 height 18
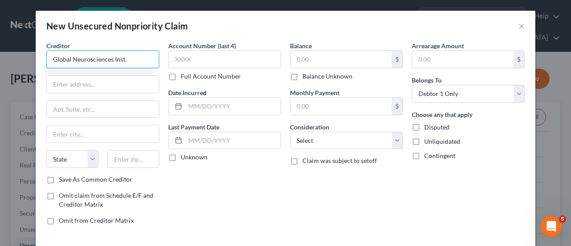
type input "Global Neurosciences Inst."
type input "PO Box 717"
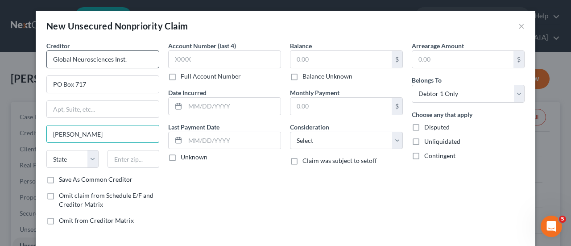
type input "Pennington"
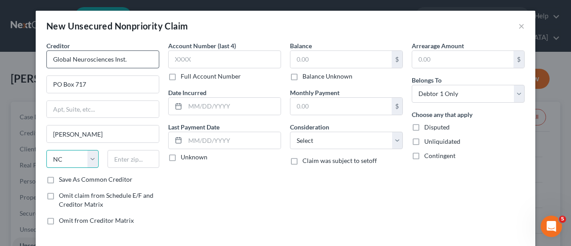
select select "33"
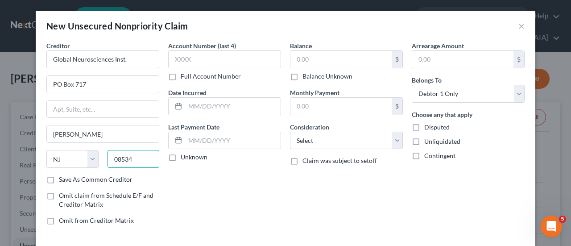
type input "08534"
click at [59, 177] on label "Save As Common Creditor" at bounding box center [96, 179] width 74 height 9
click at [62, 177] on input "Save As Common Creditor" at bounding box center [65, 178] width 6 height 6
checkbox input "true"
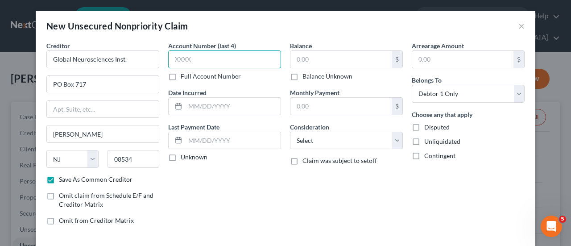
click at [203, 58] on input "text" at bounding box center [224, 59] width 113 height 18
type input "7982"
type input "09/2024"
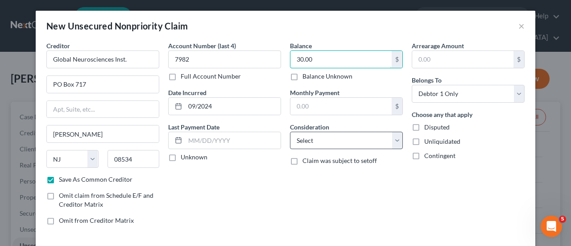
type input "30.00"
click at [395, 139] on select "Select Cable / Satellite Services Collection Agency Credit Card Debt Debt Couns…" at bounding box center [346, 141] width 113 height 18
select select "9"
click at [290, 132] on select "Select Cable / Satellite Services Collection Agency Credit Card Debt Debt Couns…" at bounding box center [346, 141] width 113 height 18
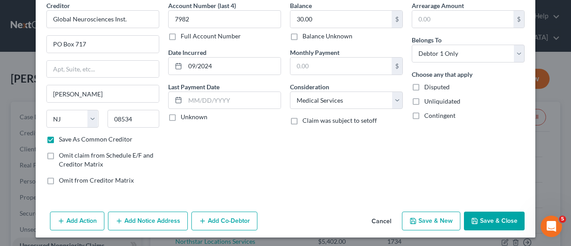
click at [417, 216] on button "Save & New" at bounding box center [431, 220] width 58 height 19
checkbox input "false"
select select "0"
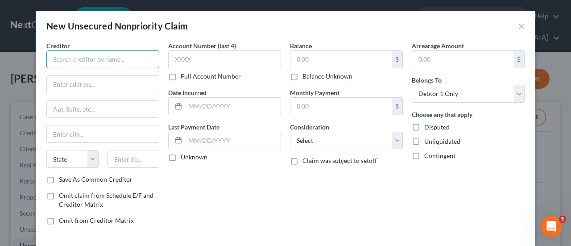
click at [78, 62] on input "text" at bounding box center [102, 59] width 113 height 18
type input "Patient Care Now"
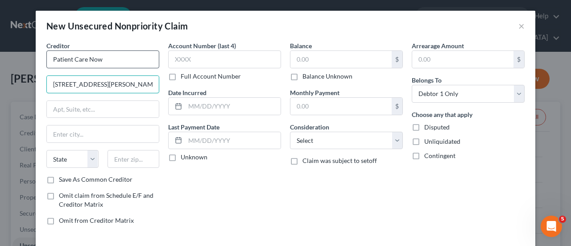
type input "484 Temple Hill Rd, Ste 104"
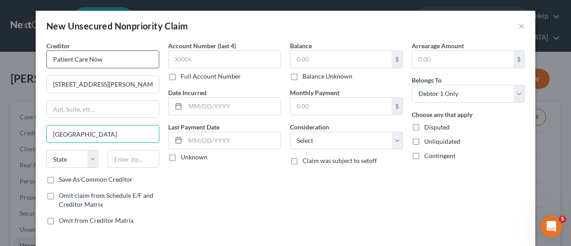
type input "New Windsor"
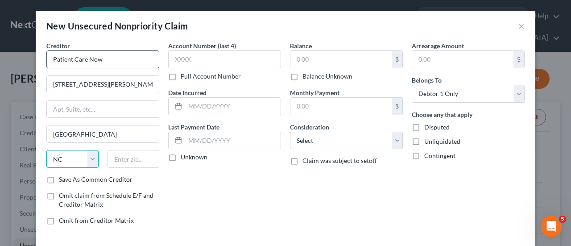
select select "35"
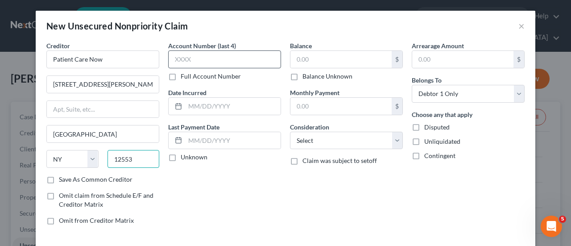
type input "12553"
click at [201, 61] on input "text" at bounding box center [224, 59] width 113 height 18
type input "6565"
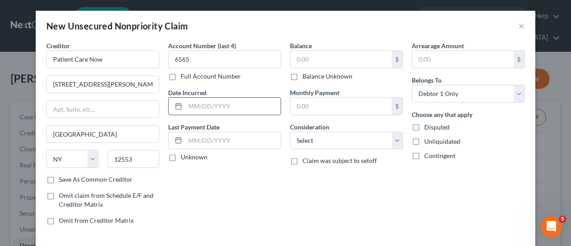
click at [198, 110] on input "text" at bounding box center [232, 106] width 95 height 17
type input "12/2023"
drag, startPoint x: 321, startPoint y: 59, endPoint x: 317, endPoint y: 58, distance: 4.5
click at [318, 59] on input "text" at bounding box center [340, 59] width 101 height 17
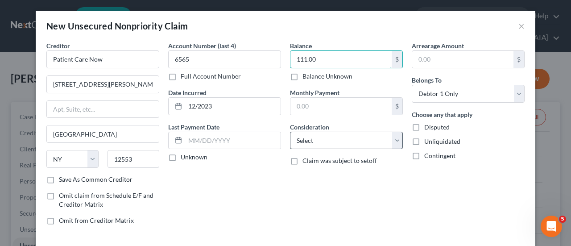
type input "111.00"
click at [395, 141] on select "Select Cable / Satellite Services Collection Agency Credit Card Debt Debt Couns…" at bounding box center [346, 141] width 113 height 18
select select "9"
click at [290, 132] on select "Select Cable / Satellite Services Collection Agency Credit Card Debt Debt Couns…" at bounding box center [346, 141] width 113 height 18
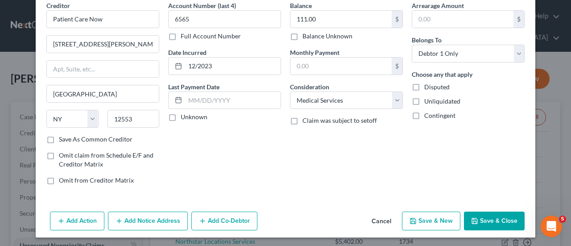
click at [431, 219] on button "Save & New" at bounding box center [431, 220] width 58 height 19
select select "0"
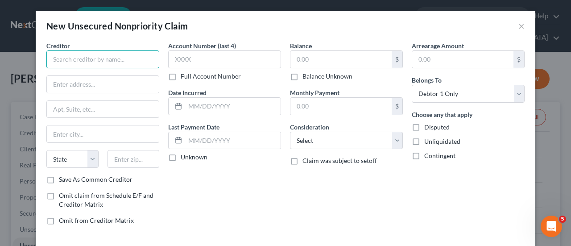
click at [49, 56] on input "text" at bounding box center [102, 59] width 113 height 18
click at [103, 59] on input "Penn Presbyterian zMedica Ctr" at bounding box center [102, 59] width 113 height 18
click at [122, 58] on input "Penn Presbyterian Medica Ctr" at bounding box center [102, 59] width 113 height 18
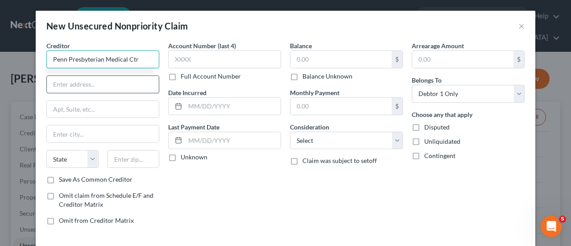
type input "Penn Presbyterian Medical Ctr"
click at [63, 86] on input "text" at bounding box center [103, 84] width 112 height 17
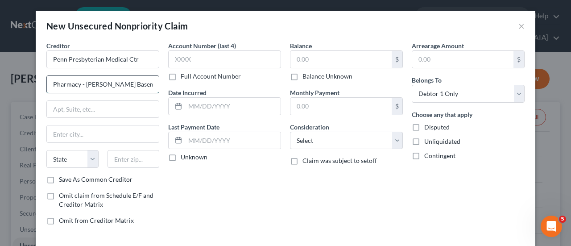
type input "Pharmacy - CUPP Basement"
type input "8"
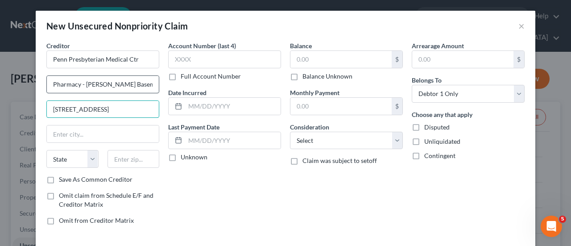
type input "51 N 39th St"
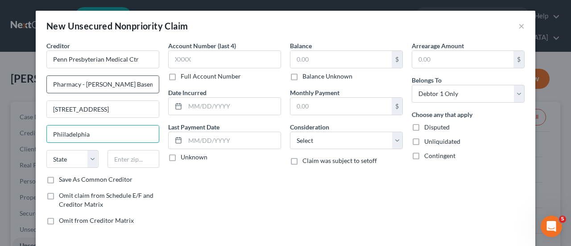
type input "Phiiladelphia"
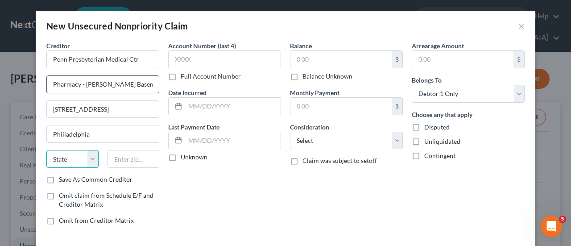
select select "39"
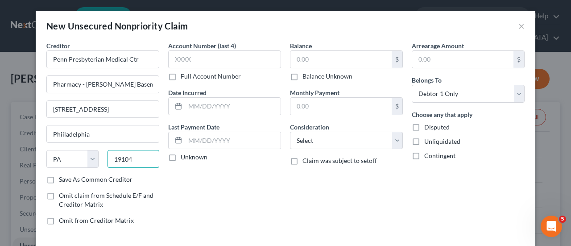
type input "19104"
type input "Philadelphia"
click at [59, 181] on label "Save As Common Creditor" at bounding box center [96, 179] width 74 height 9
click at [62, 181] on input "Save As Common Creditor" at bounding box center [65, 178] width 6 height 6
checkbox input "true"
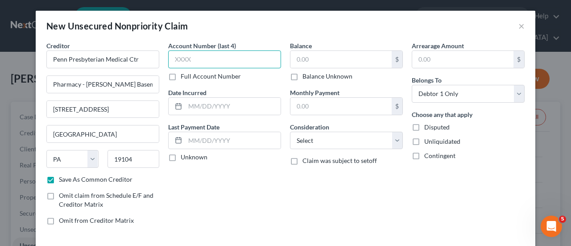
click at [206, 65] on input "text" at bounding box center [224, 59] width 113 height 18
type input "RALA"
type input "09/2024"
type input "13.41"
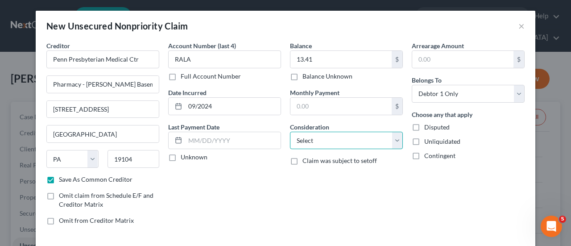
click at [393, 142] on select "Select Cable / Satellite Services Collection Agency Credit Card Debt Debt Couns…" at bounding box center [346, 141] width 113 height 18
select select "9"
click at [290, 132] on select "Select Cable / Satellite Services Collection Agency Credit Card Debt Debt Couns…" at bounding box center [346, 141] width 113 height 18
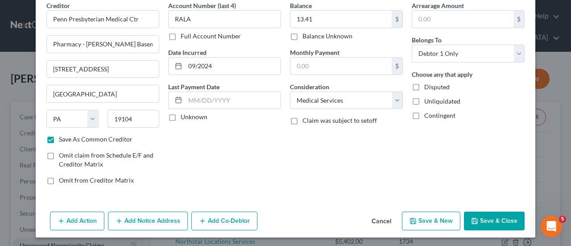
click at [416, 217] on button "Save & New" at bounding box center [431, 220] width 58 height 19
checkbox input "false"
select select "0"
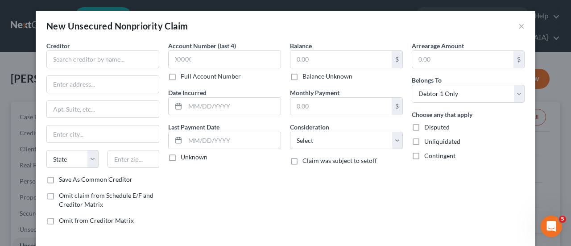
type input "0.00"
click at [54, 59] on input "text" at bounding box center [102, 59] width 113 height 18
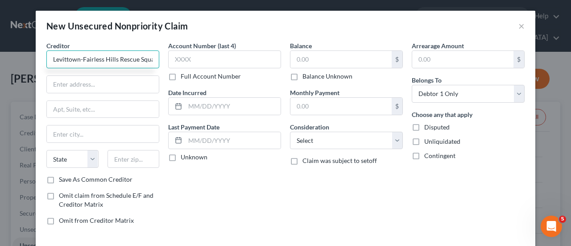
scroll to position [0, 3]
type input "Levittown-Fairless Hills Rescue Squad"
type input "PO Box 726"
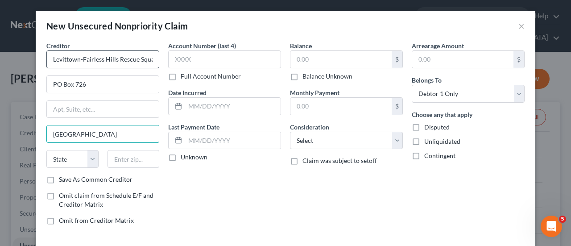
type input "New Cumberland"
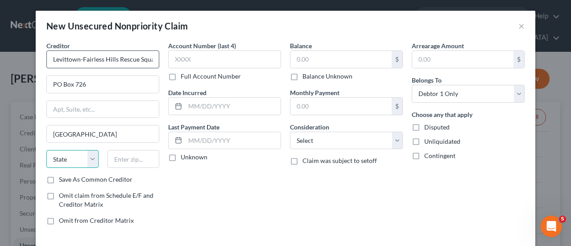
select select "39"
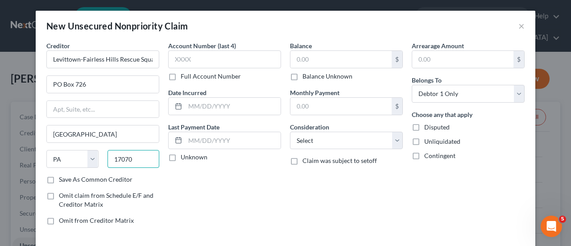
type input "17070"
click at [59, 176] on label "Save As Common Creditor" at bounding box center [96, 179] width 74 height 9
click at [62, 176] on input "Save As Common Creditor" at bounding box center [65, 178] width 6 height 6
checkbox input "true"
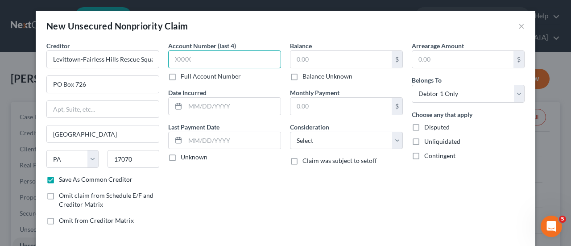
click at [190, 62] on input "text" at bounding box center [224, 59] width 113 height 18
type input "4453"
type input "04/2025"
type input "285.00"
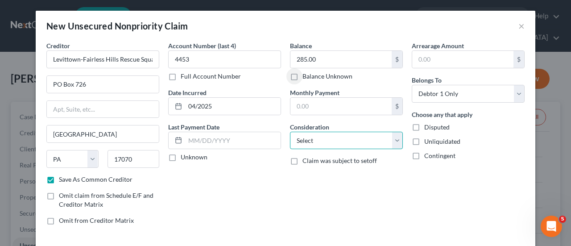
click at [397, 142] on select "Select Cable / Satellite Services Collection Agency Credit Card Debt Debt Couns…" at bounding box center [346, 141] width 113 height 18
select select "9"
click at [290, 132] on select "Select Cable / Satellite Services Collection Agency Credit Card Debt Debt Couns…" at bounding box center [346, 141] width 113 height 18
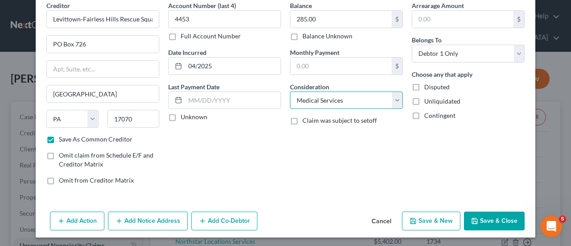
scroll to position [40, 0]
click at [428, 221] on button "Save & New" at bounding box center [431, 220] width 58 height 19
checkbox input "false"
select select "0"
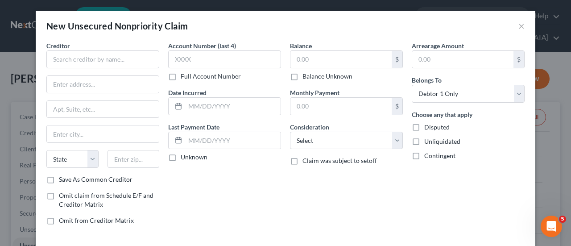
type input "0.00"
click at [63, 63] on input "text" at bounding box center [102, 59] width 113 height 18
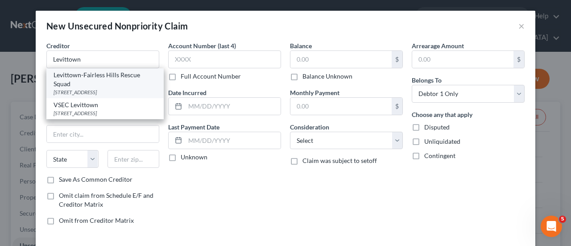
click at [72, 86] on div "Levittown-Fairless Hills Rescue Squad" at bounding box center [105, 79] width 103 height 18
type input "Levittown-Fairless Hills Rescue Squad"
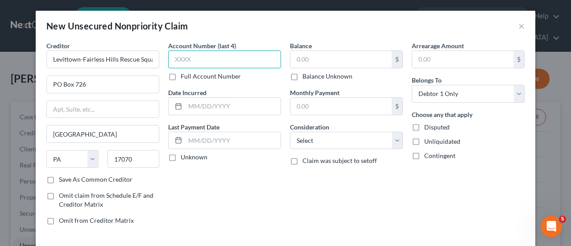
click at [189, 58] on input "text" at bounding box center [224, 59] width 113 height 18
click at [192, 57] on input "09/2" at bounding box center [224, 59] width 113 height 18
drag, startPoint x: 193, startPoint y: 56, endPoint x: 171, endPoint y: 58, distance: 21.4
click at [171, 58] on input "09/2" at bounding box center [224, 59] width 113 height 18
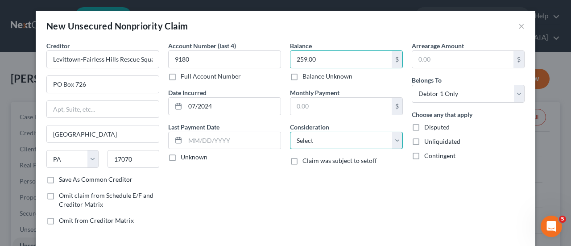
click at [391, 139] on select "Select Cable / Satellite Services Collection Agency Credit Card Debt Debt Couns…" at bounding box center [346, 141] width 113 height 18
click at [290, 132] on select "Select Cable / Satellite Services Collection Agency Credit Card Debt Debt Couns…" at bounding box center [346, 141] width 113 height 18
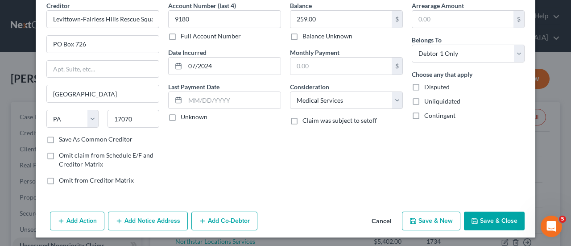
click at [432, 221] on button "Save & New" at bounding box center [431, 220] width 58 height 19
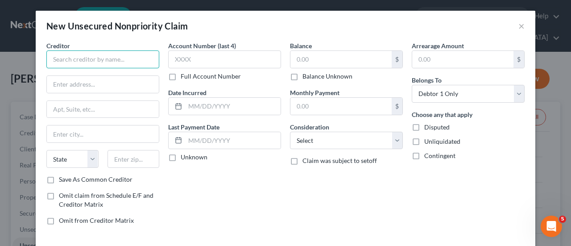
click at [86, 57] on input "text" at bounding box center [102, 59] width 113 height 18
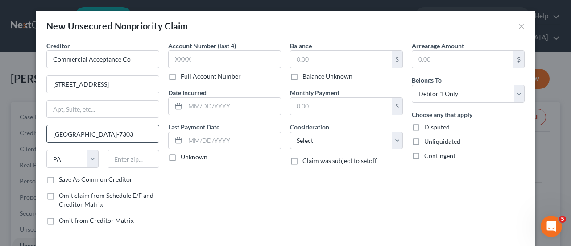
drag, startPoint x: 130, startPoint y: 132, endPoint x: 80, endPoint y: 132, distance: 49.5
click at [79, 131] on input "Camp Hill, PA 17011-7303" at bounding box center [103, 133] width 112 height 17
click at [115, 162] on input "text" at bounding box center [133, 159] width 52 height 18
click at [59, 180] on label "Save As Common Creditor" at bounding box center [96, 179] width 74 height 9
click at [62, 180] on input "Save As Common Creditor" at bounding box center [65, 178] width 6 height 6
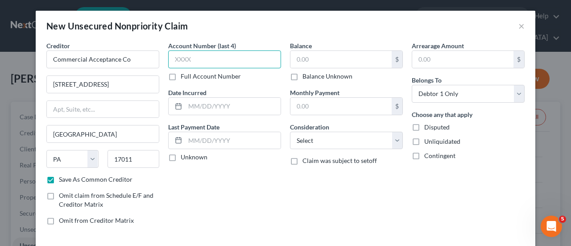
click at [202, 55] on input "text" at bounding box center [224, 59] width 113 height 18
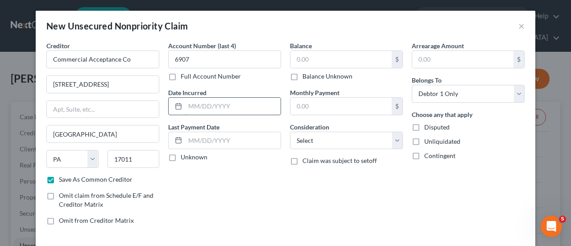
click at [222, 105] on input "text" at bounding box center [232, 106] width 95 height 17
click at [312, 58] on input "text" at bounding box center [340, 59] width 101 height 17
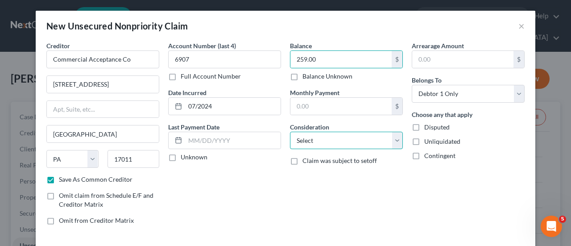
click at [393, 140] on select "Select Cable / Satellite Services Collection Agency Credit Card Debt Debt Couns…" at bounding box center [346, 141] width 113 height 18
click at [290, 132] on select "Select Cable / Satellite Services Collection Agency Credit Card Debt Debt Couns…" at bounding box center [346, 141] width 113 height 18
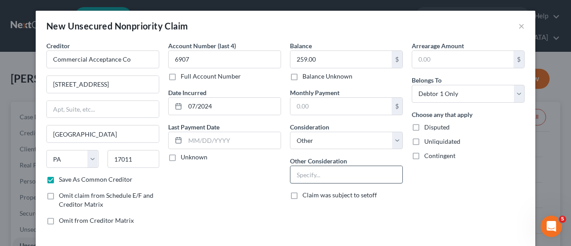
click at [293, 173] on input "text" at bounding box center [346, 174] width 112 height 17
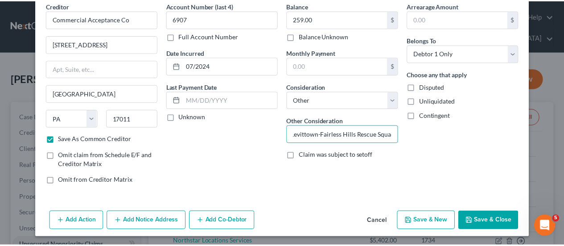
scroll to position [0, 0]
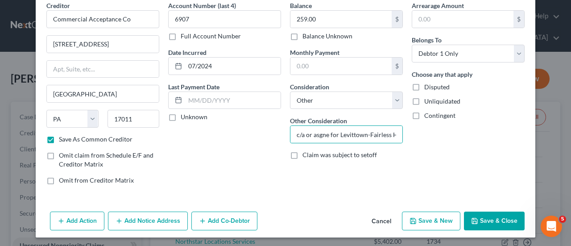
click at [486, 222] on button "Save & Close" at bounding box center [494, 220] width 61 height 19
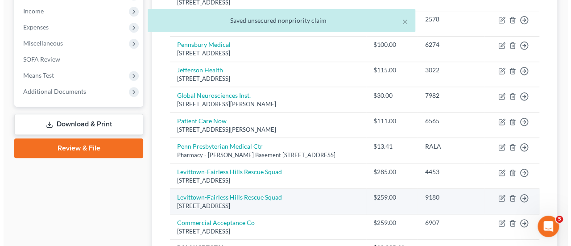
scroll to position [312, 0]
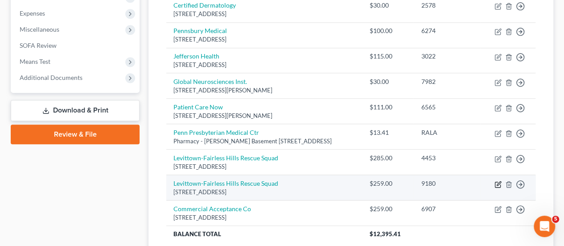
click at [496, 181] on icon "button" at bounding box center [497, 184] width 7 height 7
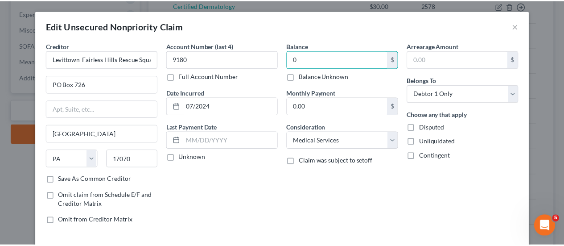
scroll to position [66, 0]
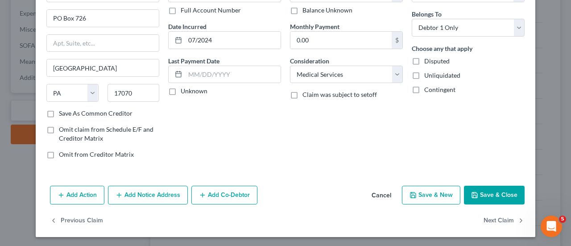
click at [491, 194] on button "Save & Close" at bounding box center [494, 194] width 61 height 19
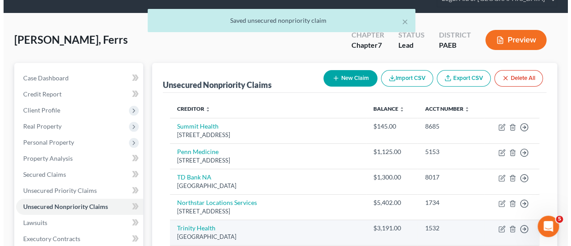
scroll to position [0, 0]
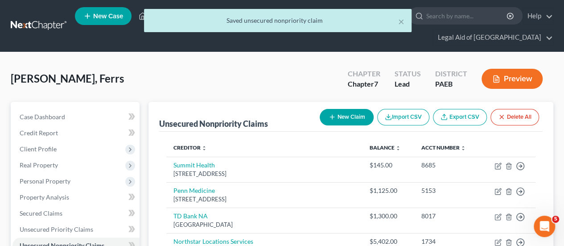
click at [343, 109] on button "New Claim" at bounding box center [347, 117] width 54 height 16
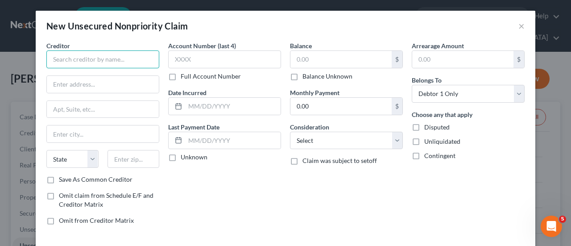
click at [57, 61] on input "text" at bounding box center [102, 59] width 113 height 18
click at [72, 58] on input "text" at bounding box center [102, 59] width 113 height 18
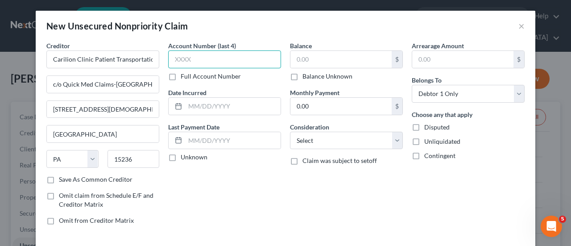
click at [174, 62] on input "text" at bounding box center [224, 59] width 113 height 18
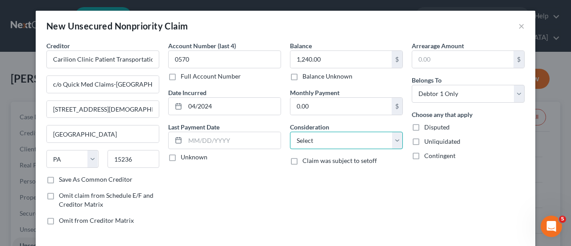
drag, startPoint x: 391, startPoint y: 136, endPoint x: 397, endPoint y: 140, distance: 6.8
click at [393, 138] on select "Select Cable / Satellite Services Collection Agency Credit Card Debt Debt Couns…" at bounding box center [346, 141] width 113 height 18
click at [290, 132] on select "Select Cable / Satellite Services Collection Agency Credit Card Debt Debt Couns…" at bounding box center [346, 141] width 113 height 18
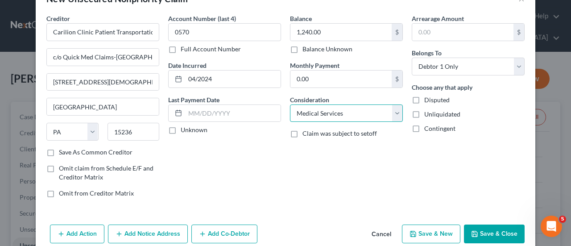
scroll to position [40, 0]
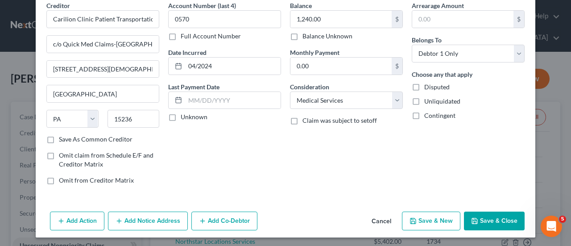
click at [427, 217] on button "Save & New" at bounding box center [431, 220] width 58 height 19
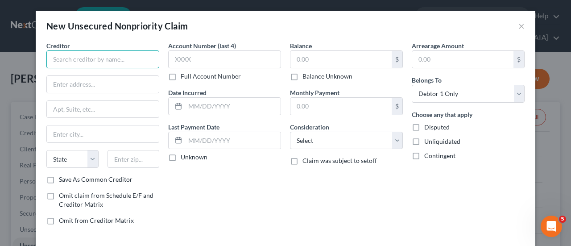
click at [76, 62] on input "text" at bounding box center [102, 59] width 113 height 18
click at [80, 60] on input "National Enerprise Systems" at bounding box center [102, 59] width 113 height 18
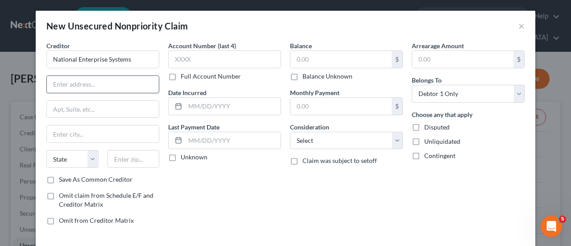
click at [77, 82] on input "text" at bounding box center [103, 84] width 112 height 17
click at [59, 177] on label "Save As Common Creditor" at bounding box center [96, 179] width 74 height 9
click at [62, 177] on input "Save As Common Creditor" at bounding box center [65, 178] width 6 height 6
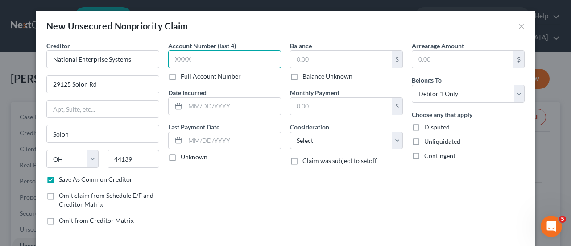
click at [201, 57] on input "text" at bounding box center [224, 59] width 113 height 18
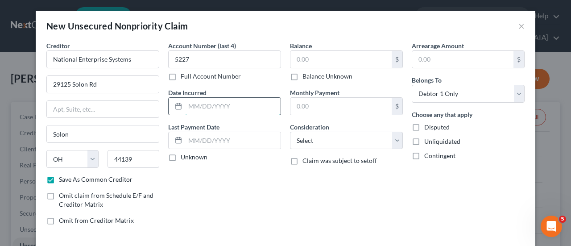
click at [215, 107] on input "text" at bounding box center [232, 106] width 95 height 17
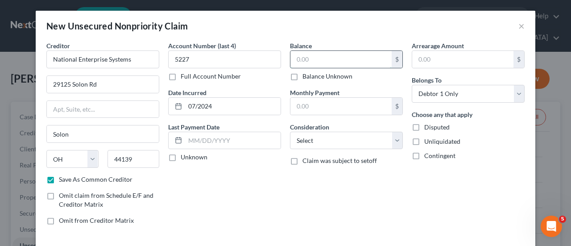
click at [313, 58] on input "text" at bounding box center [340, 59] width 101 height 17
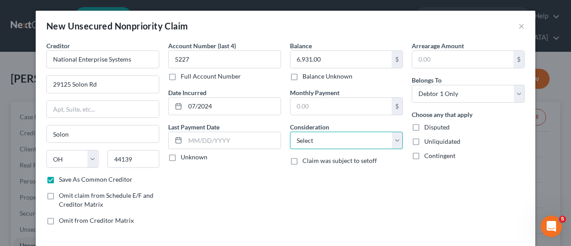
click at [397, 143] on select "Select Cable / Satellite Services Collection Agency Credit Card Debt Debt Couns…" at bounding box center [346, 141] width 113 height 18
click at [290, 132] on select "Select Cable / Satellite Services Collection Agency Credit Card Debt Debt Couns…" at bounding box center [346, 141] width 113 height 18
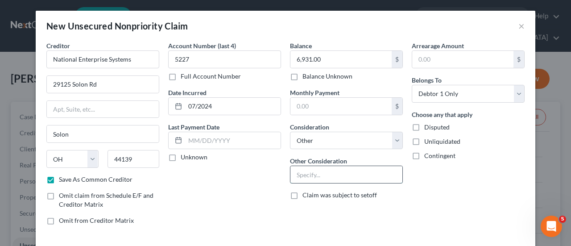
click at [294, 177] on input "text" at bounding box center [346, 174] width 112 height 17
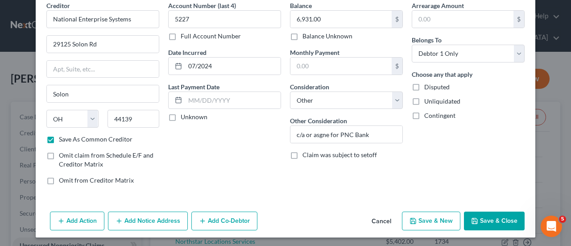
click at [432, 223] on button "Save & New" at bounding box center [431, 220] width 58 height 19
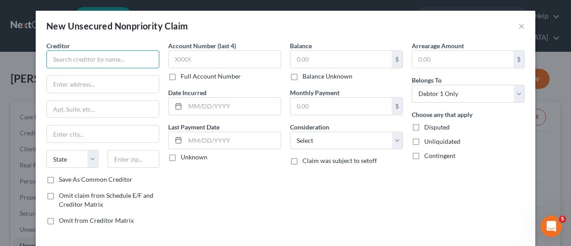
click at [70, 58] on input "text" at bounding box center [102, 59] width 113 height 18
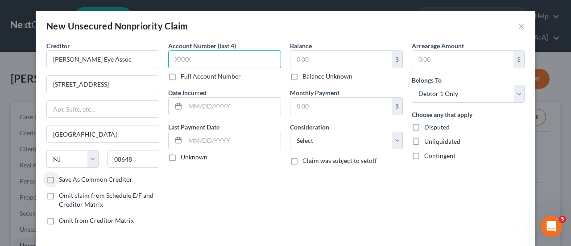
drag, startPoint x: 197, startPoint y: 60, endPoint x: 202, endPoint y: 62, distance: 6.1
click at [200, 62] on input "text" at bounding box center [224, 59] width 113 height 18
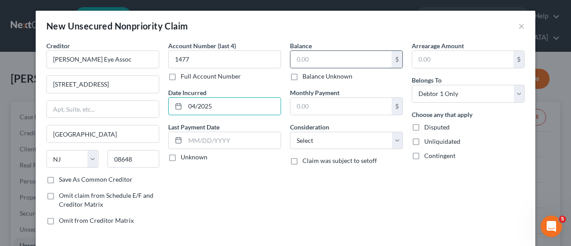
click at [309, 58] on input "text" at bounding box center [340, 59] width 101 height 17
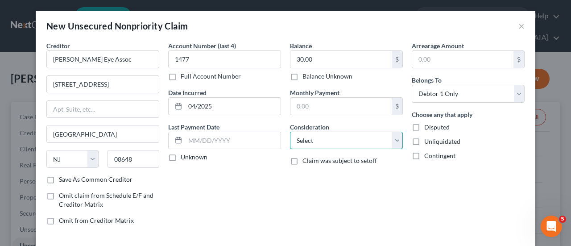
click at [388, 140] on select "Select Cable / Satellite Services Collection Agency Credit Card Debt Debt Couns…" at bounding box center [346, 141] width 113 height 18
click at [290, 132] on select "Select Cable / Satellite Services Collection Agency Credit Card Debt Debt Couns…" at bounding box center [346, 141] width 113 height 18
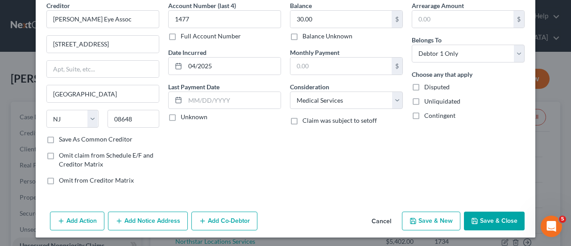
click at [427, 215] on button "Save & New" at bounding box center [431, 220] width 58 height 19
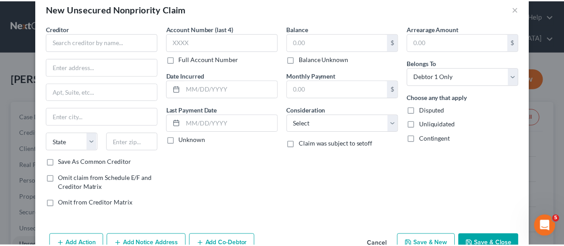
scroll to position [0, 0]
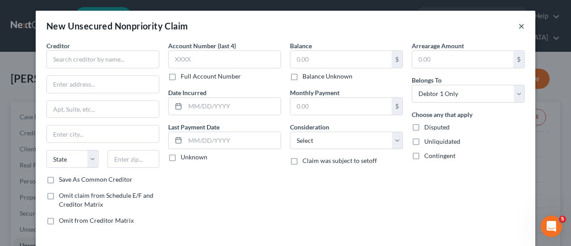
drag, startPoint x: 514, startPoint y: 27, endPoint x: 520, endPoint y: 32, distance: 7.7
click at [516, 28] on div "New Unsecured Nonpriority Claim ×" at bounding box center [285, 26] width 499 height 30
click at [519, 27] on button "×" at bounding box center [521, 26] width 6 height 11
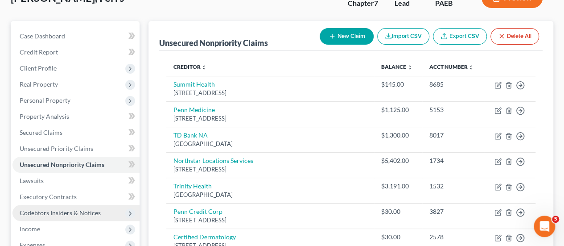
scroll to position [89, 0]
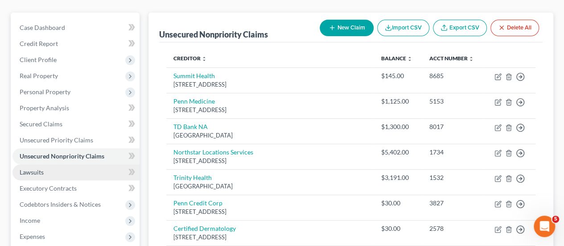
click at [30, 168] on span "Lawsuits" at bounding box center [32, 172] width 24 height 8
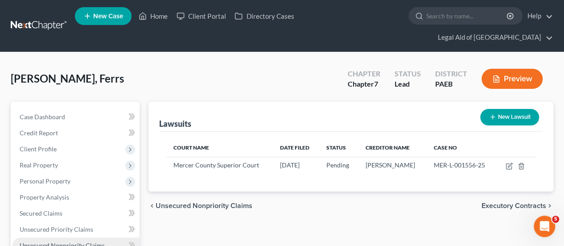
click at [47, 241] on span "Unsecured Nonpriority Claims" at bounding box center [62, 245] width 85 height 8
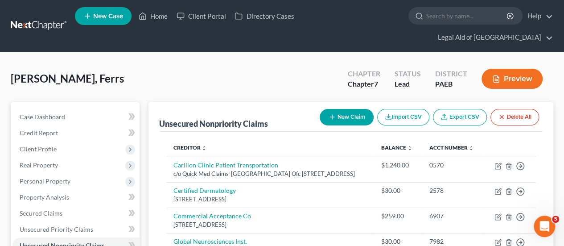
click at [347, 109] on button "New Claim" at bounding box center [347, 117] width 54 height 16
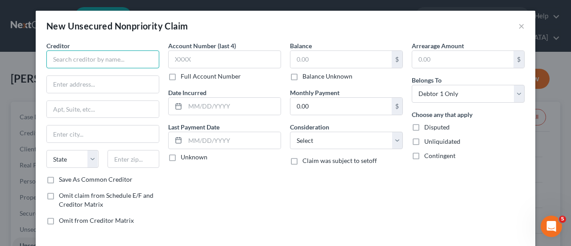
click at [78, 62] on input "text" at bounding box center [102, 59] width 113 height 18
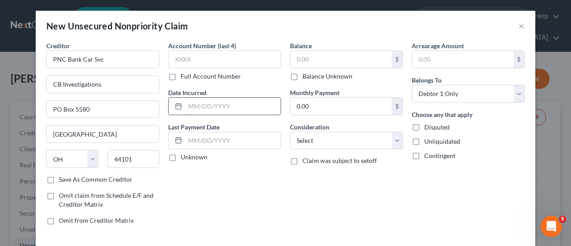
drag, startPoint x: 46, startPoint y: 177, endPoint x: 234, endPoint y: 100, distance: 202.5
click at [59, 178] on label "Save As Common Creditor" at bounding box center [96, 179] width 74 height 9
click at [62, 178] on input "Save As Common Creditor" at bounding box center [65, 178] width 6 height 6
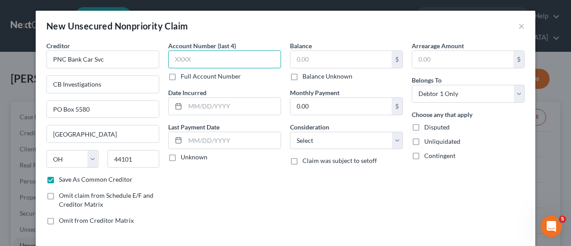
click at [196, 58] on input "text" at bounding box center [224, 59] width 113 height 18
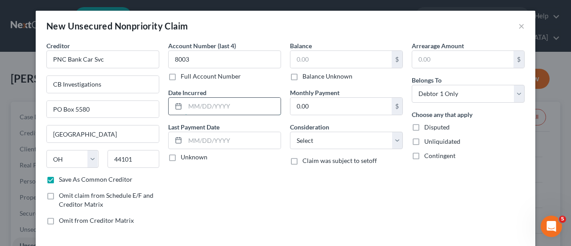
click at [230, 110] on input "text" at bounding box center [232, 106] width 95 height 17
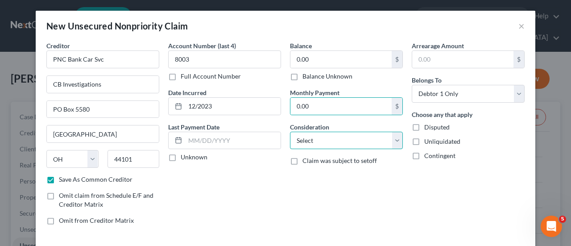
click at [397, 141] on select "Select Cable / Satellite Services Collection Agency Credit Card Debt Debt Couns…" at bounding box center [346, 141] width 113 height 18
click at [290, 132] on select "Select Cable / Satellite Services Collection Agency Credit Card Debt Debt Couns…" at bounding box center [346, 141] width 113 height 18
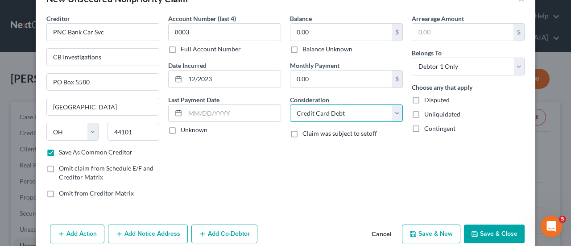
scroll to position [40, 0]
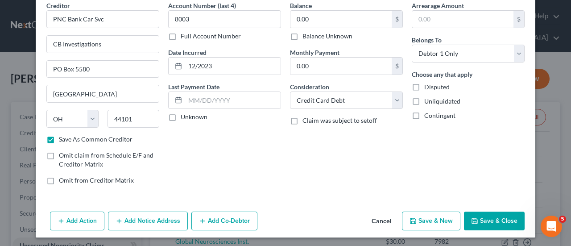
click at [436, 221] on button "Save & New" at bounding box center [431, 220] width 58 height 19
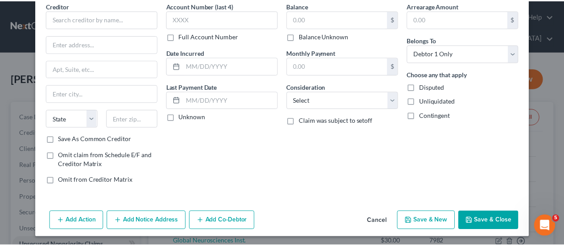
scroll to position [0, 0]
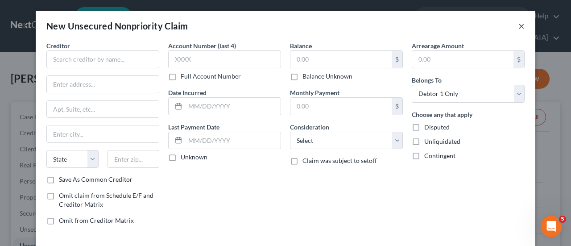
click at [518, 28] on button "×" at bounding box center [521, 26] width 6 height 11
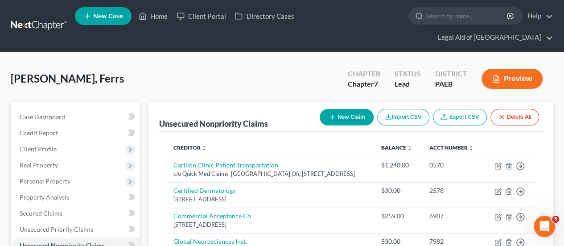
click at [347, 109] on button "New Claim" at bounding box center [347, 117] width 54 height 16
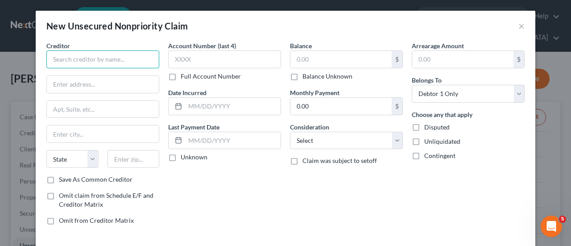
click at [67, 61] on input "text" at bounding box center [102, 59] width 113 height 18
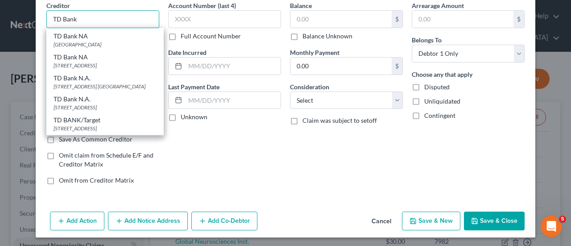
scroll to position [119, 0]
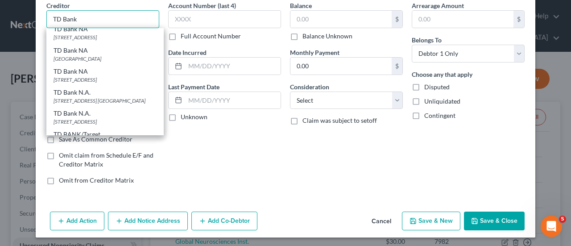
click at [86, 15] on input "TD Bank" at bounding box center [102, 19] width 113 height 18
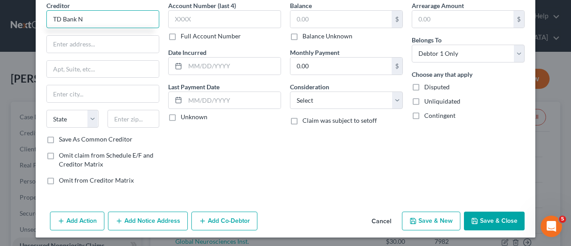
scroll to position [0, 0]
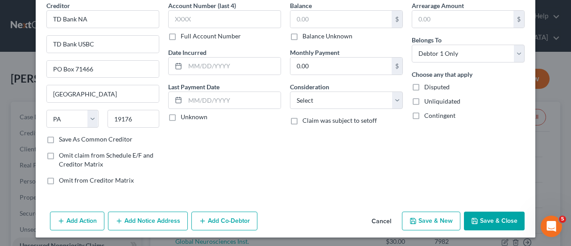
click at [59, 138] on label "Save As Common Creditor" at bounding box center [96, 139] width 74 height 9
click at [62, 138] on input "Save As Common Creditor" at bounding box center [65, 138] width 6 height 6
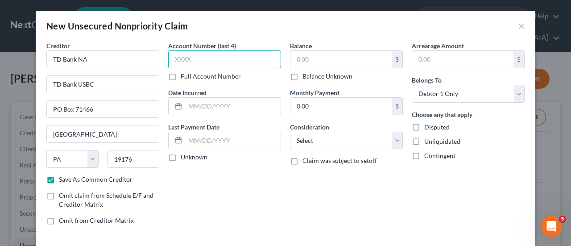
click at [194, 59] on input "text" at bounding box center [224, 59] width 113 height 18
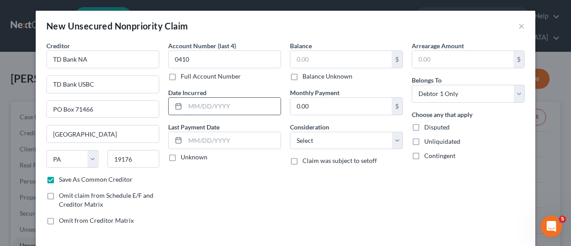
click at [193, 101] on input "text" at bounding box center [232, 106] width 95 height 17
click at [303, 63] on input "text" at bounding box center [340, 59] width 101 height 17
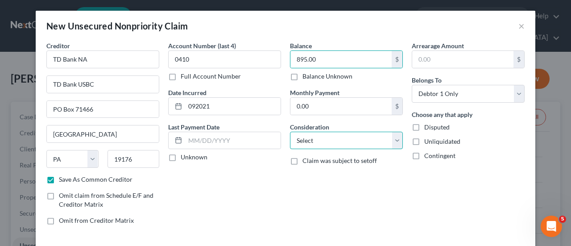
click at [391, 139] on select "Select Cable / Satellite Services Collection Agency Credit Card Debt Debt Couns…" at bounding box center [346, 141] width 113 height 18
click at [290, 132] on select "Select Cable / Satellite Services Collection Agency Credit Card Debt Debt Couns…" at bounding box center [346, 141] width 113 height 18
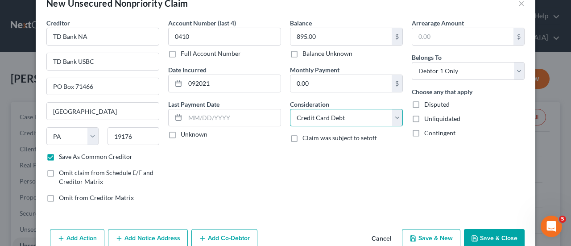
scroll to position [40, 0]
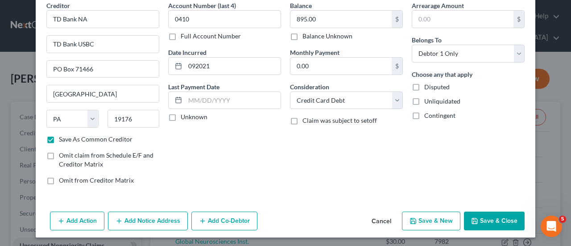
click at [427, 218] on button "Save & New" at bounding box center [431, 220] width 58 height 19
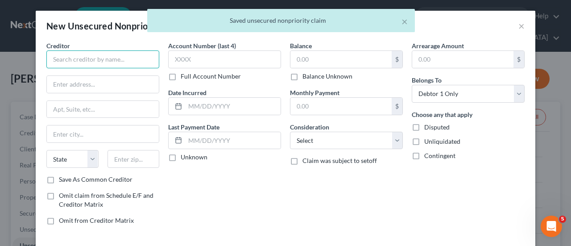
click at [63, 55] on input "text" at bounding box center [102, 59] width 113 height 18
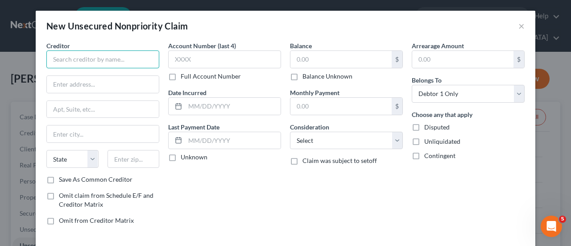
click at [59, 57] on input "text" at bounding box center [102, 59] width 113 height 18
click at [98, 60] on input "TD Bank USBC" at bounding box center [102, 59] width 113 height 18
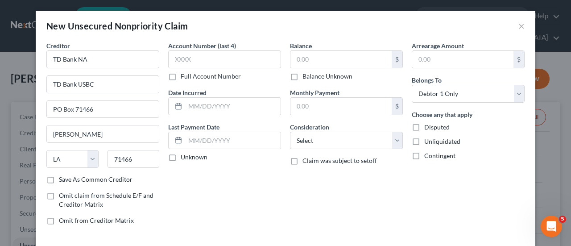
click at [59, 179] on label "Save As Common Creditor" at bounding box center [96, 179] width 74 height 9
click at [62, 179] on input "Save As Common Creditor" at bounding box center [65, 178] width 6 height 6
click at [200, 58] on input "text" at bounding box center [224, 59] width 113 height 18
click at [210, 108] on input "text" at bounding box center [232, 106] width 95 height 17
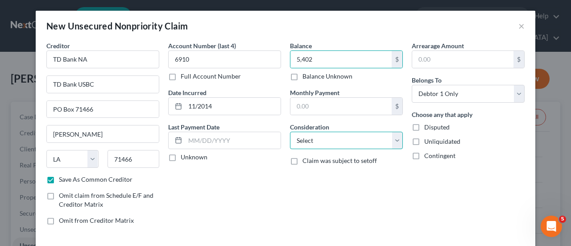
click at [362, 142] on select "Select Cable / Satellite Services Collection Agency Credit Card Debt Debt Couns…" at bounding box center [346, 141] width 113 height 18
click at [290, 132] on select "Select Cable / Satellite Services Collection Agency Credit Card Debt Debt Couns…" at bounding box center [346, 141] width 113 height 18
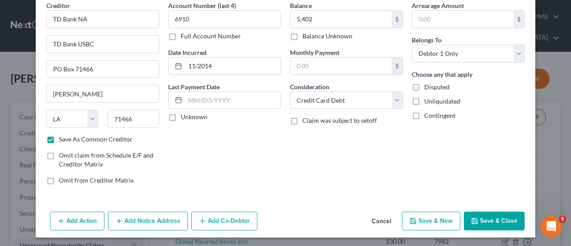
click at [498, 215] on button "Save & Close" at bounding box center [494, 220] width 61 height 19
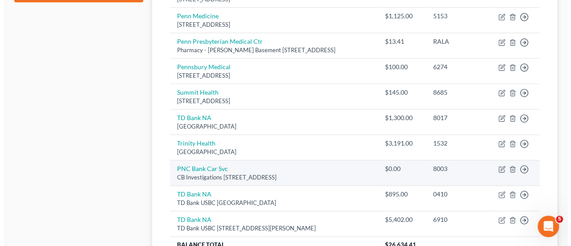
scroll to position [492, 0]
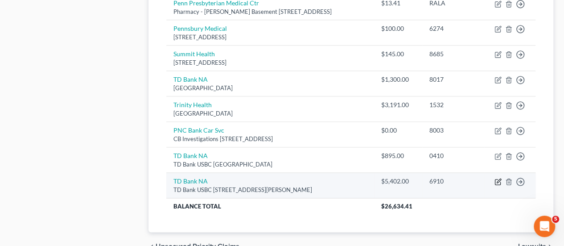
click at [496, 178] on icon "button" at bounding box center [497, 181] width 7 height 7
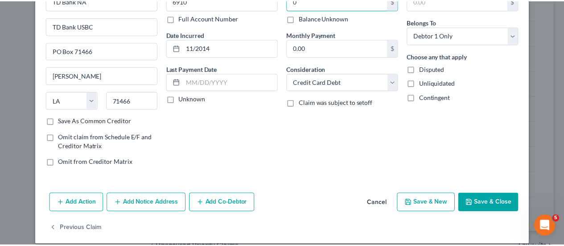
scroll to position [66, 0]
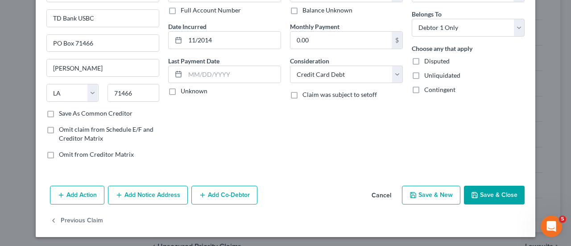
click at [490, 191] on button "Save & Close" at bounding box center [494, 194] width 61 height 19
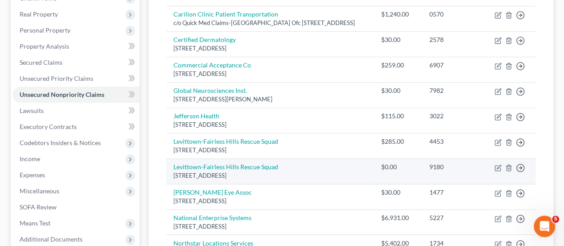
scroll to position [136, 0]
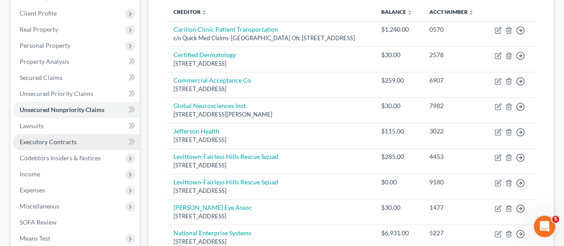
click at [65, 138] on span "Executory Contracts" at bounding box center [48, 142] width 57 height 8
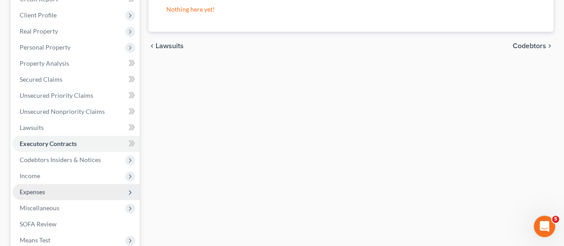
scroll to position [223, 0]
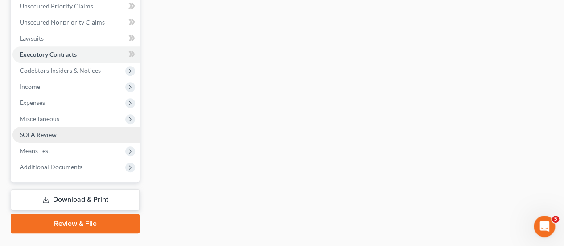
click at [57, 127] on link "SOFA Review" at bounding box center [75, 135] width 127 height 16
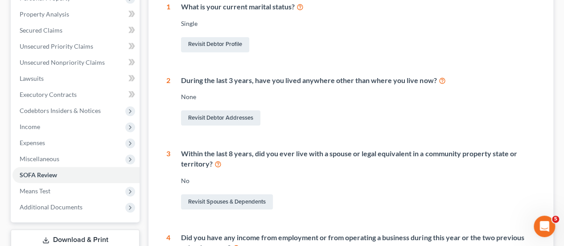
scroll to position [4, 0]
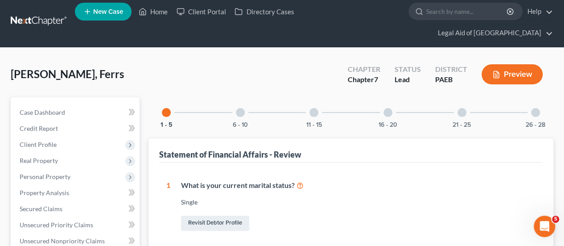
click at [237, 108] on div at bounding box center [240, 112] width 9 height 9
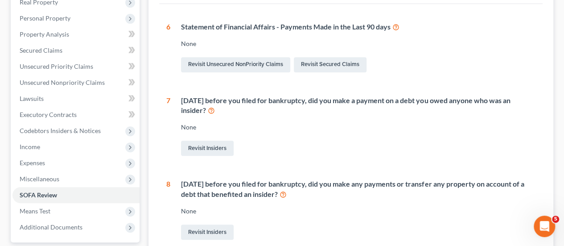
scroll to position [49, 0]
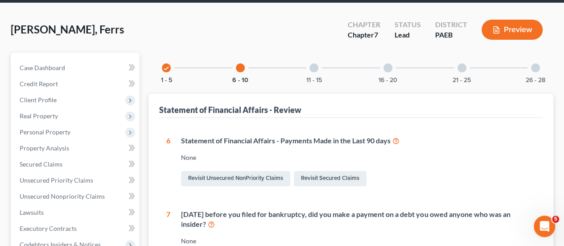
click at [314, 63] on div at bounding box center [313, 67] width 9 height 9
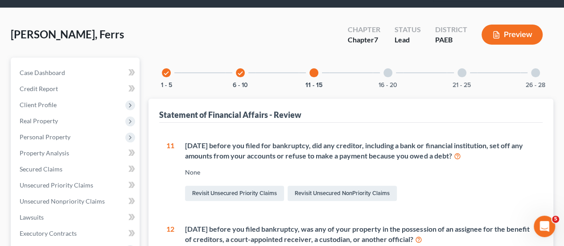
scroll to position [0, 0]
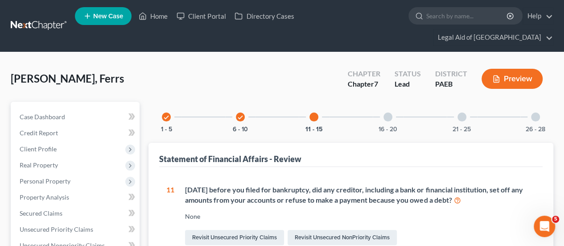
click at [386, 112] on div at bounding box center [387, 116] width 9 height 9
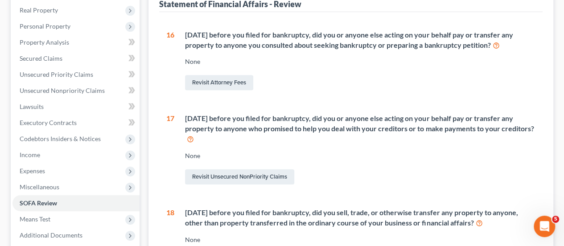
scroll to position [45, 0]
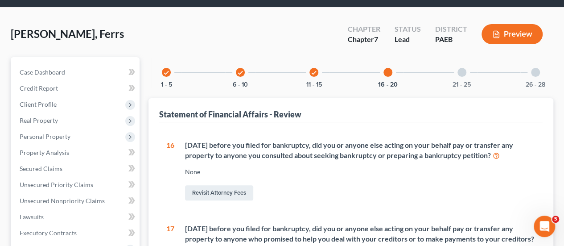
click at [457, 68] on div at bounding box center [461, 72] width 9 height 9
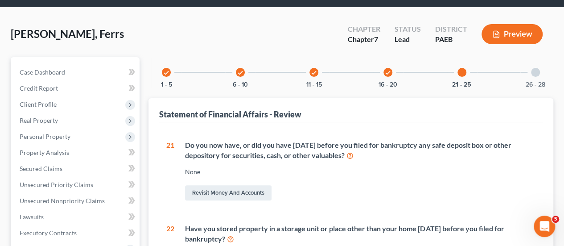
click at [538, 68] on div at bounding box center [535, 72] width 9 height 9
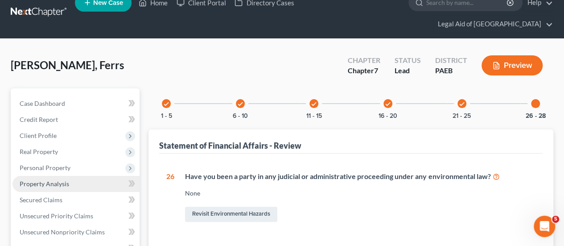
scroll to position [0, 0]
